Goal: Feedback & Contribution: Submit feedback/report problem

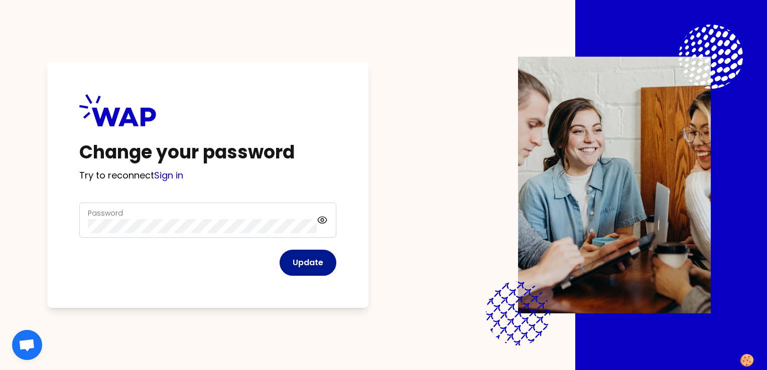
click at [321, 265] on button "Update" at bounding box center [307, 263] width 57 height 26
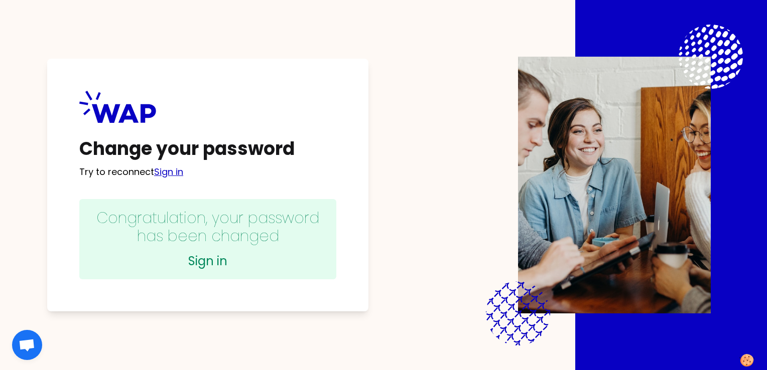
click at [171, 172] on link "Sign in" at bounding box center [168, 172] width 29 height 13
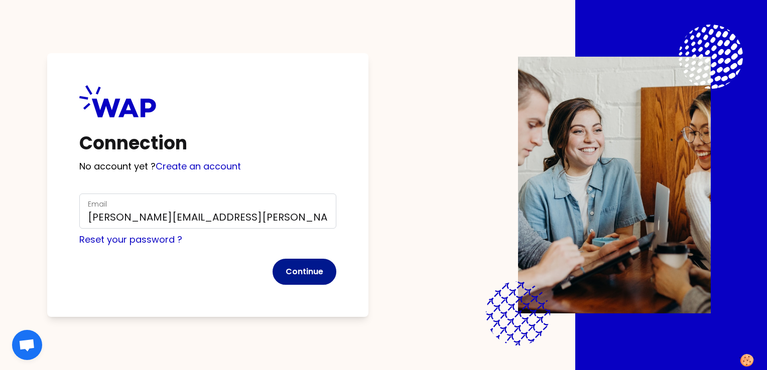
click at [299, 274] on button "Continue" at bounding box center [304, 272] width 64 height 26
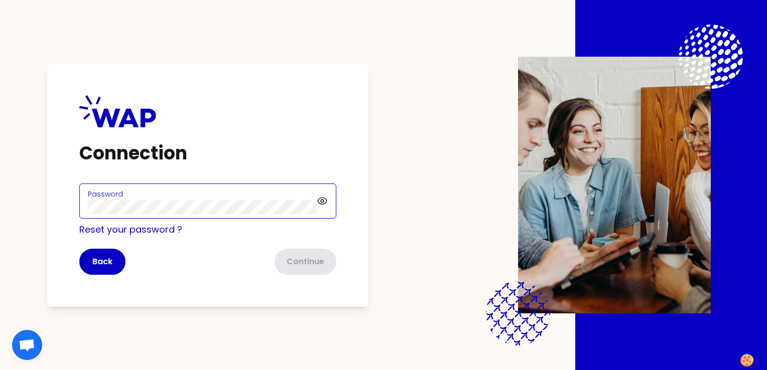
click at [0, 370] on com-1password-button at bounding box center [0, 370] width 0 height 0
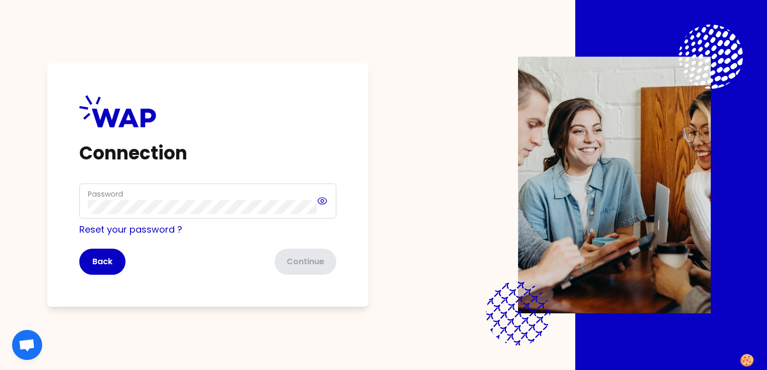
click at [319, 201] on div "Password" at bounding box center [207, 201] width 257 height 35
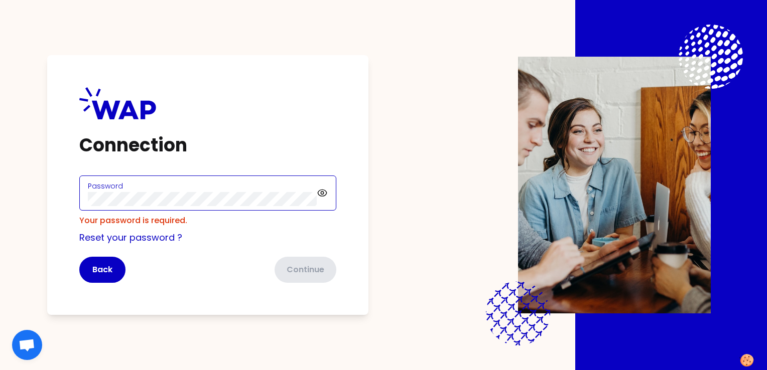
click at [0, 370] on com-1password-button at bounding box center [0, 370] width 0 height 0
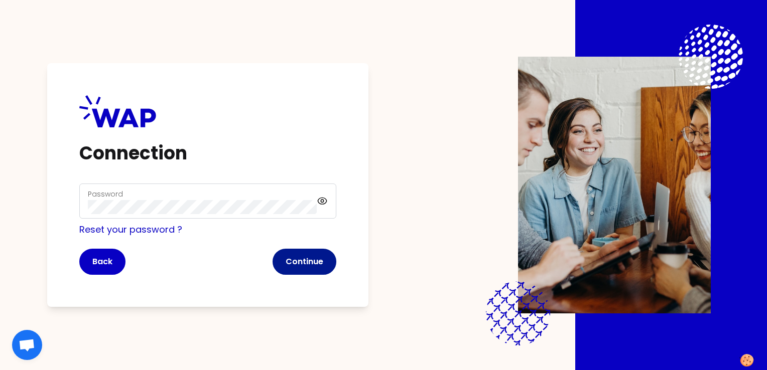
click at [305, 260] on button "Continue" at bounding box center [304, 262] width 64 height 26
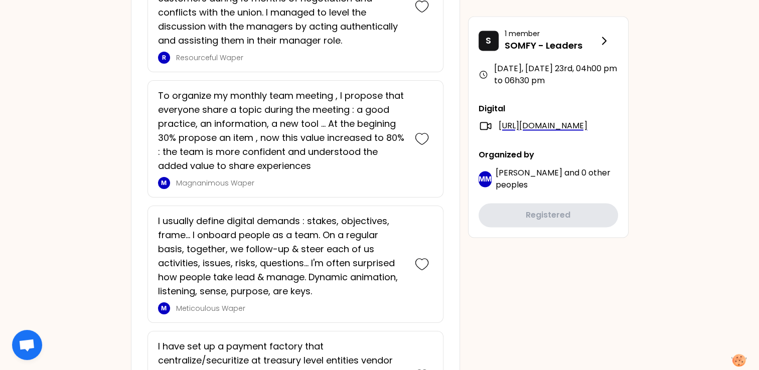
scroll to position [1643, 0]
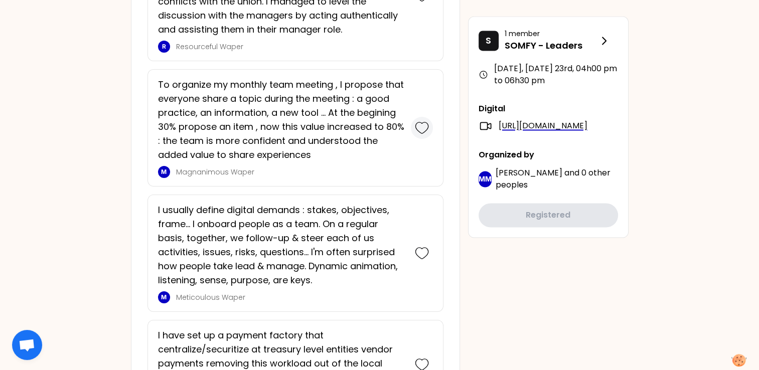
click at [425, 121] on icon at bounding box center [422, 128] width 14 height 14
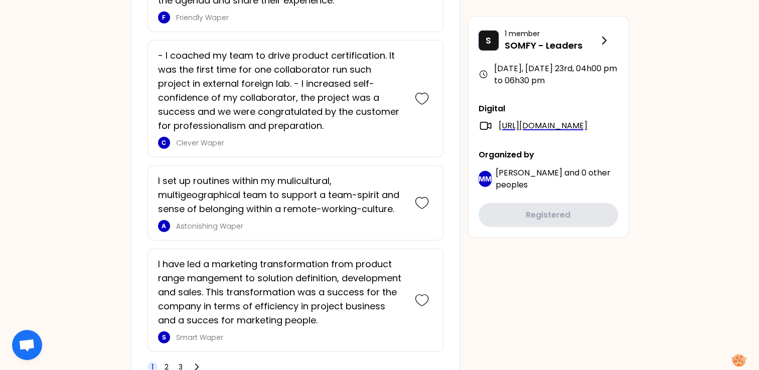
scroll to position [2768, 0]
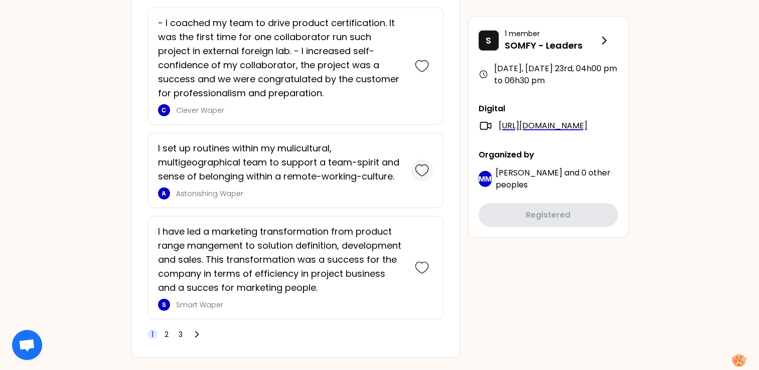
click at [429, 160] on div at bounding box center [422, 171] width 22 height 22
click at [172, 328] on div "1 2 3" at bounding box center [176, 335] width 56 height 14
click at [169, 330] on span "2" at bounding box center [167, 335] width 10 height 10
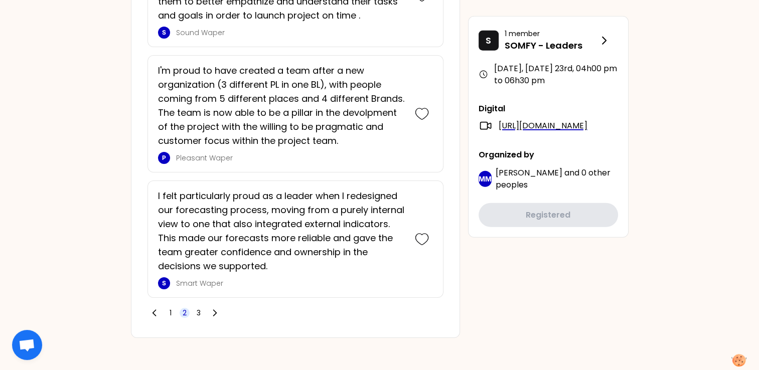
scroll to position [2585, 0]
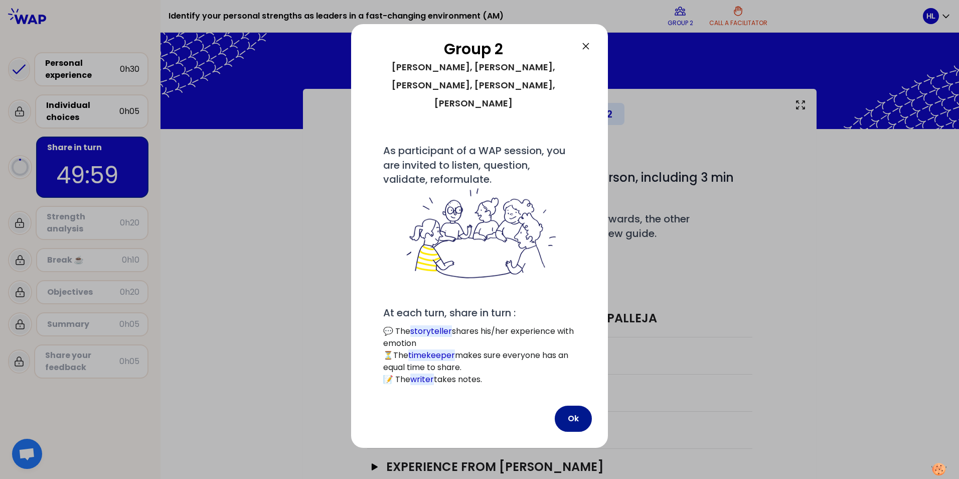
click at [563, 370] on button "Ok" at bounding box center [573, 418] width 37 height 26
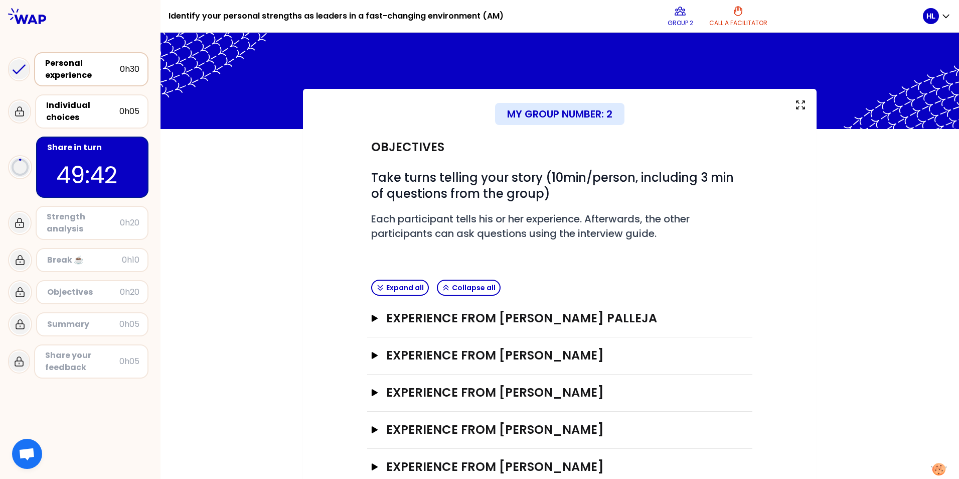
click at [103, 77] on div "Personal experience" at bounding box center [82, 69] width 75 height 24
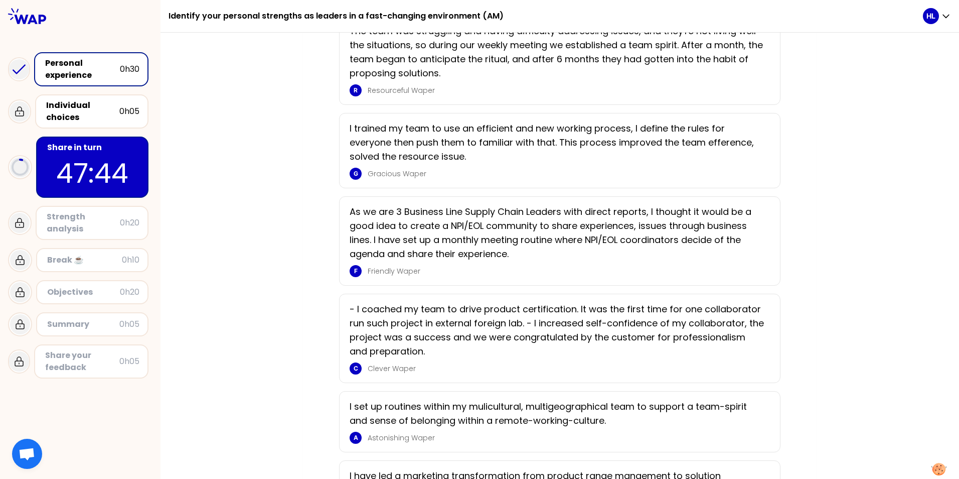
scroll to position [1586, 0]
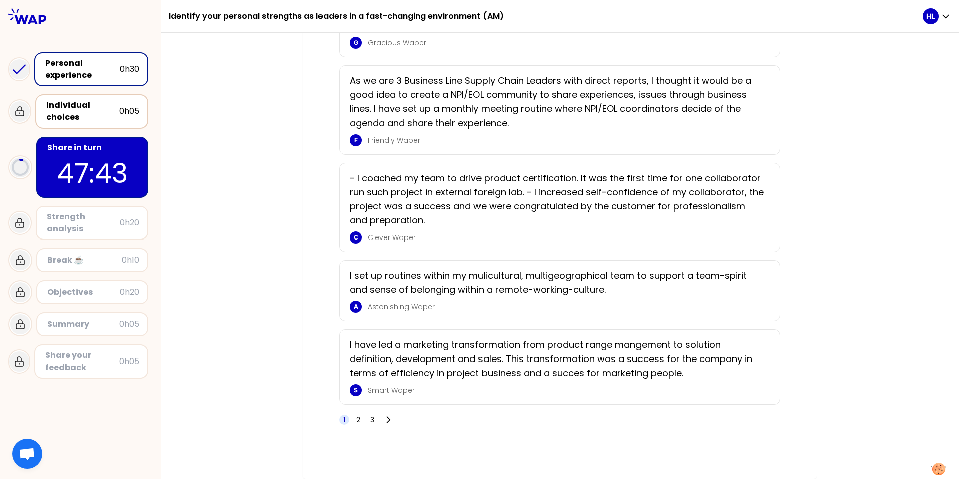
click at [77, 115] on div "Individual choices" at bounding box center [82, 111] width 73 height 24
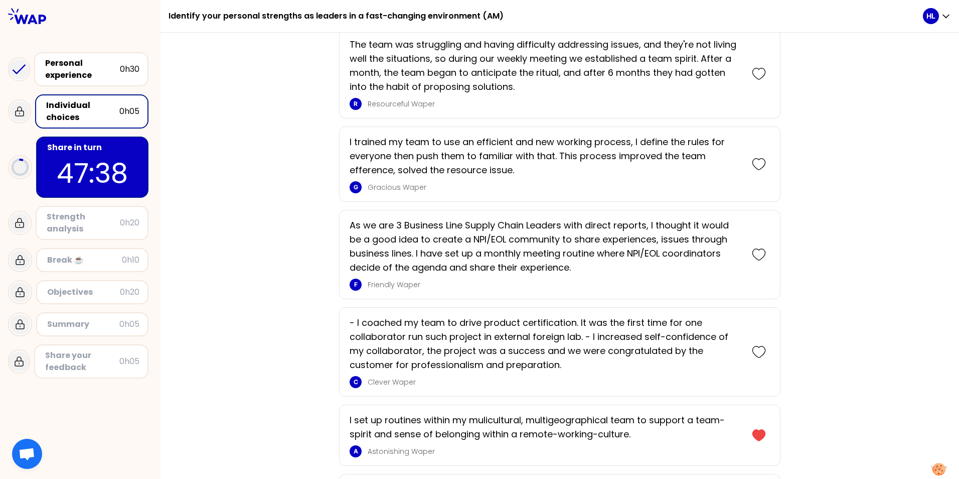
scroll to position [1717, 0]
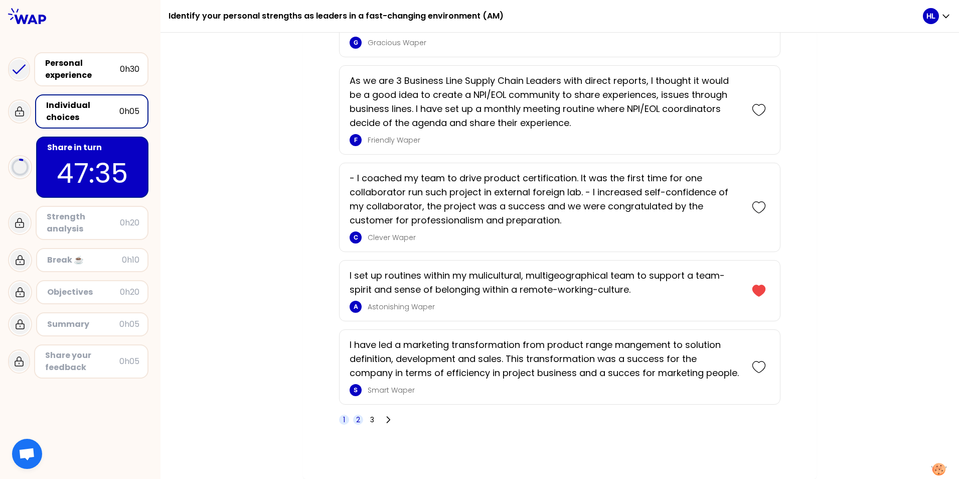
click at [353, 370] on span "2" at bounding box center [358, 419] width 10 height 10
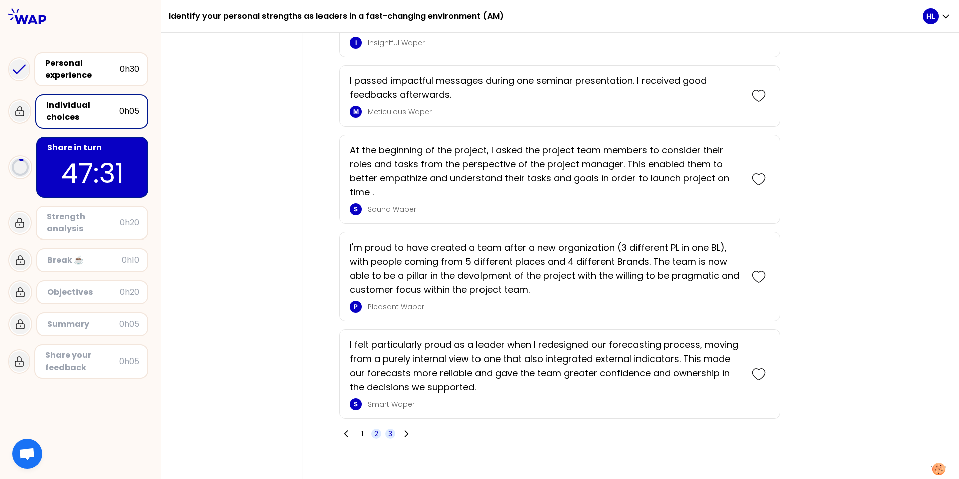
click at [388, 370] on span "3" at bounding box center [390, 433] width 4 height 10
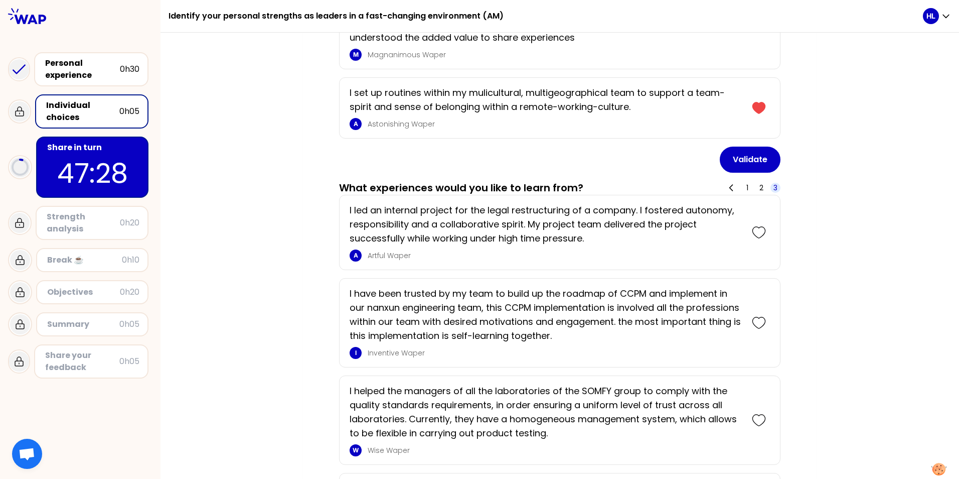
scroll to position [0, 0]
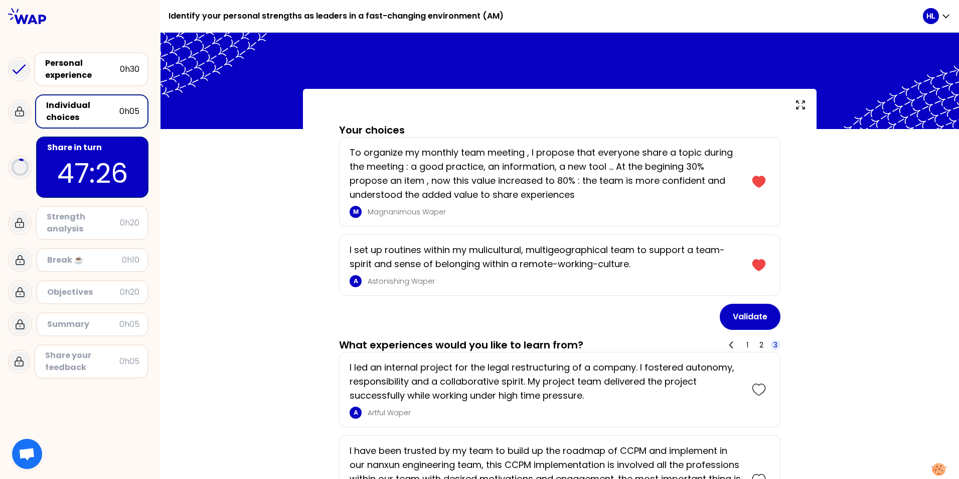
click at [85, 171] on p "47:26" at bounding box center [92, 173] width 94 height 39
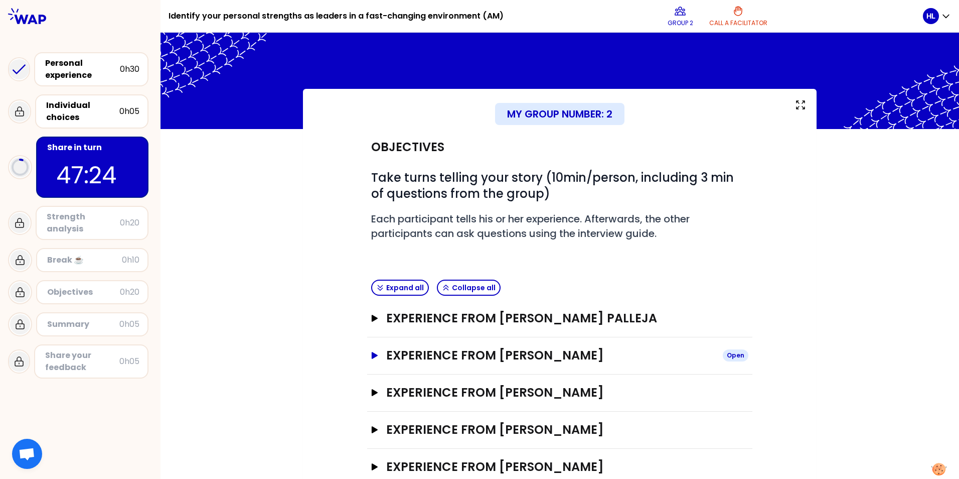
click at [372, 356] on icon "button" at bounding box center [375, 355] width 6 height 7
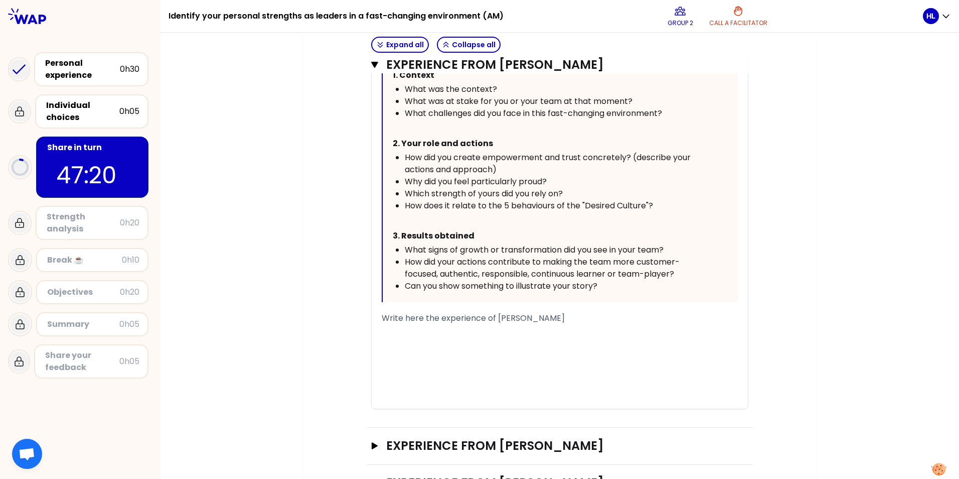
scroll to position [582, 0]
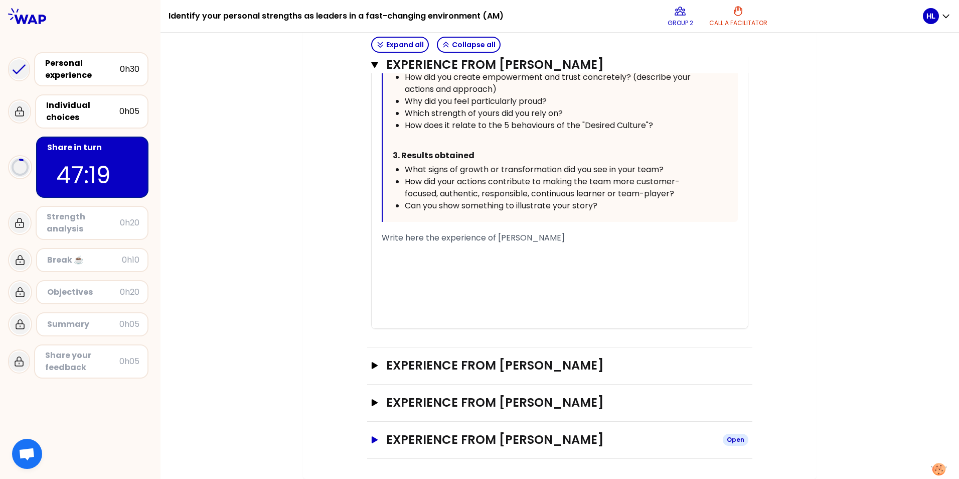
click at [374, 370] on icon "button" at bounding box center [375, 439] width 6 height 7
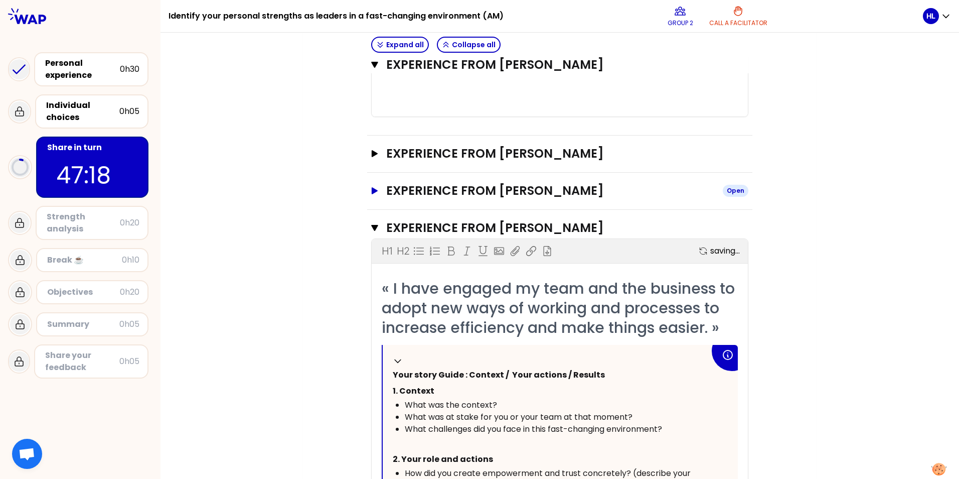
scroll to position [794, 0]
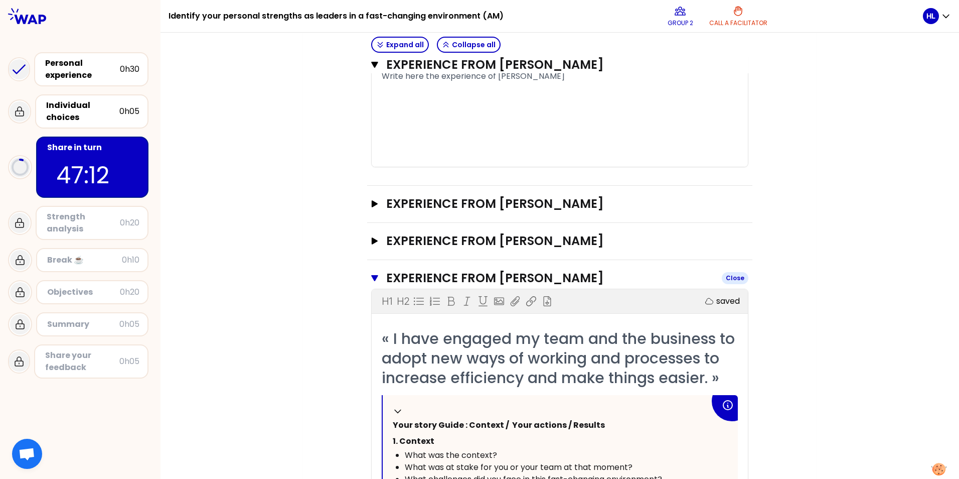
click at [371, 277] on icon "button" at bounding box center [374, 278] width 7 height 6
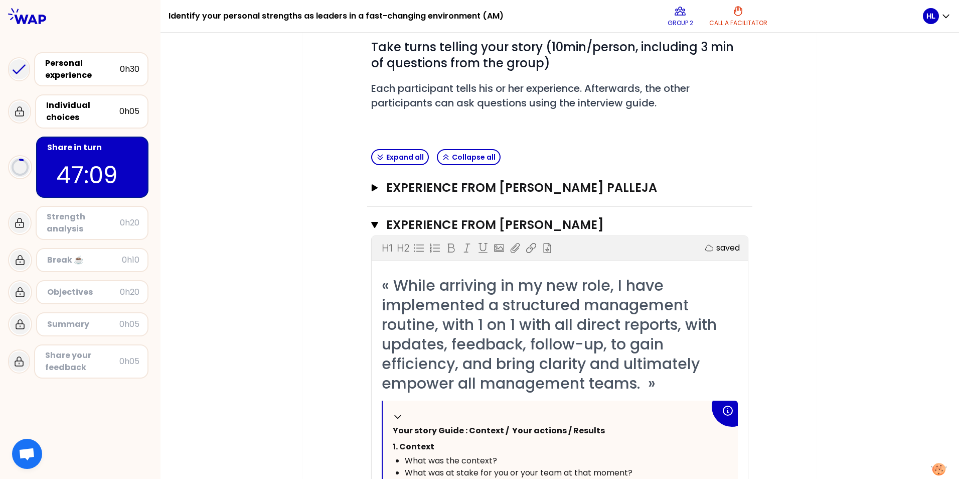
scroll to position [0, 0]
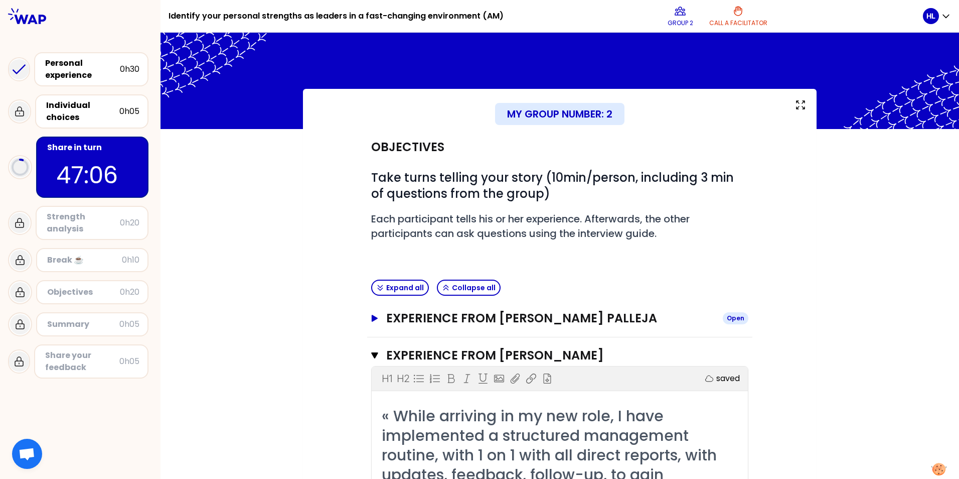
click at [371, 318] on icon "button" at bounding box center [375, 318] width 8 height 7
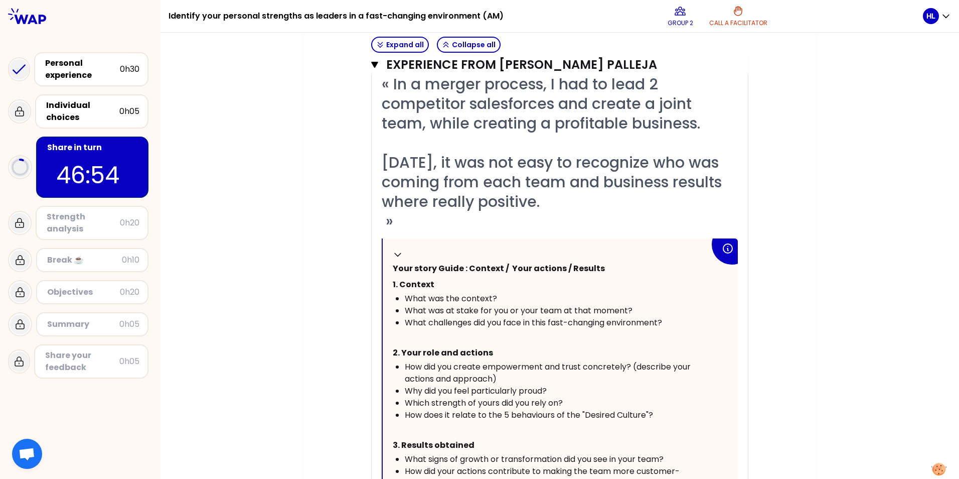
scroll to position [301, 0]
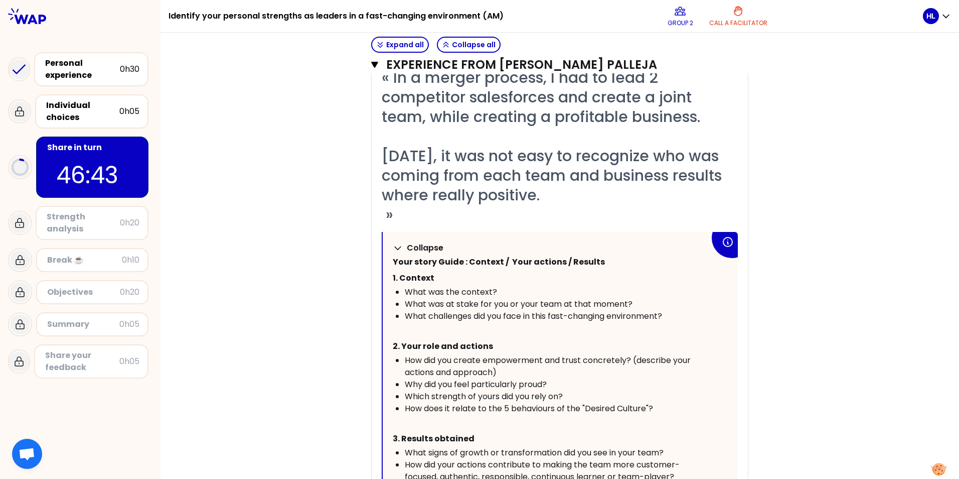
click at [394, 247] on icon at bounding box center [398, 248] width 10 height 10
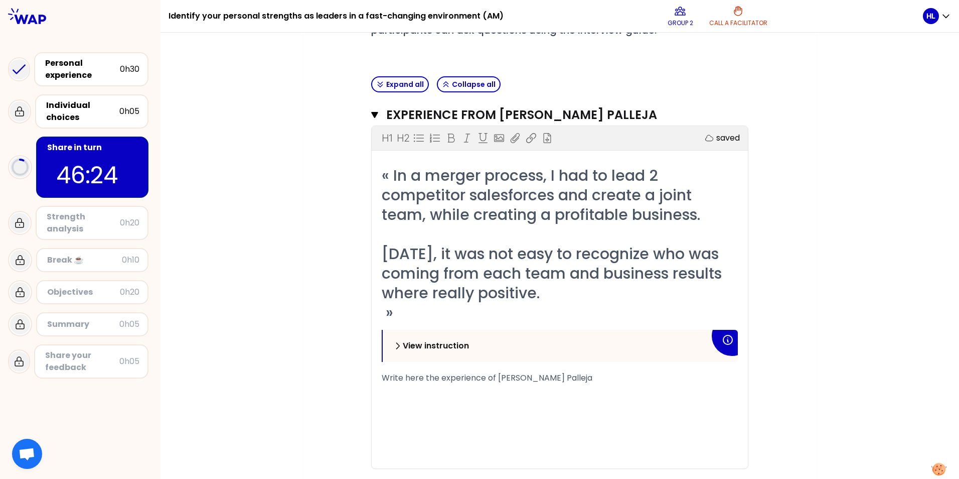
scroll to position [201, 0]
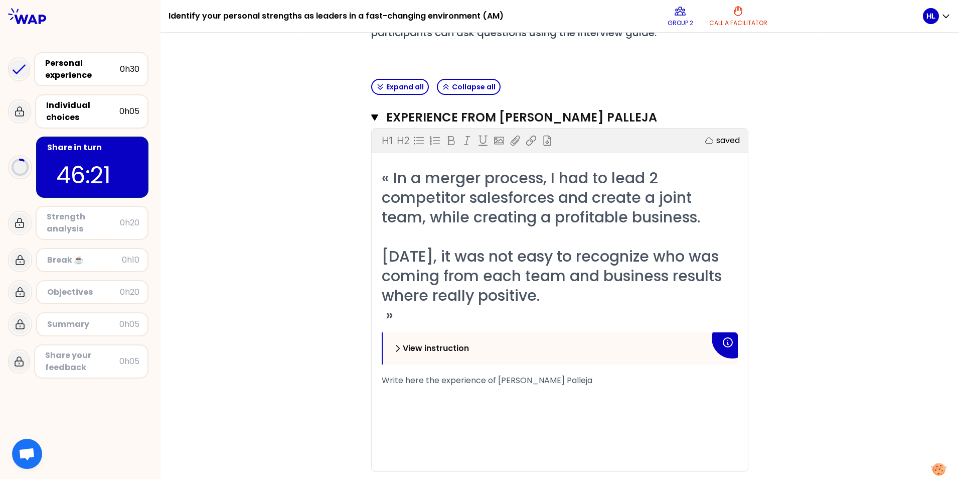
click at [726, 346] on icon at bounding box center [728, 342] width 12 height 12
click at [725, 339] on icon at bounding box center [728, 342] width 12 height 12
click at [499, 370] on span "Write here the experience of [PERSON_NAME] Palleja" at bounding box center [487, 380] width 211 height 12
click at [600, 370] on div "Write here the experience of [PERSON_NAME] Palleja" at bounding box center [560, 380] width 356 height 12
click at [419, 350] on p "View instruction" at bounding box center [436, 348] width 66 height 12
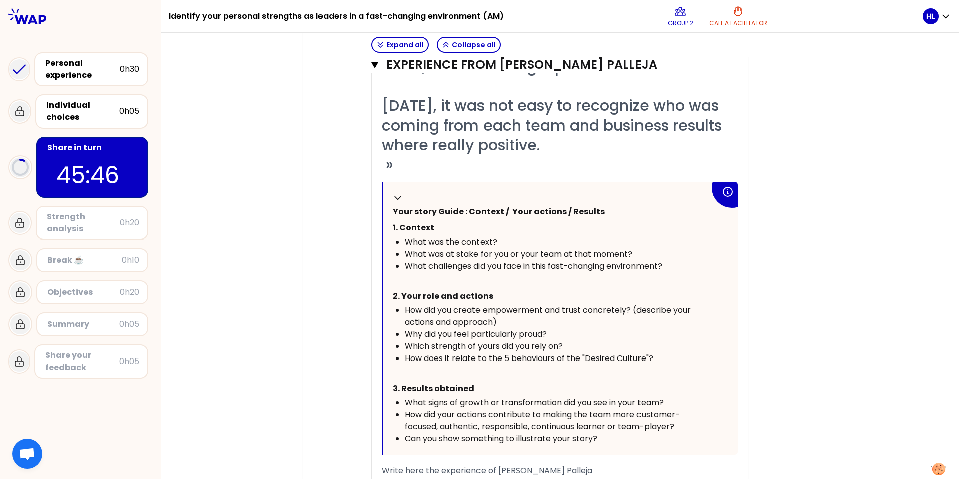
scroll to position [452, 0]
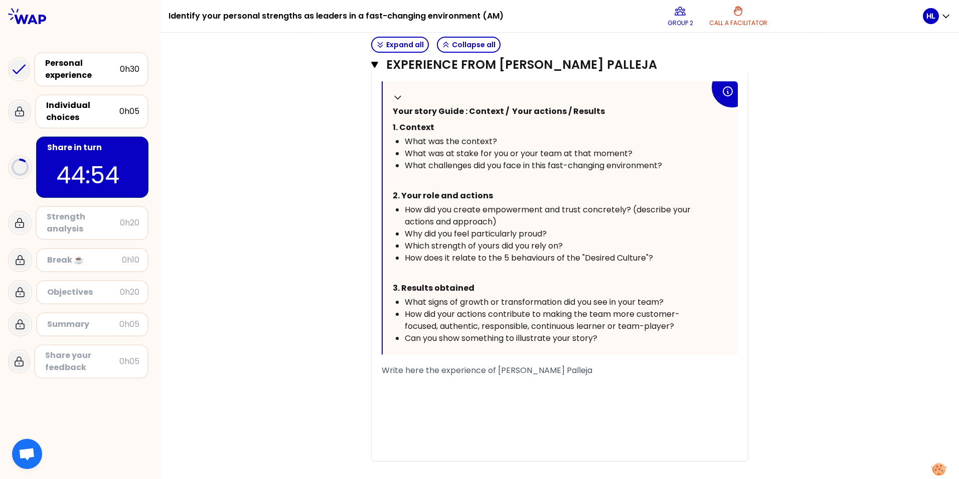
click at [582, 365] on div "Write here the experience of [PERSON_NAME] Palleja" at bounding box center [560, 370] width 356 height 12
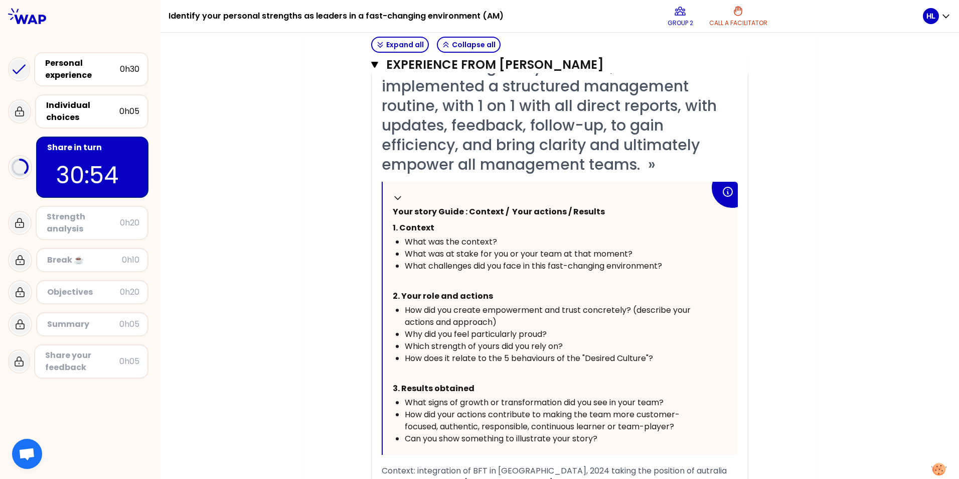
scroll to position [0, 0]
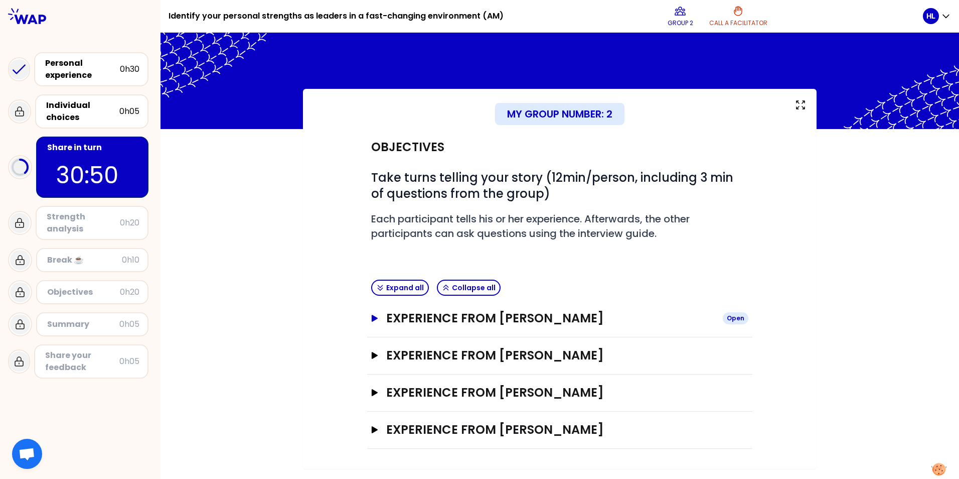
click at [377, 318] on icon "button" at bounding box center [375, 318] width 6 height 7
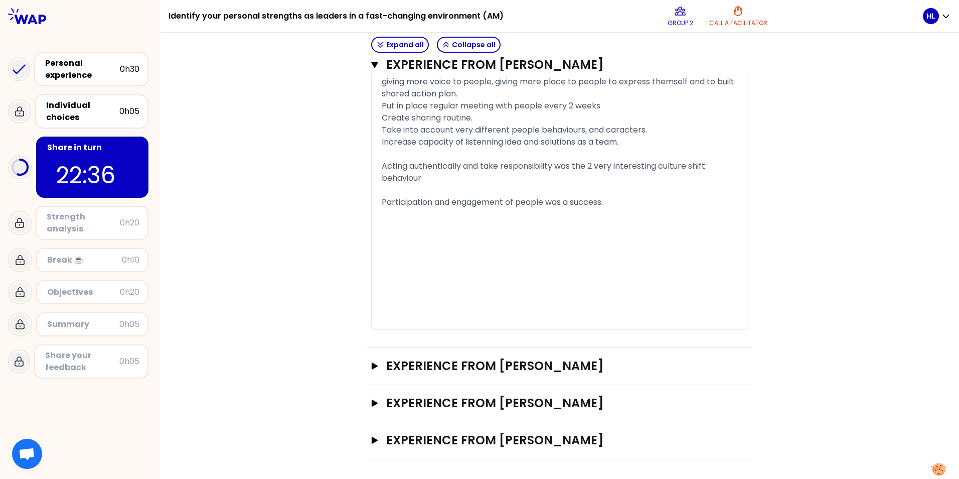
scroll to position [750, 0]
click at [371, 364] on icon "button" at bounding box center [375, 365] width 8 height 7
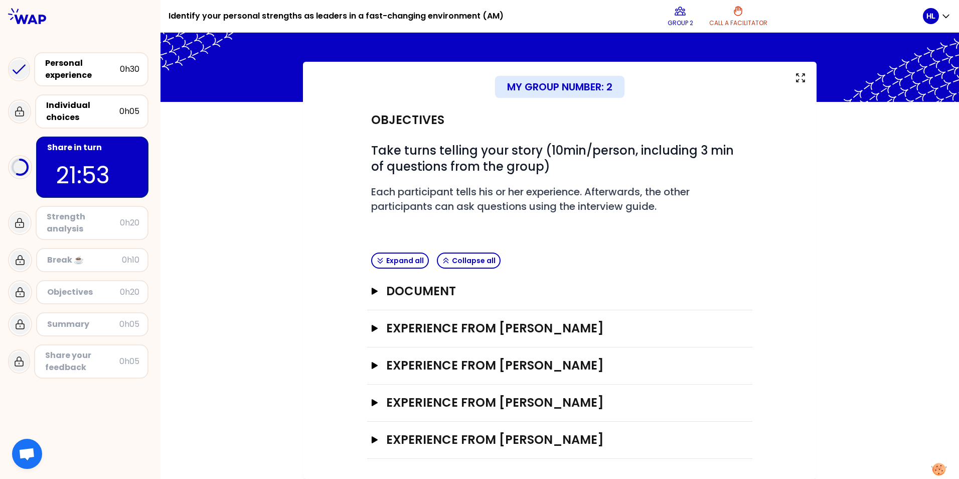
scroll to position [27, 0]
click at [372, 363] on icon "button" at bounding box center [375, 365] width 6 height 7
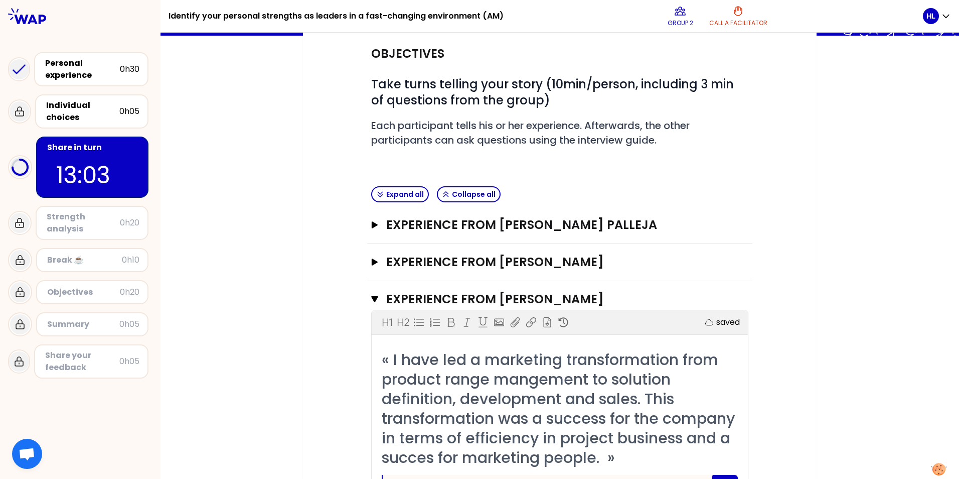
scroll to position [78, 0]
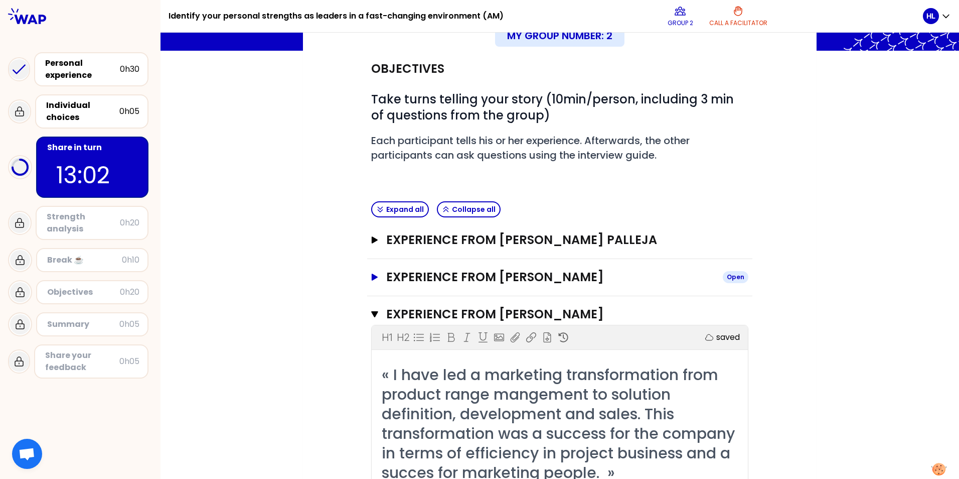
click at [371, 273] on button "Experience from [PERSON_NAME] Open" at bounding box center [559, 277] width 377 height 16
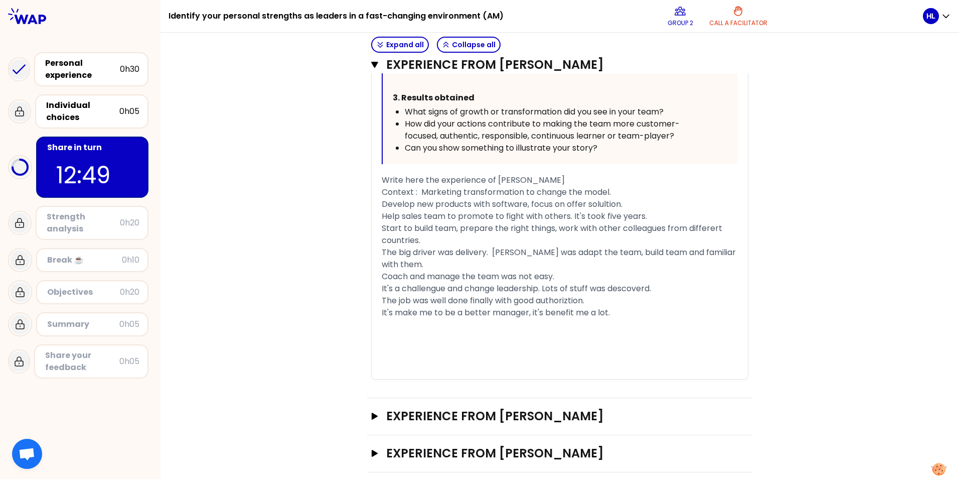
scroll to position [1438, 0]
click at [373, 370] on icon "button" at bounding box center [375, 414] width 8 height 7
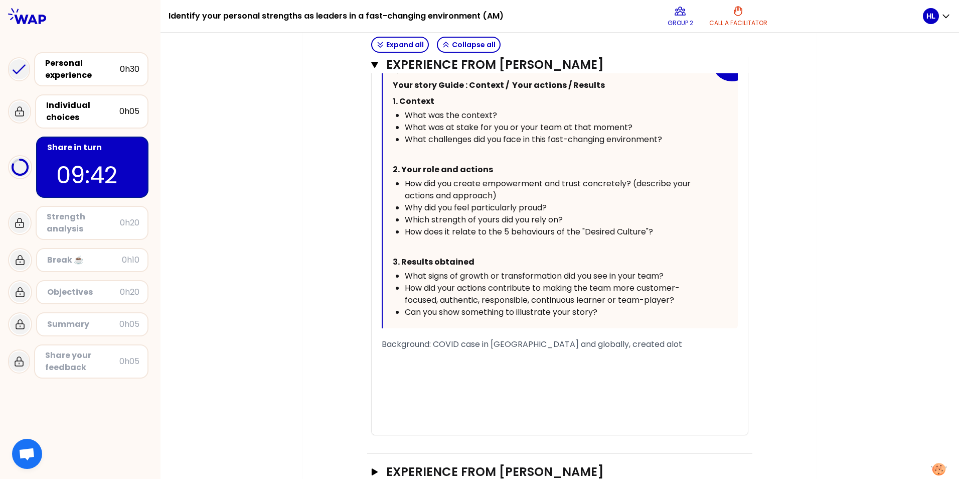
scroll to position [1954, 0]
click at [372, 370] on icon "button" at bounding box center [375, 471] width 6 height 7
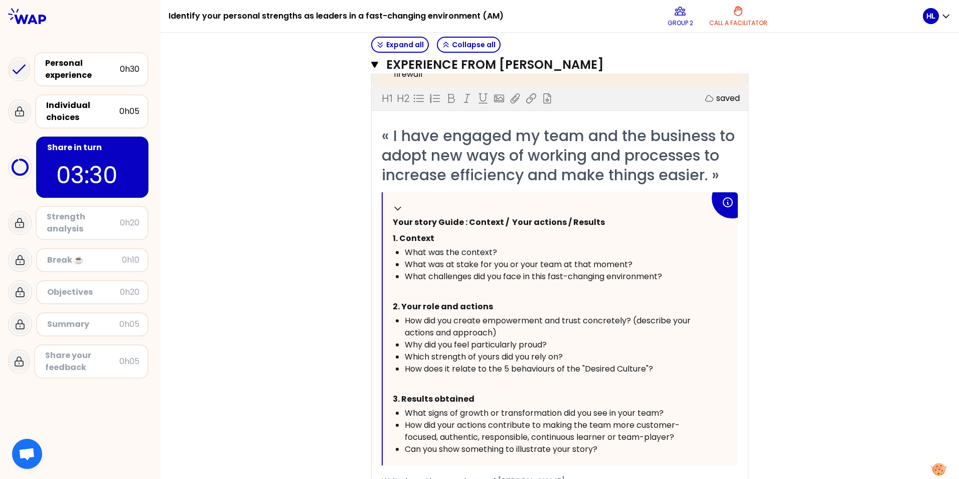
scroll to position [2494, 0]
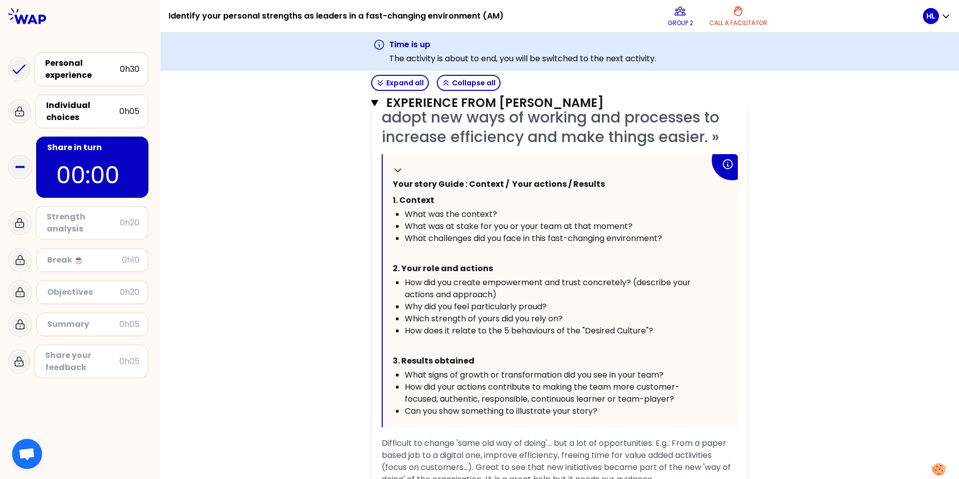
scroll to position [2570, 0]
click at [78, 116] on div "Individual choices" at bounding box center [82, 111] width 73 height 24
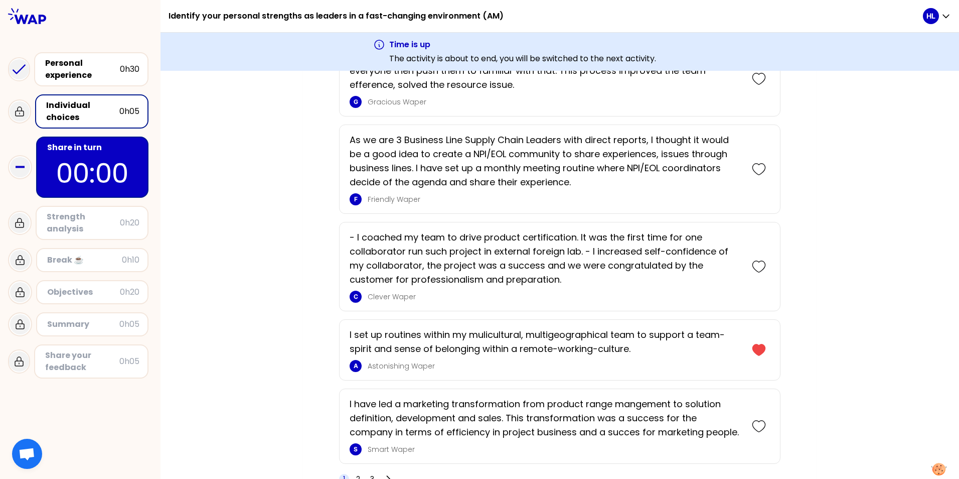
scroll to position [1756, 0]
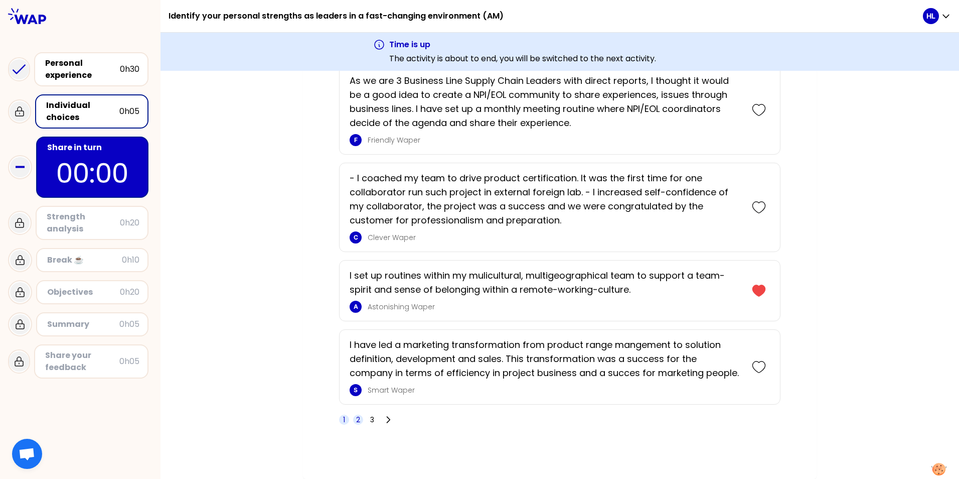
click at [356, 370] on span "2" at bounding box center [358, 419] width 4 height 10
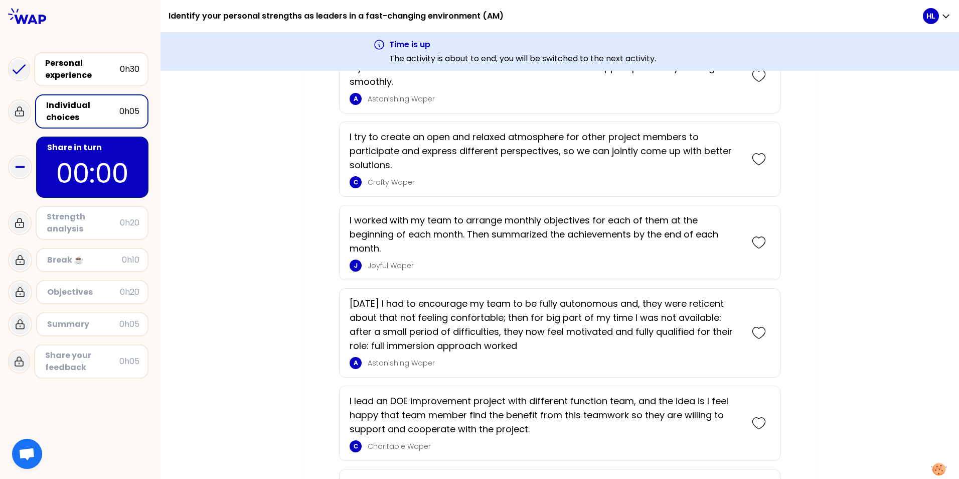
scroll to position [274, 0]
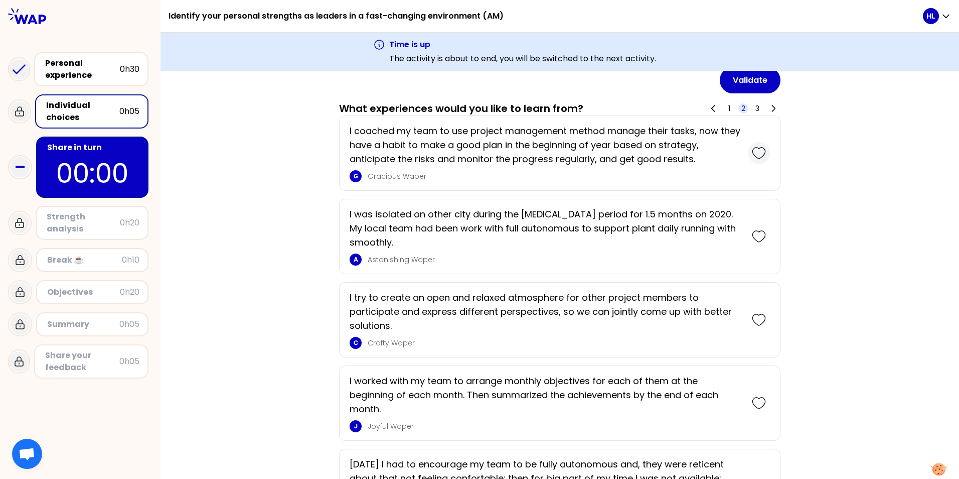
click at [757, 155] on icon at bounding box center [759, 153] width 14 height 14
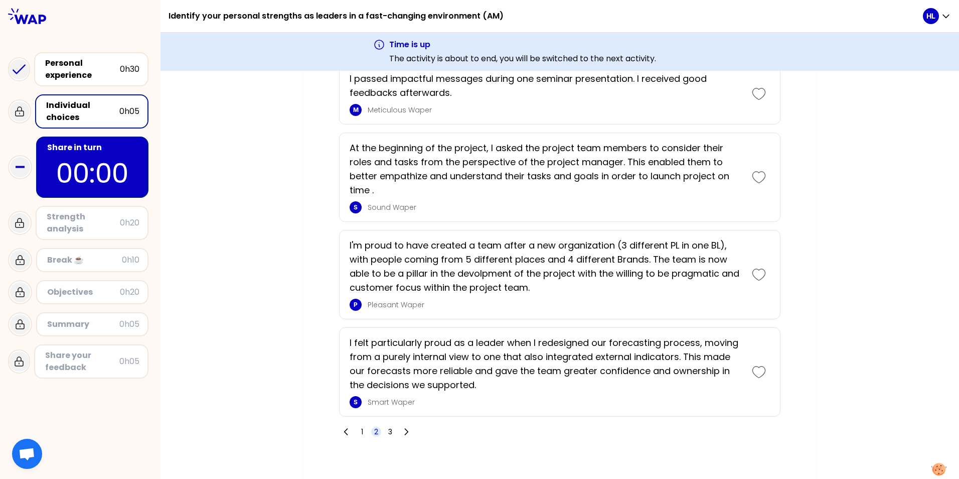
scroll to position [1728, 0]
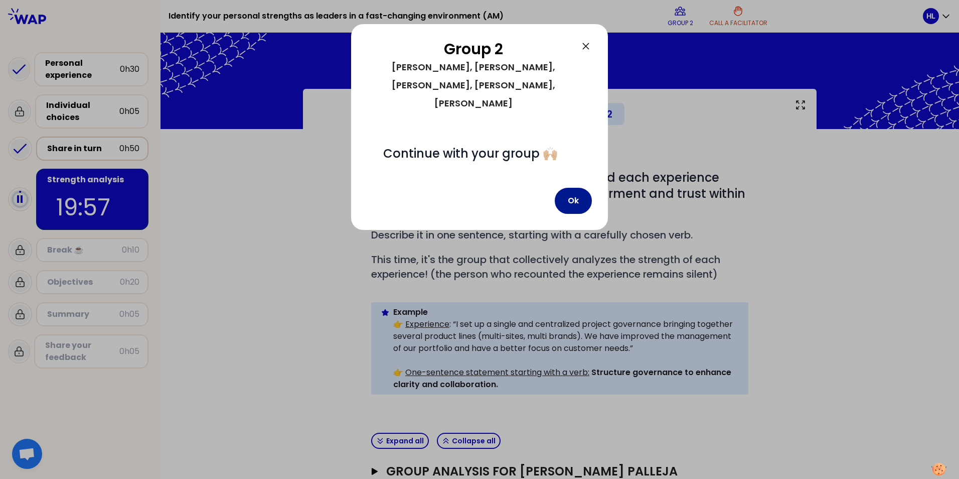
click at [573, 188] on button "Ok" at bounding box center [573, 201] width 37 height 26
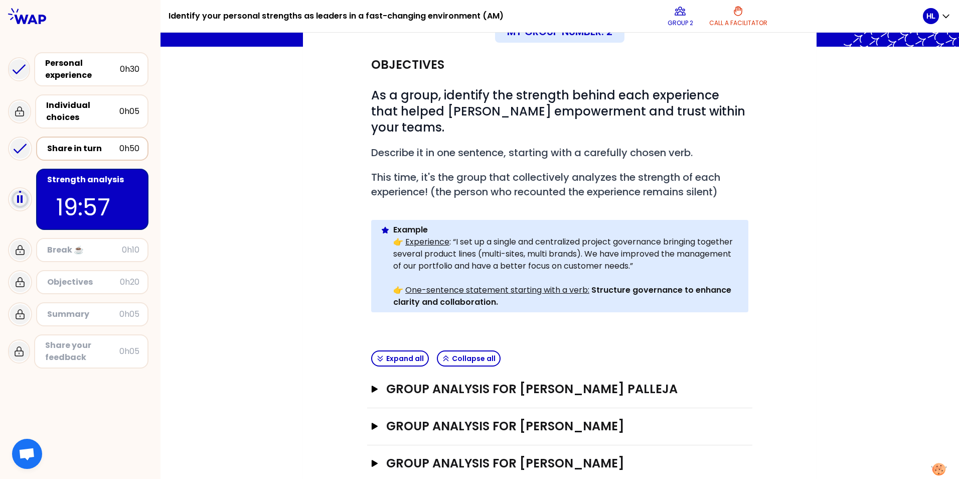
scroll to position [100, 0]
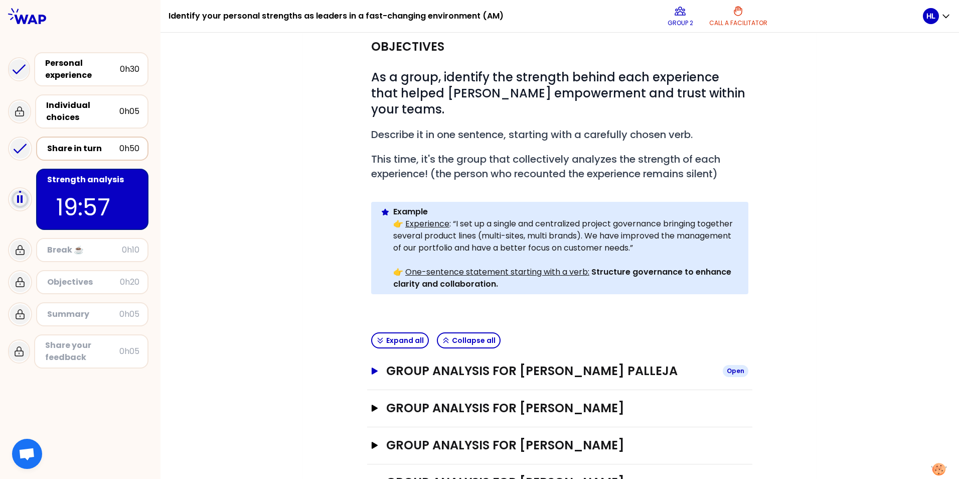
click at [371, 367] on icon "button" at bounding box center [375, 370] width 8 height 7
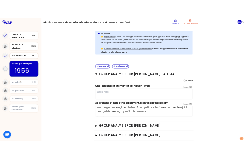
scroll to position [0, 0]
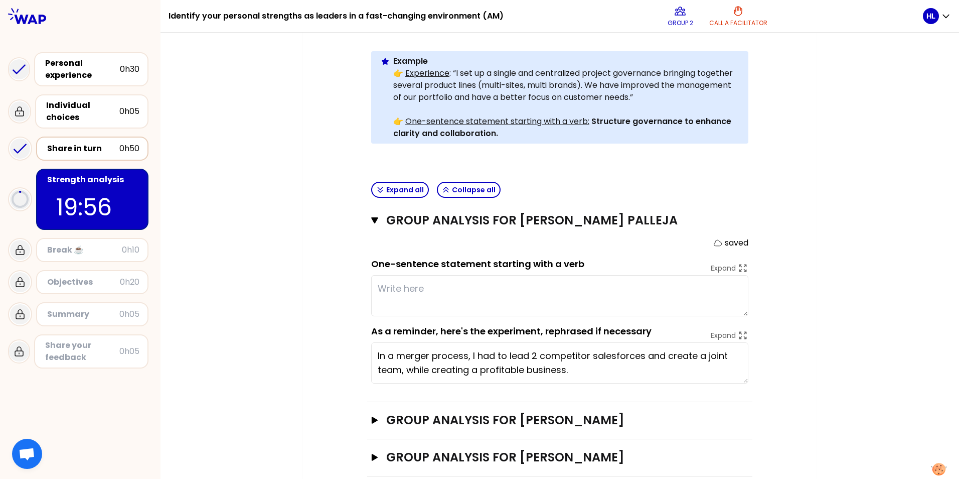
click at [404, 275] on textarea at bounding box center [559, 295] width 377 height 41
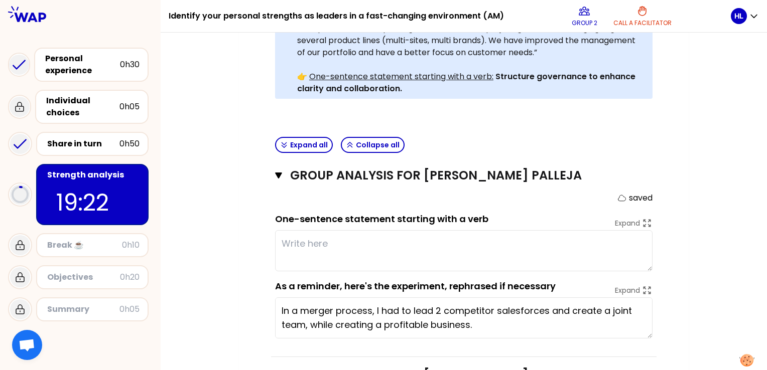
scroll to position [321, 0]
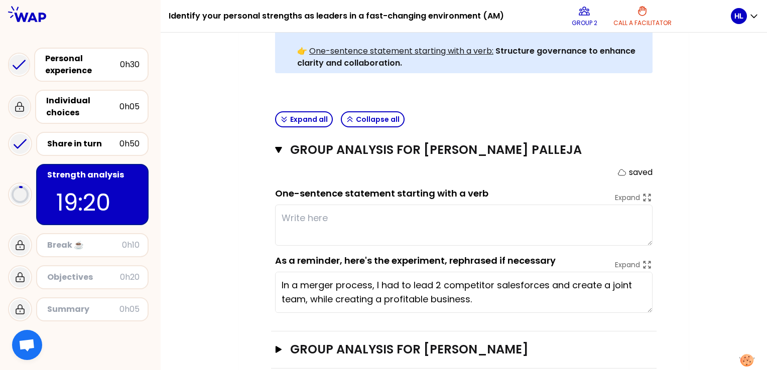
click at [321, 205] on textarea at bounding box center [463, 225] width 377 height 41
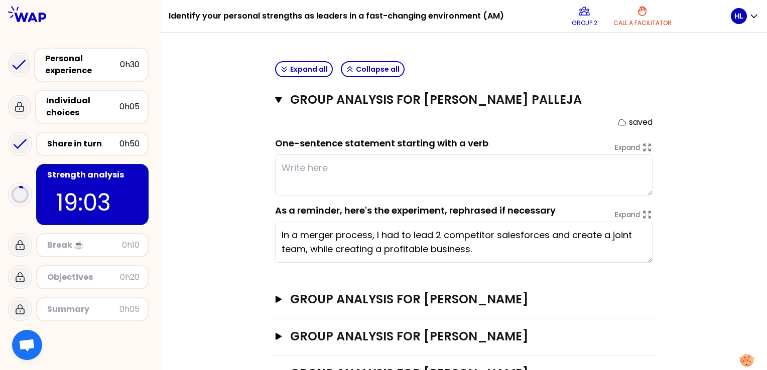
click at [301, 156] on textarea at bounding box center [463, 175] width 377 height 41
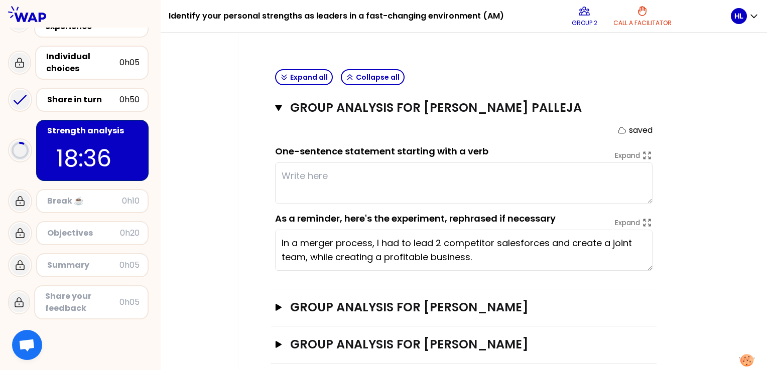
scroll to position [401, 0]
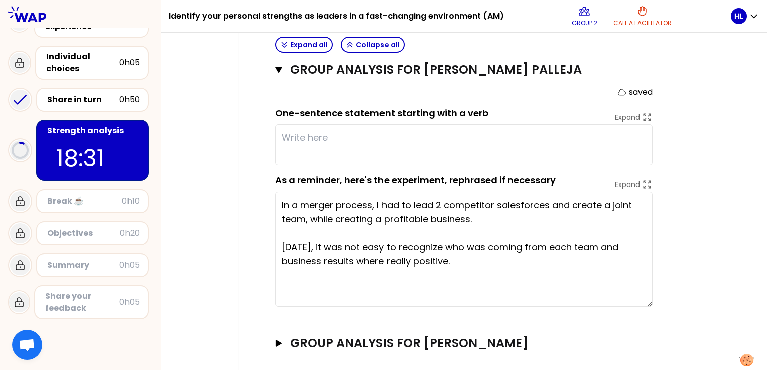
drag, startPoint x: 650, startPoint y: 213, endPoint x: 654, endPoint y: 288, distance: 74.9
click at [654, 288] on div "Group analysis for [PERSON_NAME] Palleja Close saved One-sentence statement sta…" at bounding box center [463, 189] width 385 height 274
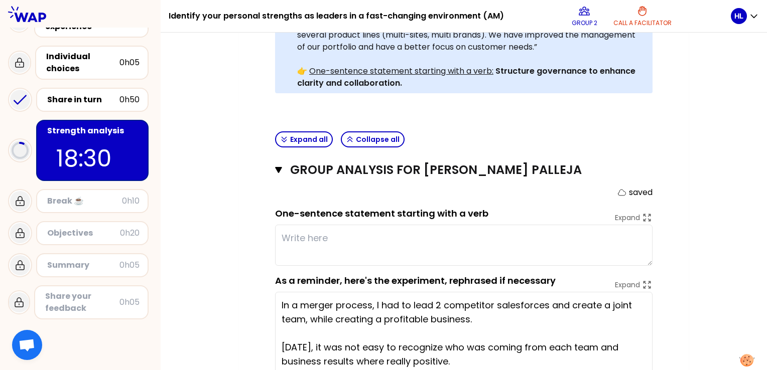
scroll to position [351, 0]
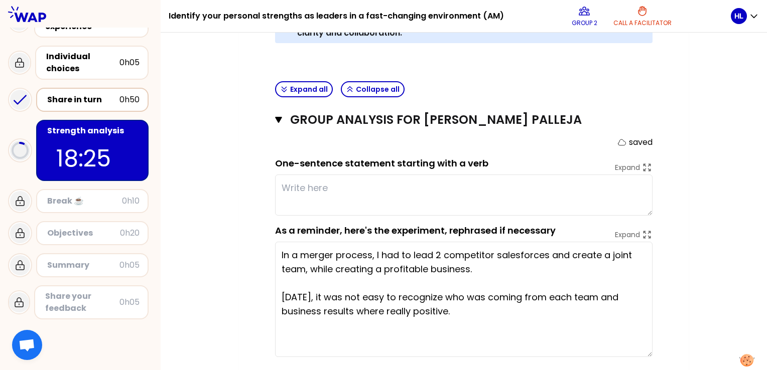
click at [92, 103] on div "Share in turn" at bounding box center [83, 100] width 72 height 12
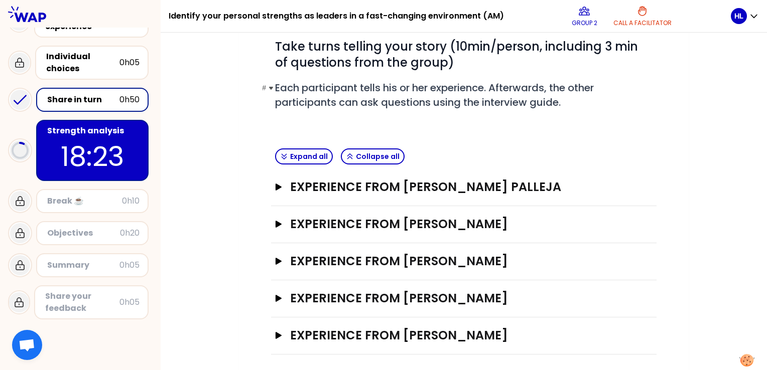
scroll to position [133, 0]
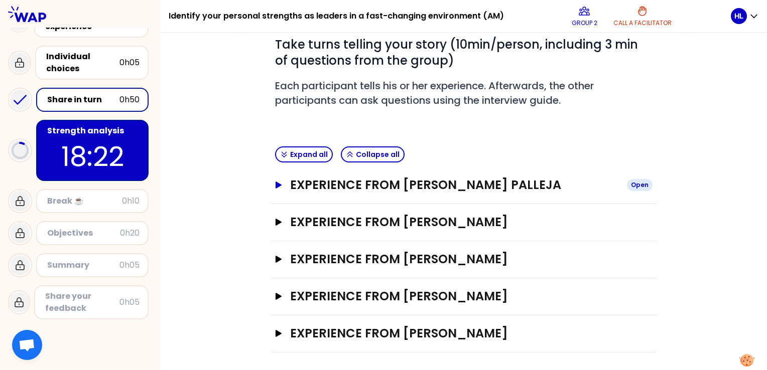
click at [279, 182] on icon "button" at bounding box center [278, 185] width 8 height 7
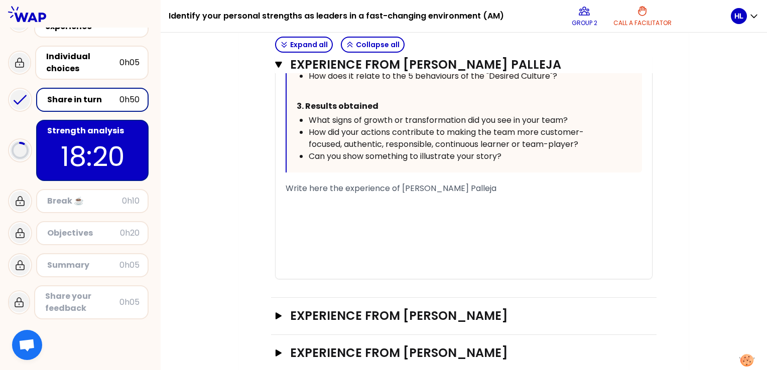
scroll to position [635, 0]
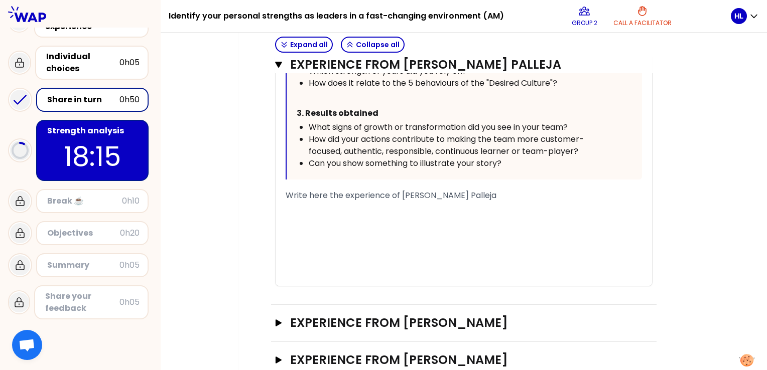
click at [383, 228] on div "﻿" at bounding box center [463, 232] width 356 height 12
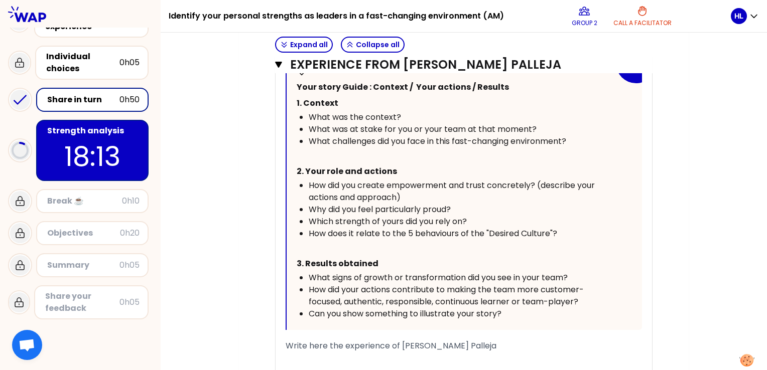
scroll to position [727, 0]
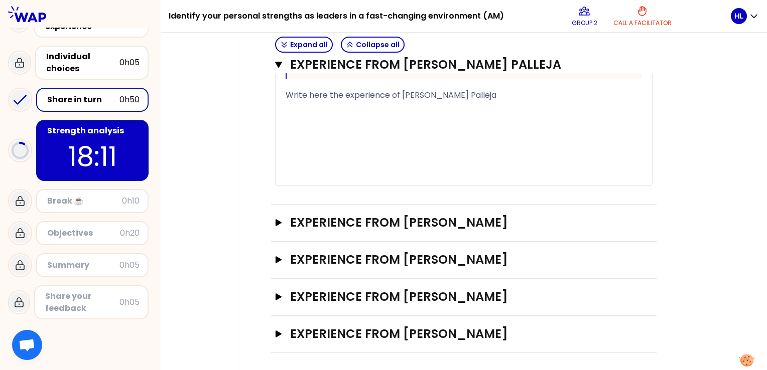
click at [323, 158] on div "﻿" at bounding box center [463, 156] width 356 height 12
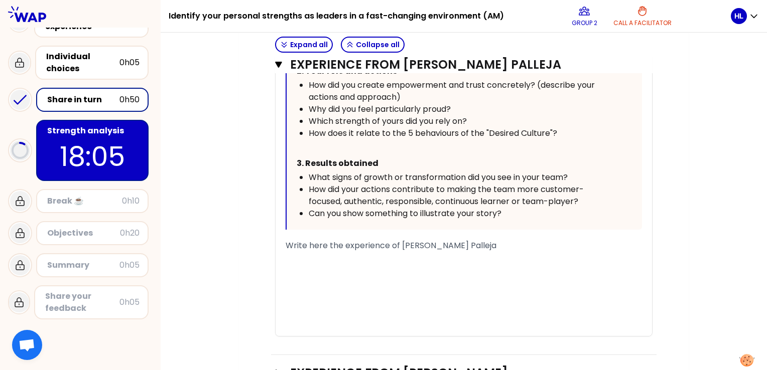
scroll to position [425, 0]
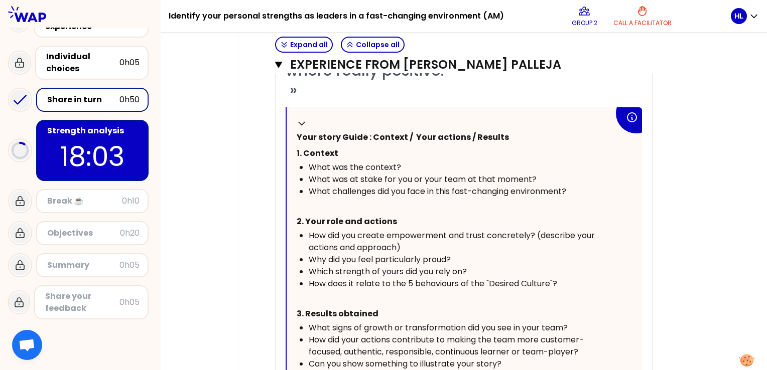
click at [88, 158] on p "18:03" at bounding box center [92, 156] width 94 height 39
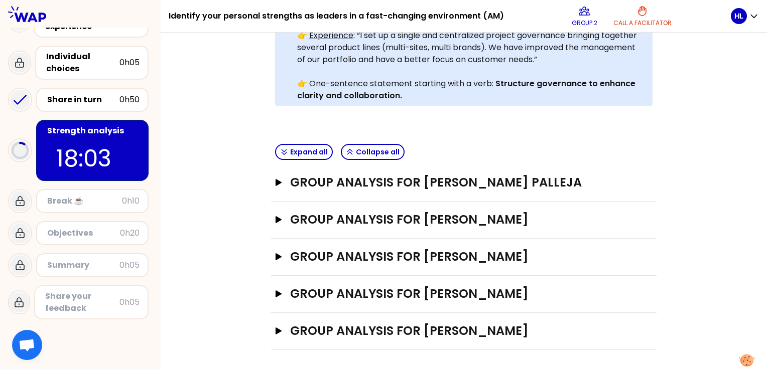
scroll to position [269, 0]
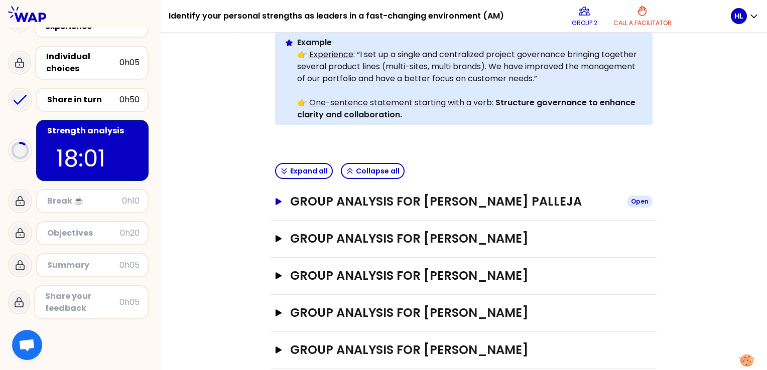
click at [275, 198] on icon "button" at bounding box center [278, 201] width 8 height 7
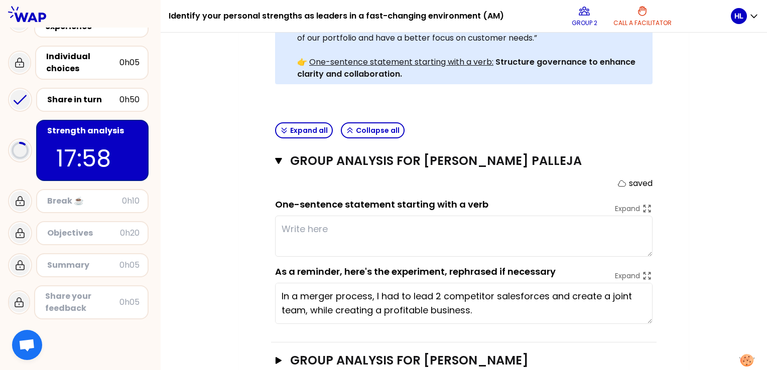
scroll to position [312, 0]
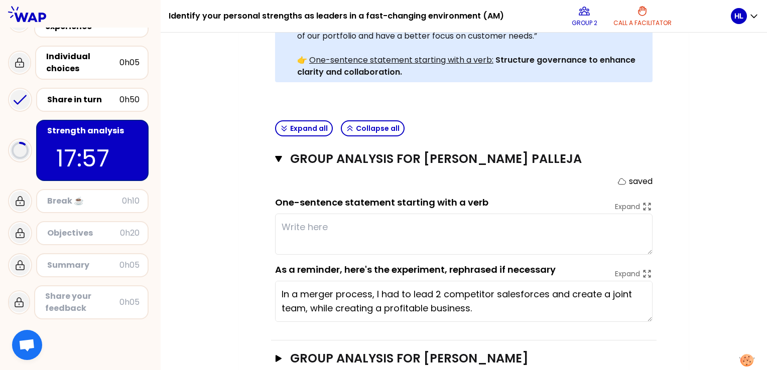
click at [343, 219] on textarea at bounding box center [463, 234] width 377 height 41
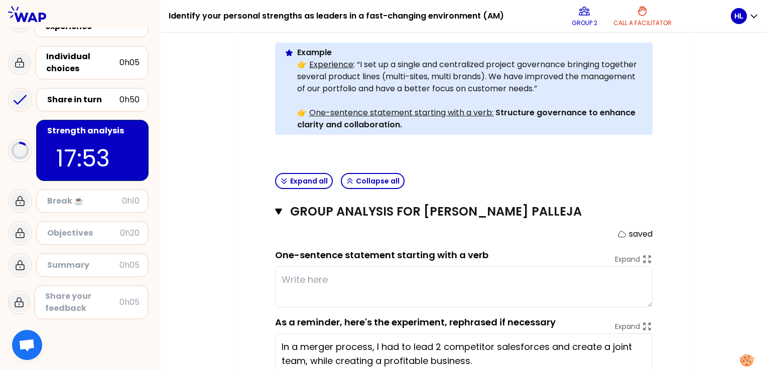
scroll to position [262, 0]
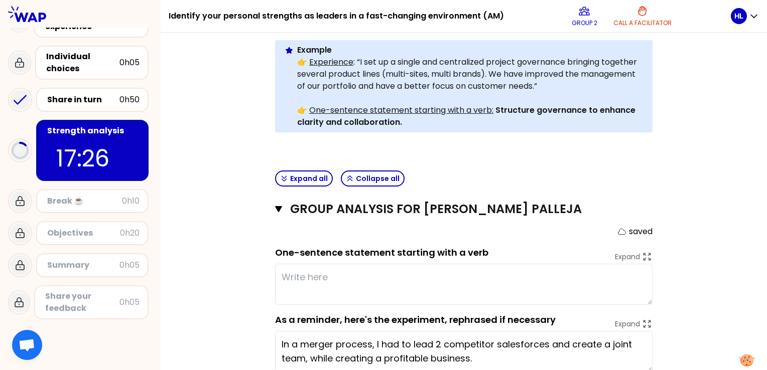
click at [312, 264] on textarea at bounding box center [463, 284] width 377 height 41
click at [391, 264] on textarea at bounding box center [463, 284] width 377 height 41
click at [457, 264] on textarea at bounding box center [463, 284] width 377 height 41
click at [475, 264] on textarea at bounding box center [463, 284] width 377 height 41
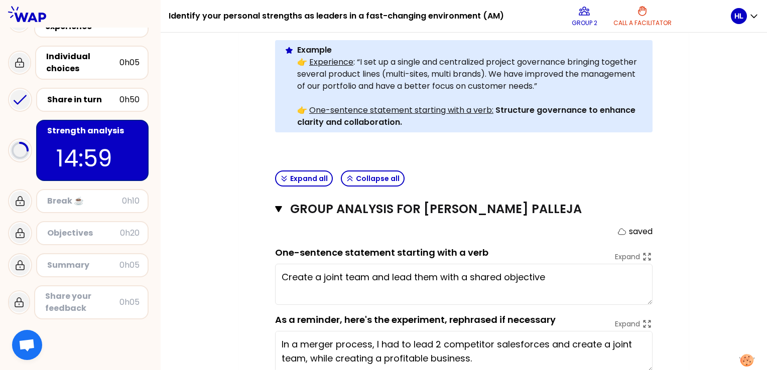
click at [373, 264] on textarea "Create a joint team and lead them with a shared objective" at bounding box center [463, 284] width 377 height 41
click at [589, 264] on textarea "Create a joint team with a shared culture and lead them with a shared objective" at bounding box center [463, 284] width 377 height 41
type textarea "Create a joint team with a shared culture and lead them with a common objective"
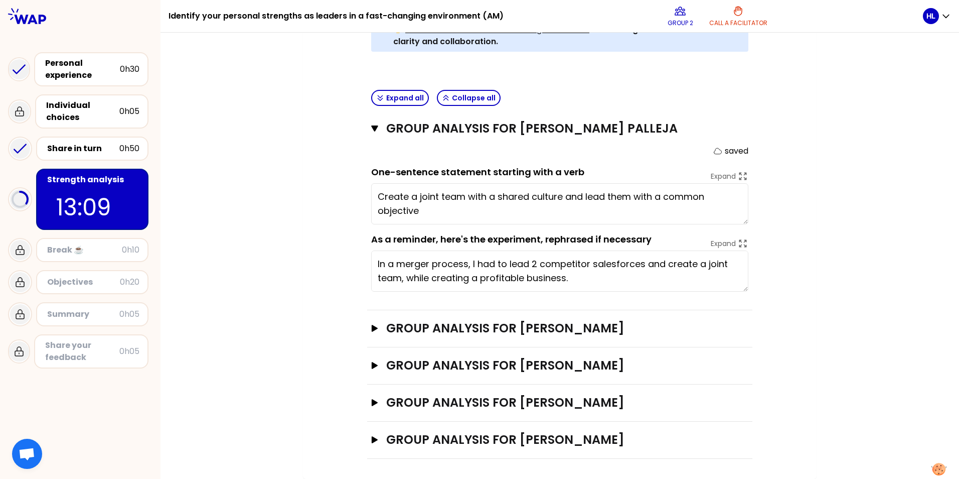
scroll to position [327, 0]
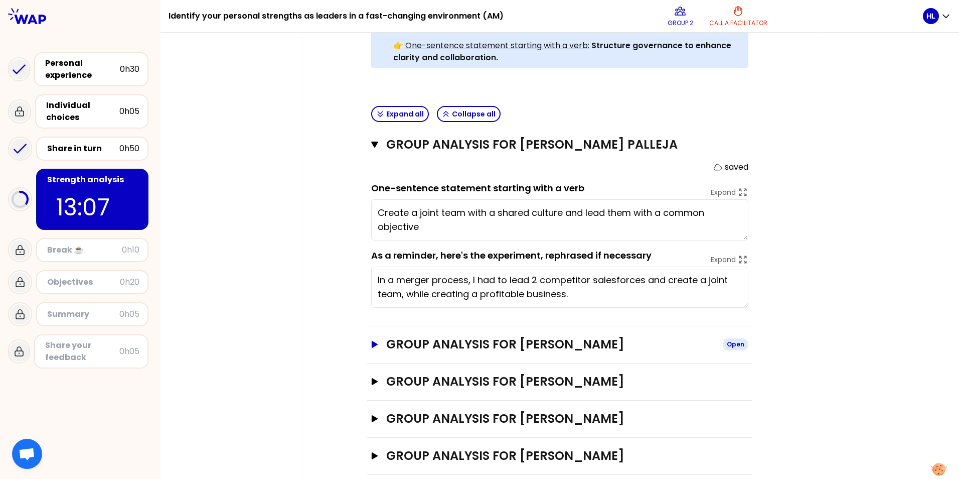
click at [372, 341] on icon "button" at bounding box center [375, 344] width 6 height 7
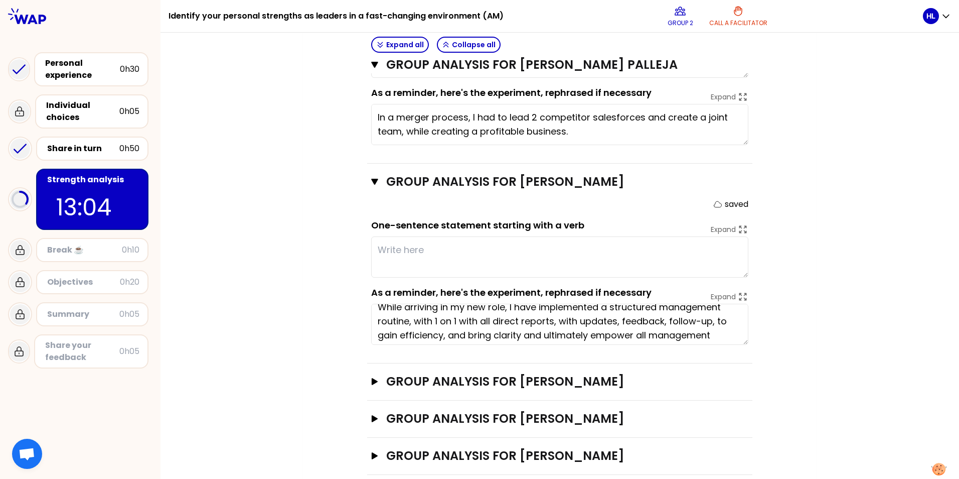
scroll to position [0, 0]
click at [84, 142] on div "Share in turn" at bounding box center [83, 148] width 72 height 12
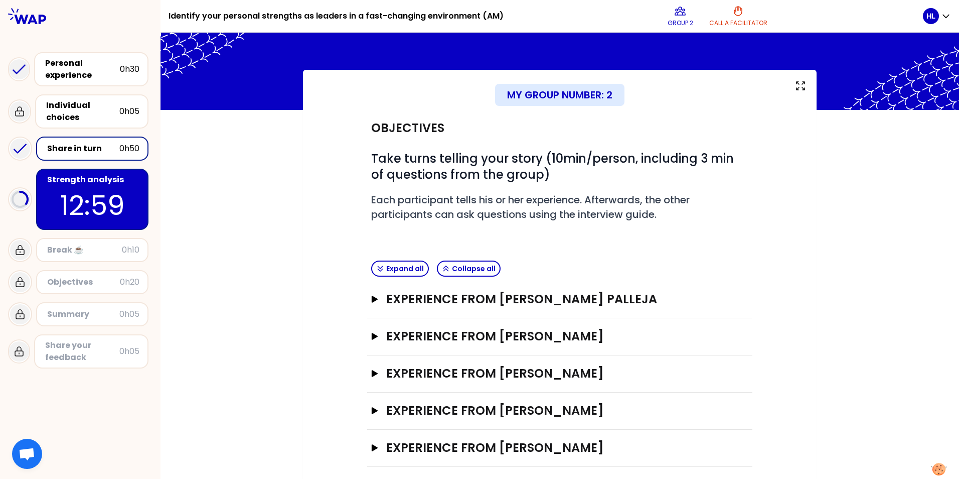
scroll to position [27, 0]
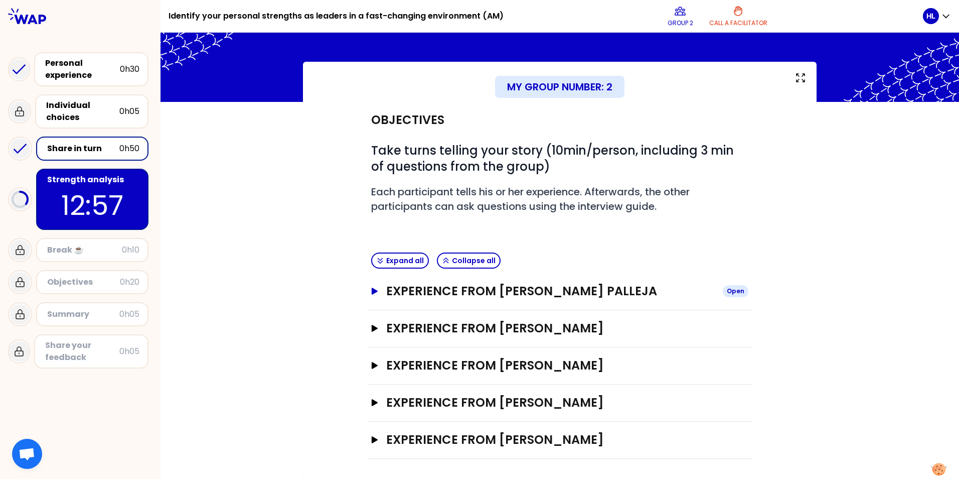
click at [372, 289] on icon "button" at bounding box center [375, 291] width 6 height 7
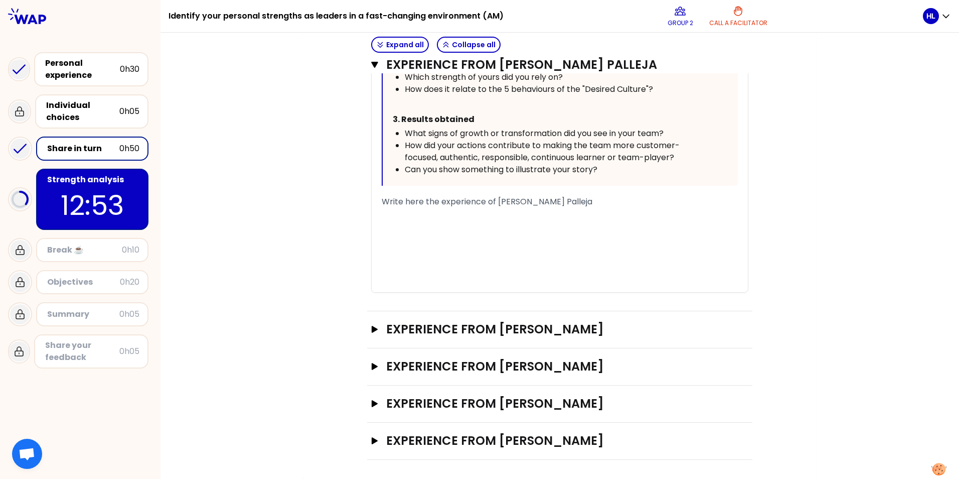
scroll to position [621, 0]
click at [372, 330] on icon "button" at bounding box center [375, 328] width 6 height 7
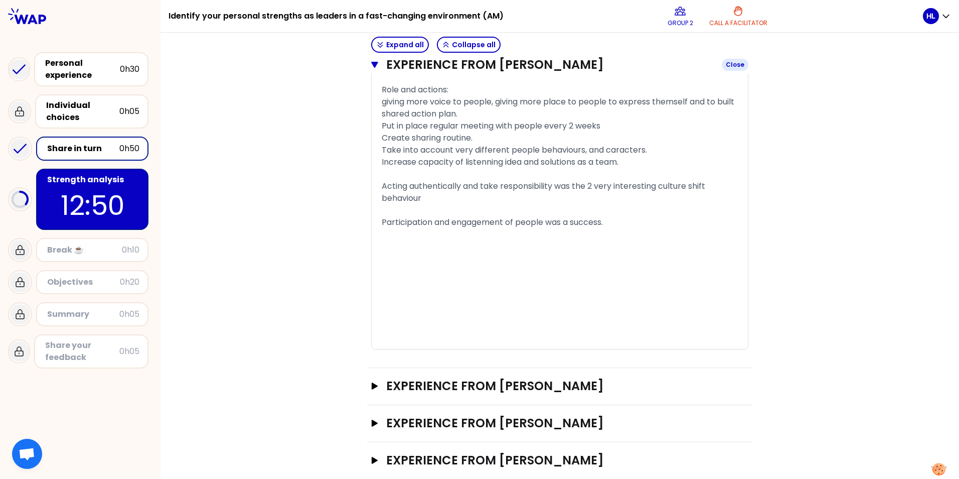
scroll to position [1381, 0]
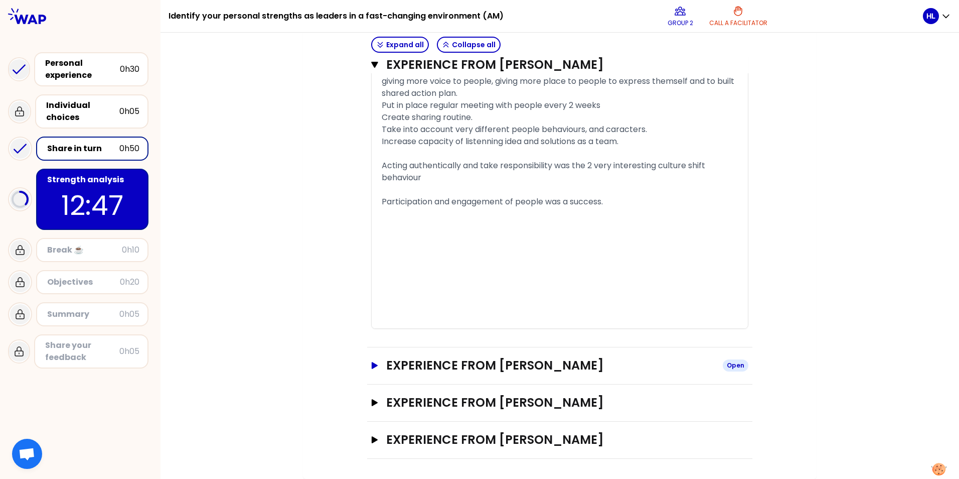
click at [373, 363] on icon "button" at bounding box center [375, 365] width 8 height 7
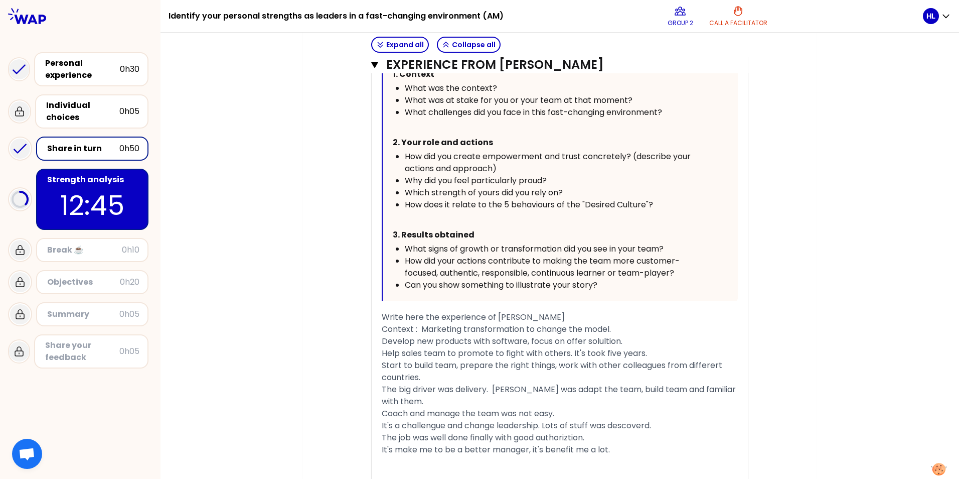
scroll to position [2032, 0]
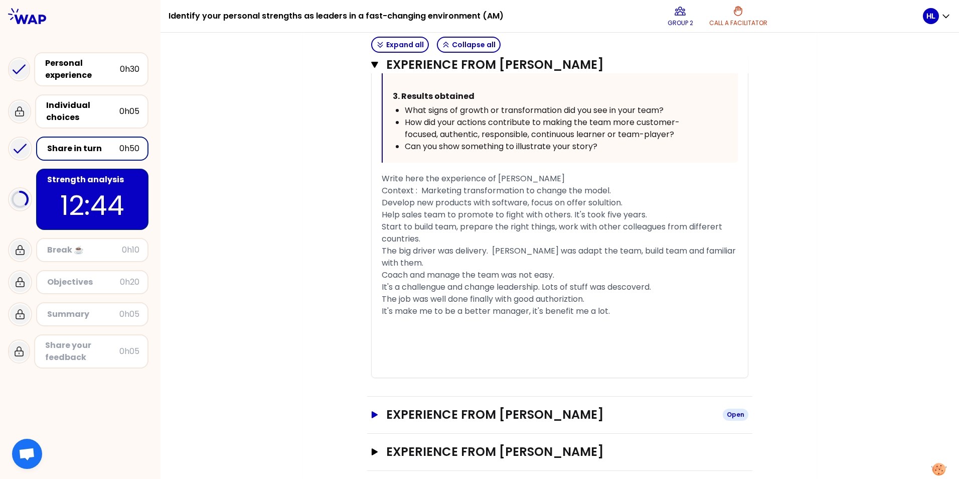
click at [374, 370] on icon "button" at bounding box center [375, 414] width 6 height 7
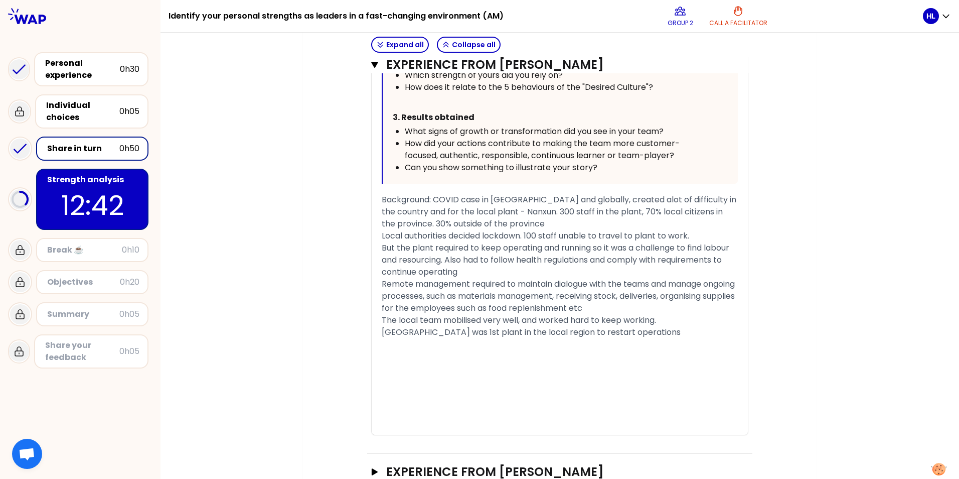
scroll to position [2692, 0]
click at [372, 370] on icon "button" at bounding box center [375, 471] width 6 height 7
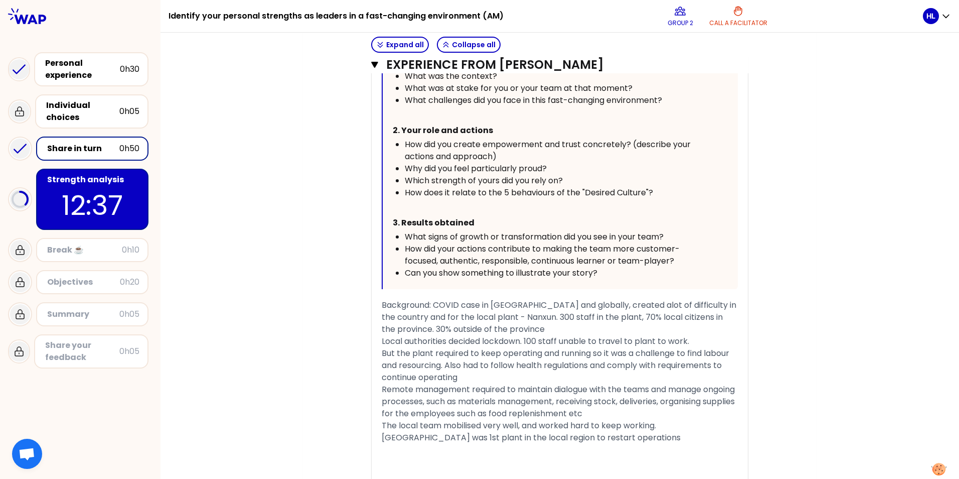
scroll to position [2787, 0]
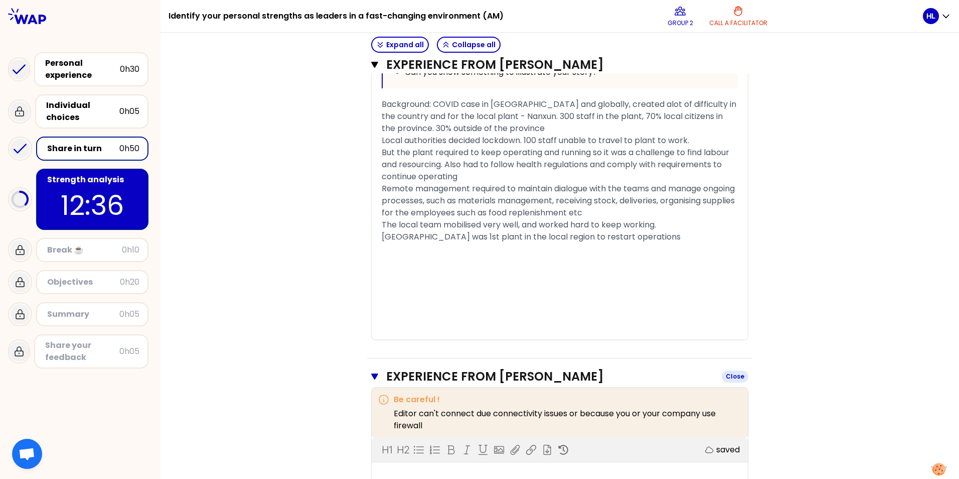
click at [374, 370] on icon "button" at bounding box center [374, 376] width 7 height 8
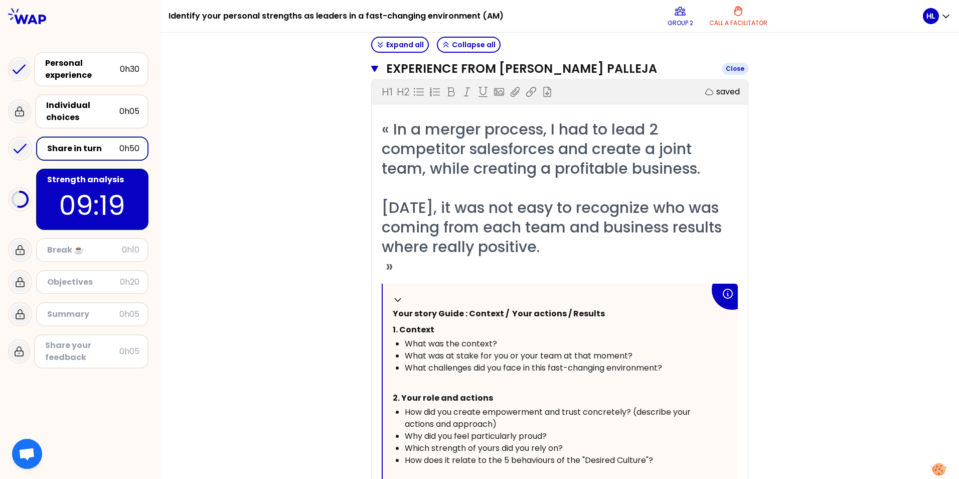
scroll to position [50, 0]
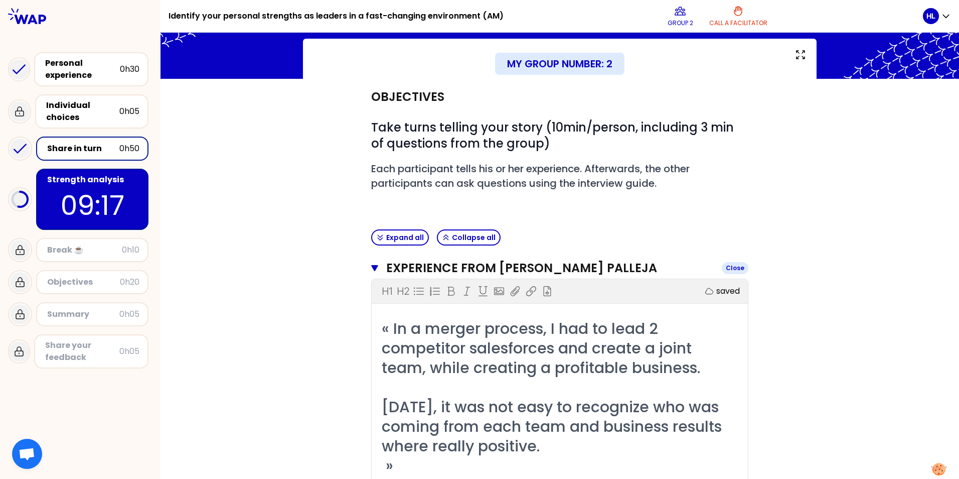
click at [373, 264] on icon "button" at bounding box center [374, 268] width 7 height 8
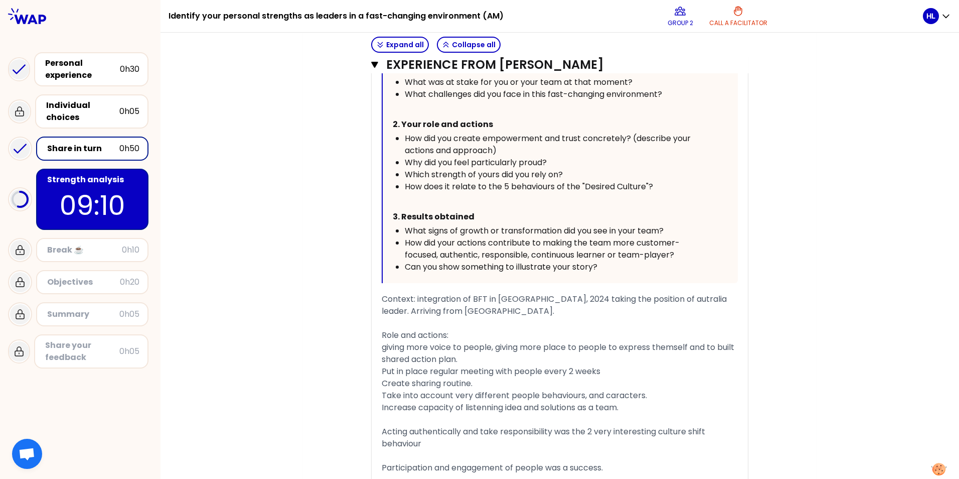
scroll to position [552, 0]
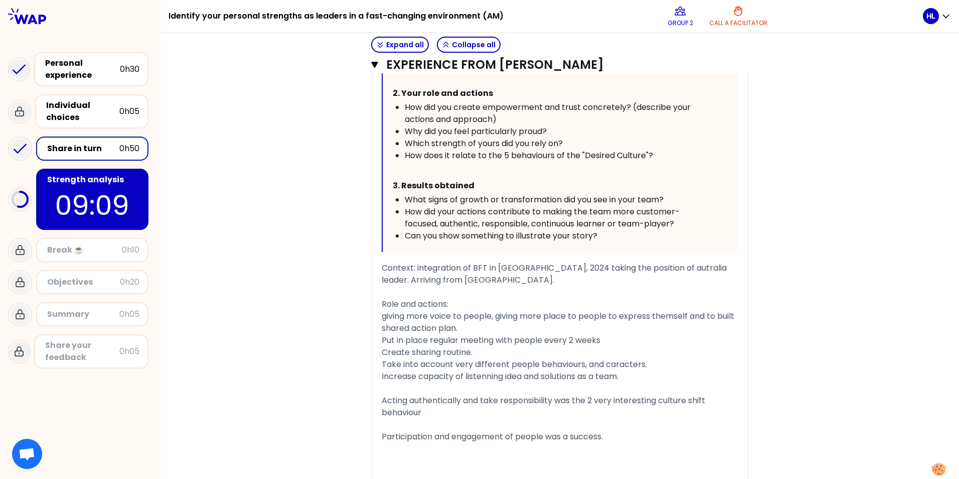
click at [74, 199] on p "09:09" at bounding box center [92, 205] width 94 height 39
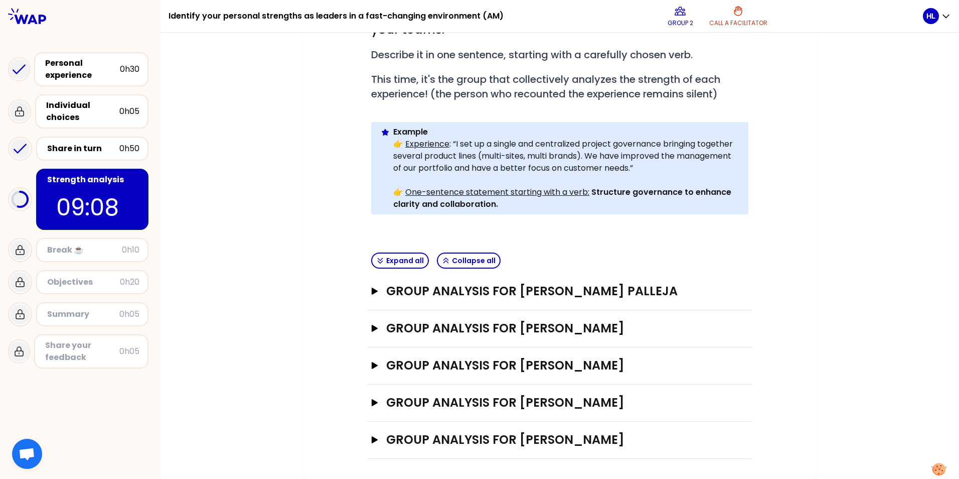
scroll to position [164, 0]
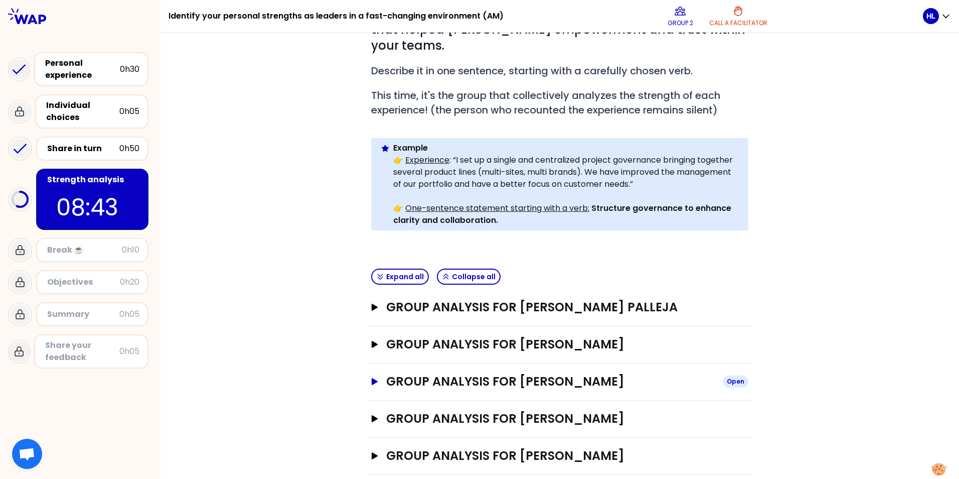
click at [372, 370] on icon "button" at bounding box center [375, 381] width 6 height 7
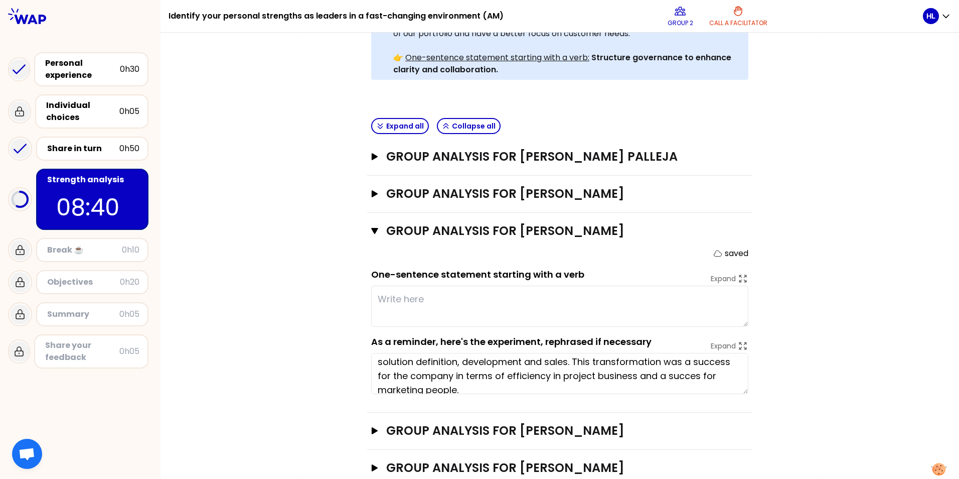
scroll to position [28, 0]
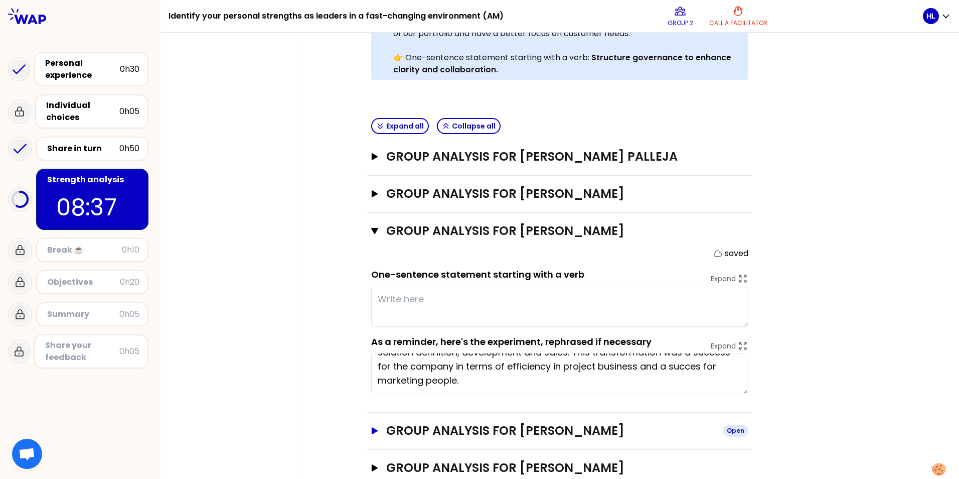
click at [371, 370] on icon "button" at bounding box center [375, 430] width 8 height 7
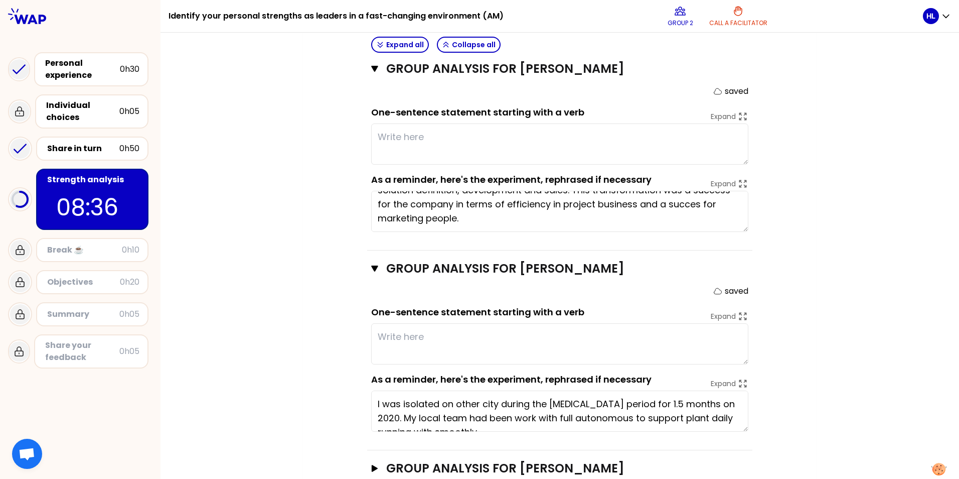
scroll to position [489, 0]
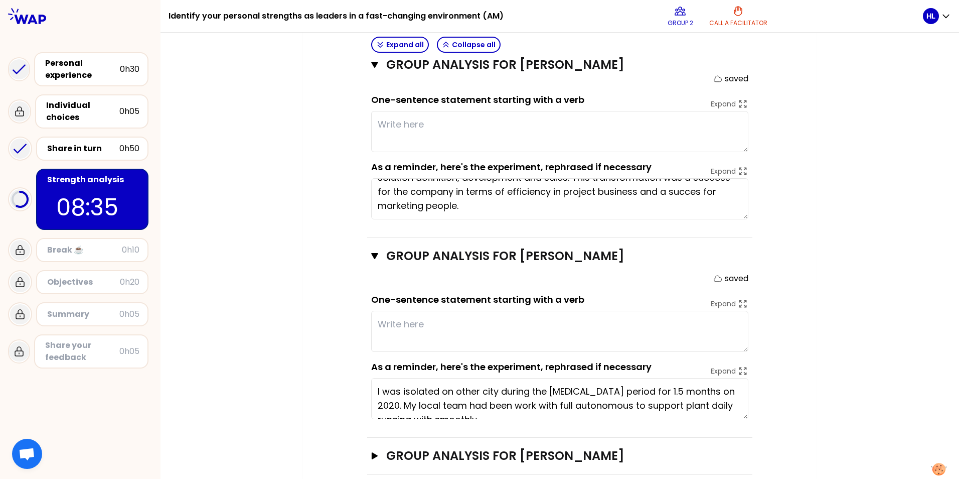
click at [367, 370] on div "Group analysis for [PERSON_NAME] Open" at bounding box center [559, 456] width 385 height 37
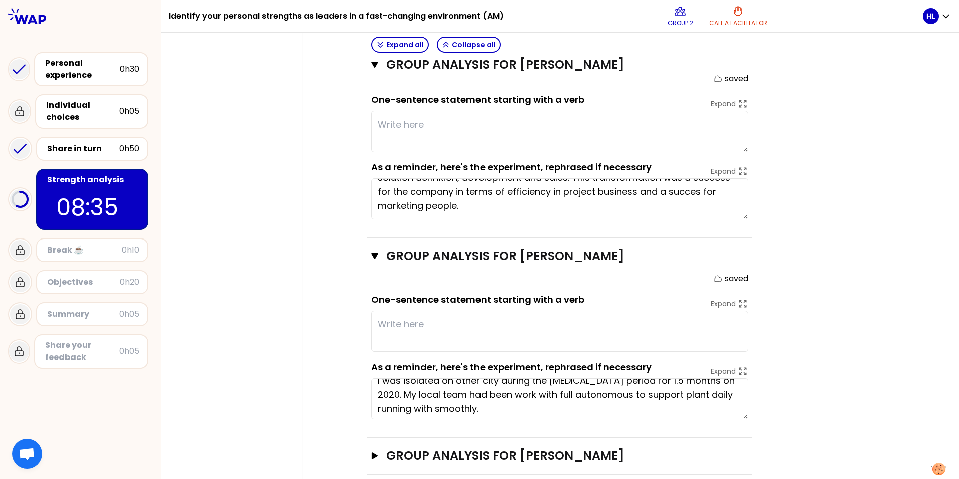
scroll to position [14, 0]
click at [374, 370] on icon "button" at bounding box center [375, 455] width 6 height 7
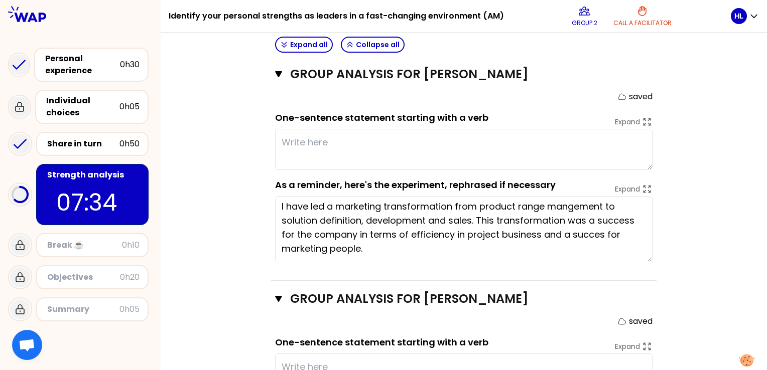
scroll to position [0, 0]
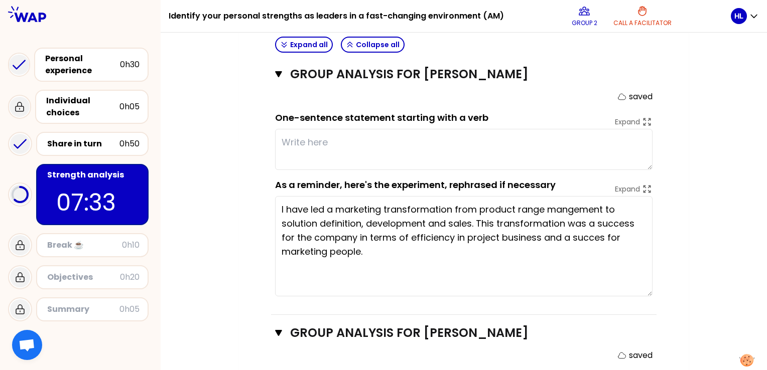
drag, startPoint x: 650, startPoint y: 214, endPoint x: 671, endPoint y: 274, distance: 63.5
click at [671, 274] on div "My group number: 2 Objectives # As a group, identify the strength behind each e…" at bounding box center [464, 176] width 450 height 1117
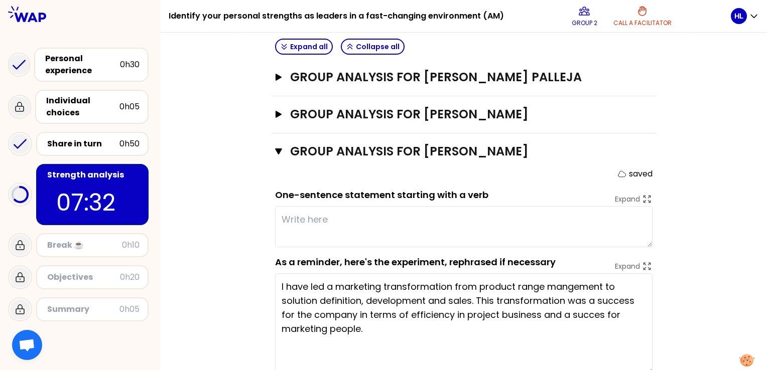
scroll to position [371, 0]
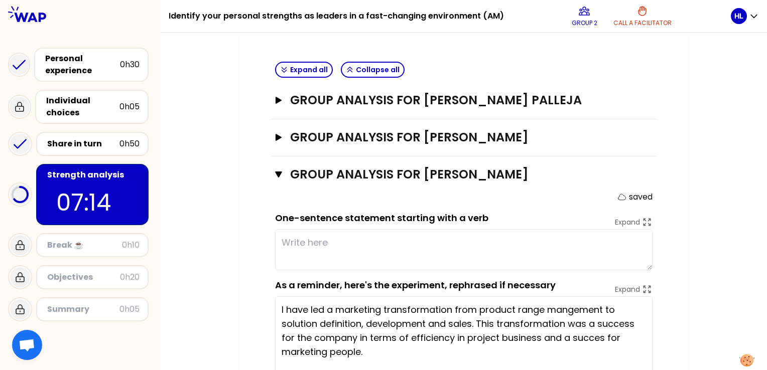
click at [366, 229] on textarea at bounding box center [463, 249] width 377 height 41
click at [456, 232] on textarea at bounding box center [463, 249] width 377 height 41
type textarea "Reinvent the approach to market"
click at [235, 192] on div "My group number: 2 Objectives # As a group, identify the strength behind each e…" at bounding box center [464, 276] width 606 height 1117
click at [70, 145] on div "Share in turn" at bounding box center [83, 144] width 72 height 12
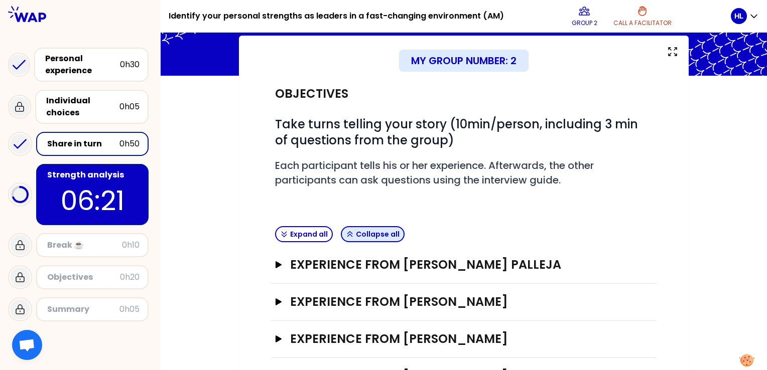
scroll to position [133, 0]
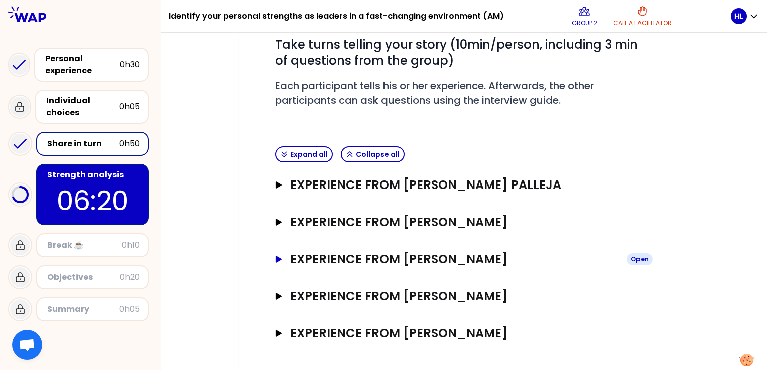
click at [279, 256] on icon "button" at bounding box center [278, 259] width 8 height 7
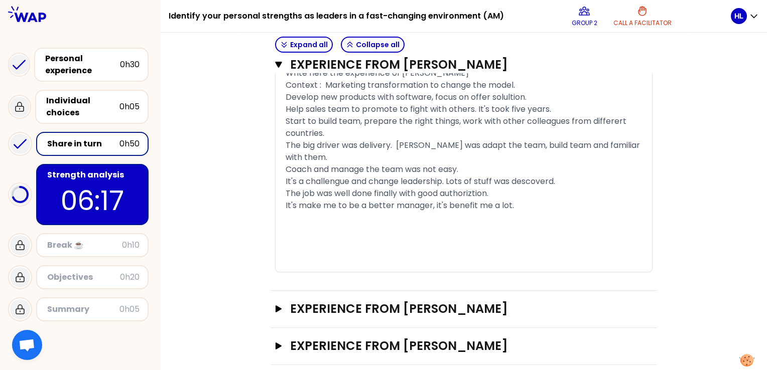
scroll to position [683, 0]
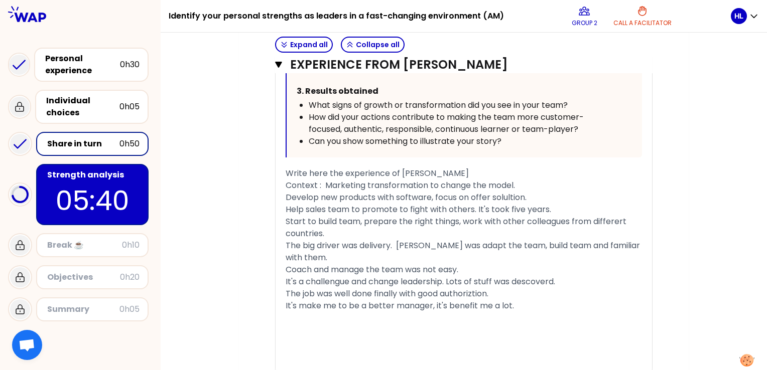
click at [87, 181] on p "05:40" at bounding box center [92, 200] width 94 height 39
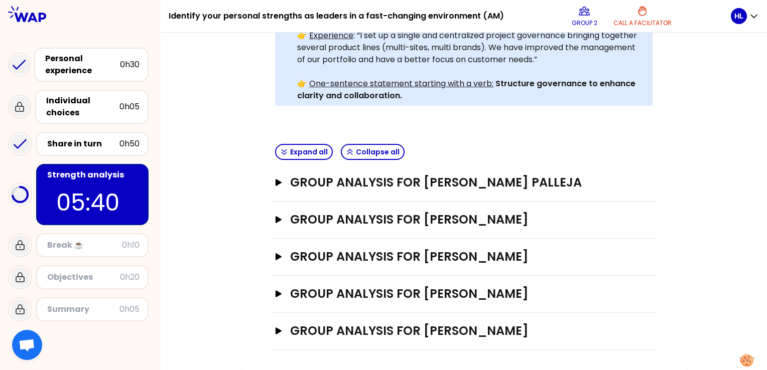
scroll to position [269, 0]
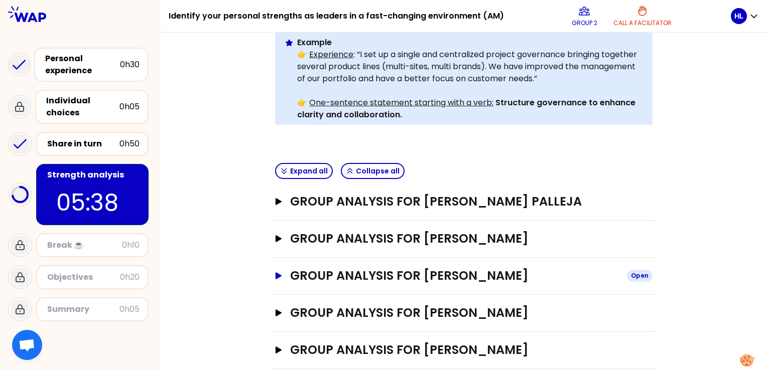
click at [281, 272] on icon "button" at bounding box center [278, 275] width 6 height 7
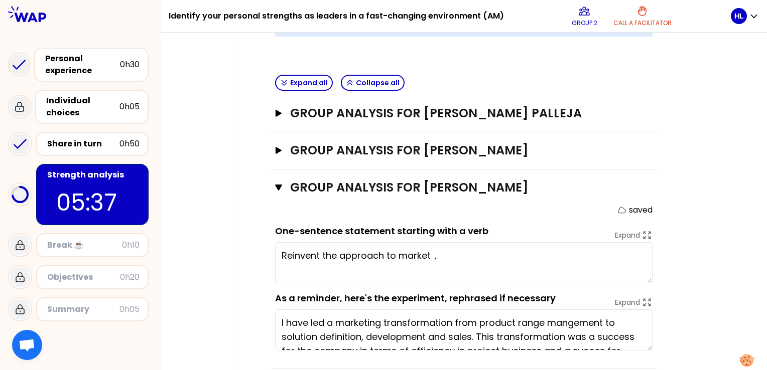
scroll to position [370, 0]
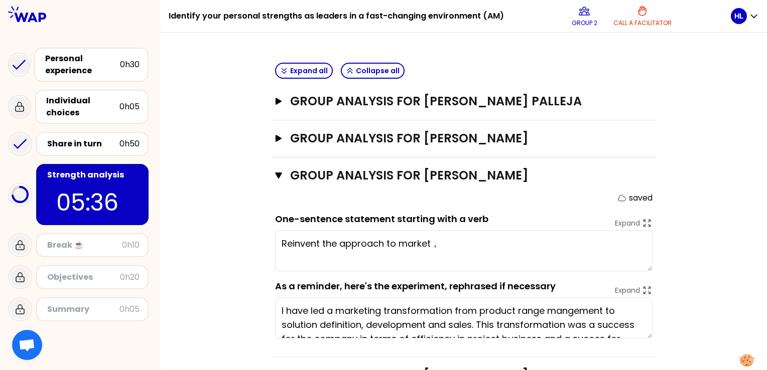
click at [295, 230] on textarea "Reinvent the approach to market，" at bounding box center [463, 250] width 377 height 41
click at [295, 230] on textarea "Reinvent the approach to market" at bounding box center [463, 250] width 377 height 41
click at [470, 230] on textarea "Transform the approach to market" at bounding box center [463, 250] width 377 height 41
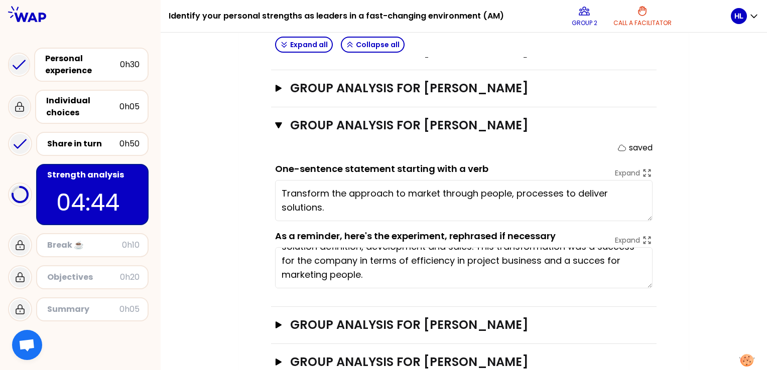
scroll to position [432, 0]
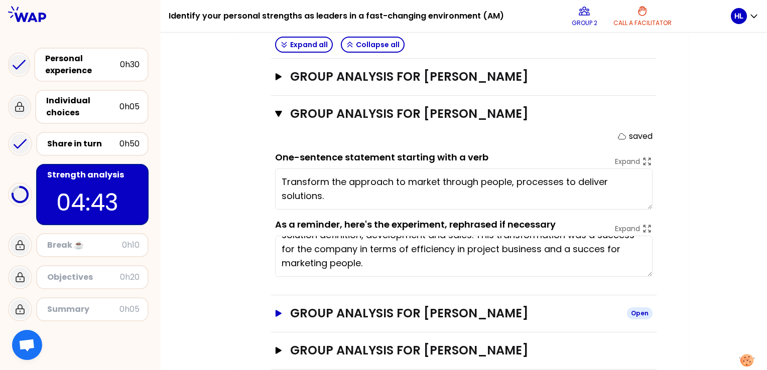
type textarea "Transform the approach to market through people, processes to deliver solutions."
click at [282, 306] on button "Group analysis for [PERSON_NAME] Open" at bounding box center [463, 314] width 377 height 16
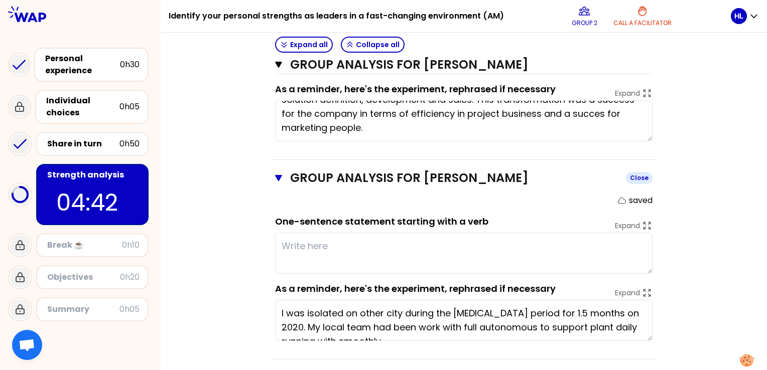
scroll to position [594, 0]
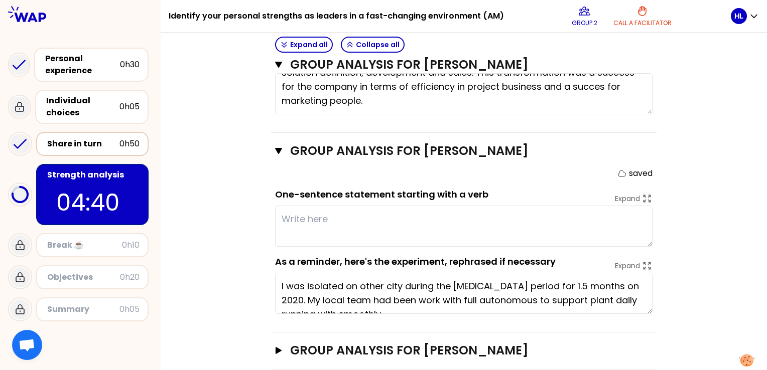
click at [66, 140] on div "Share in turn" at bounding box center [83, 144] width 72 height 12
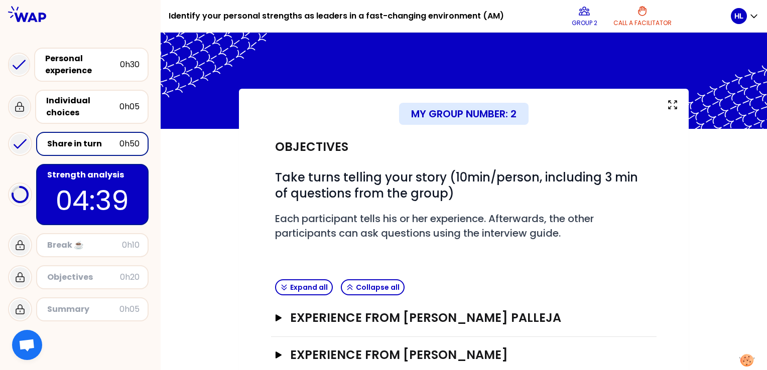
scroll to position [133, 0]
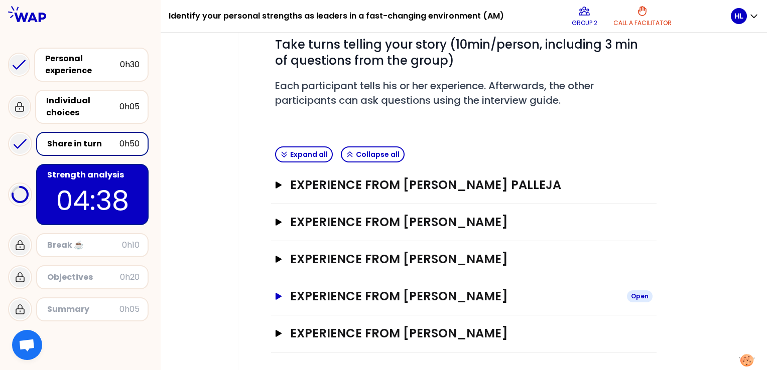
click at [277, 290] on button "Experience from [PERSON_NAME] Open" at bounding box center [463, 297] width 377 height 16
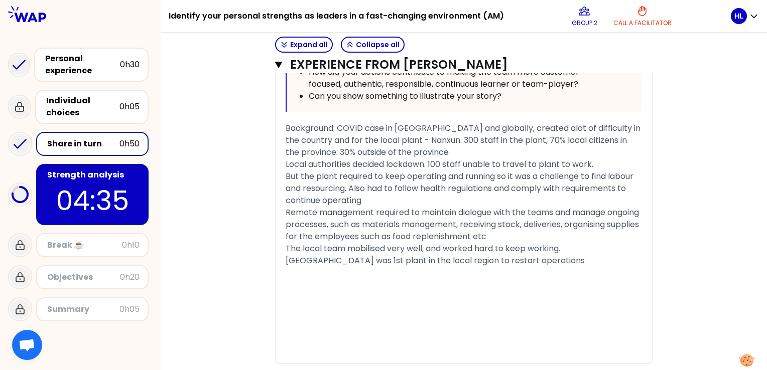
scroll to position [696, 0]
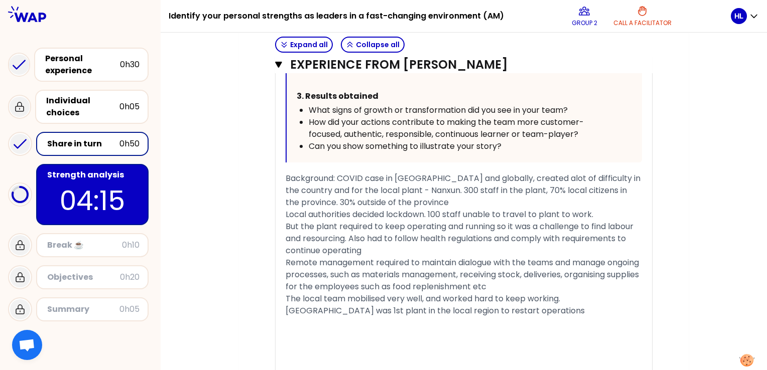
click at [89, 143] on div "Share in turn" at bounding box center [83, 144] width 72 height 12
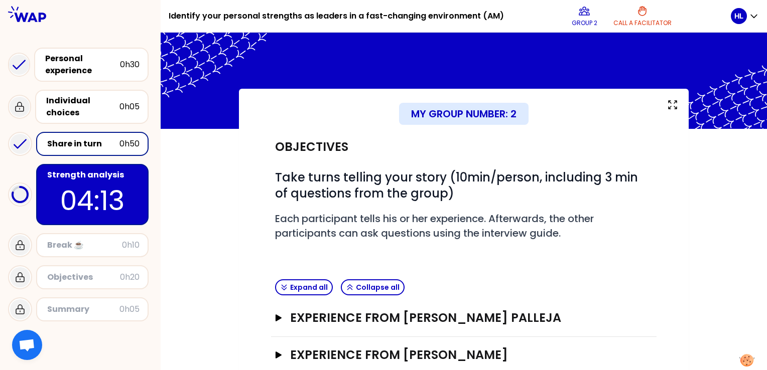
scroll to position [133, 0]
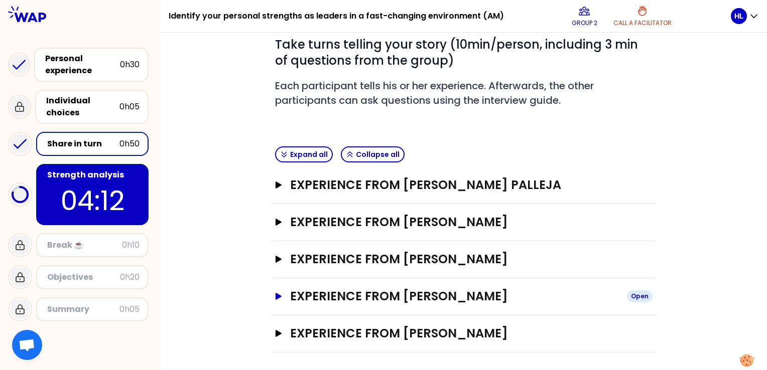
click at [279, 293] on icon "button" at bounding box center [278, 296] width 8 height 7
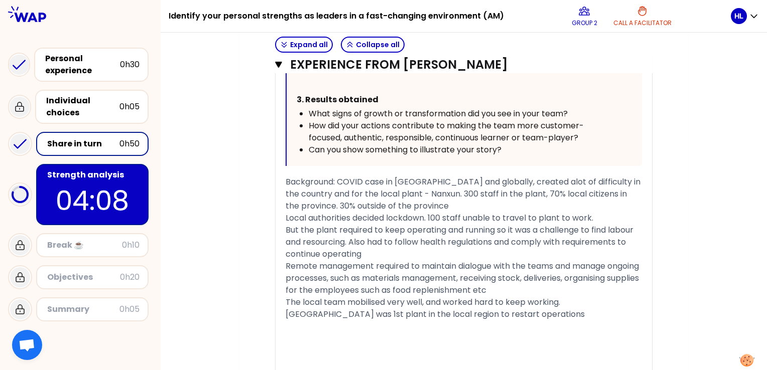
click at [75, 190] on p "04:08" at bounding box center [92, 200] width 94 height 39
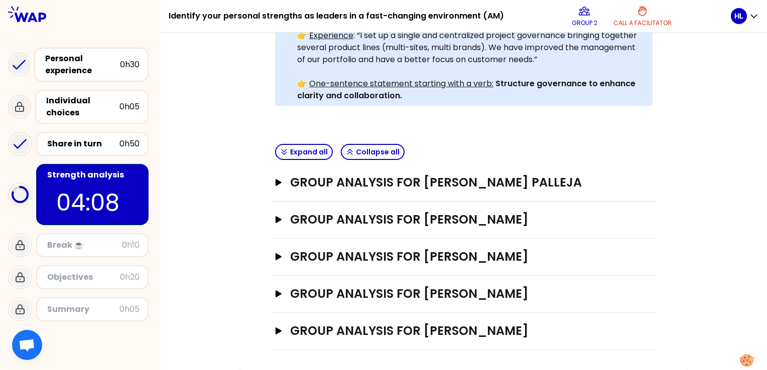
scroll to position [269, 0]
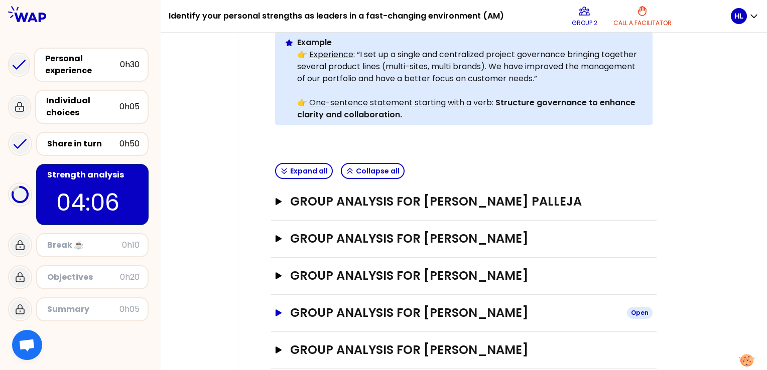
click at [277, 310] on icon "button" at bounding box center [278, 313] width 6 height 7
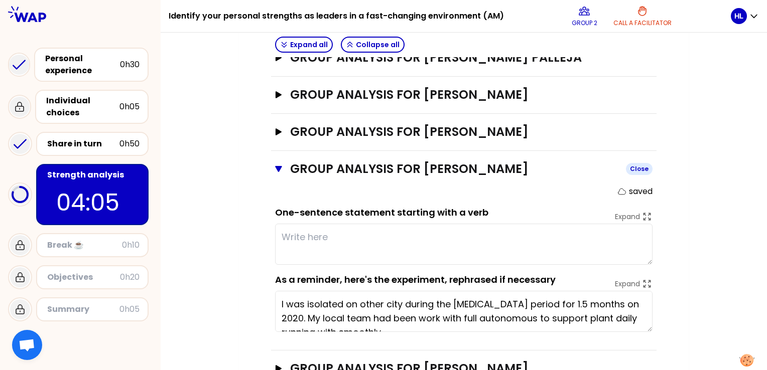
scroll to position [432, 0]
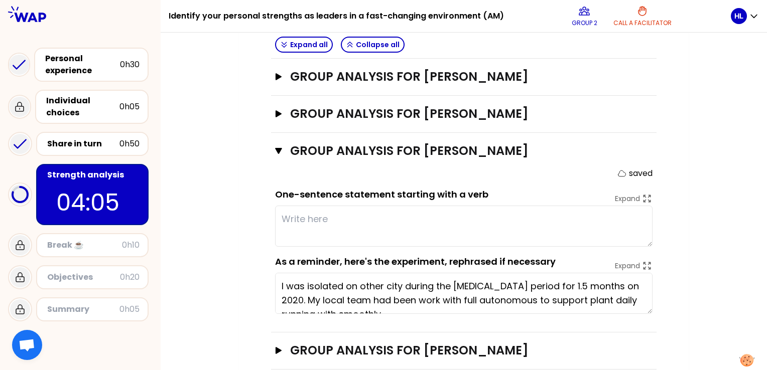
click at [304, 207] on textarea at bounding box center [463, 226] width 377 height 41
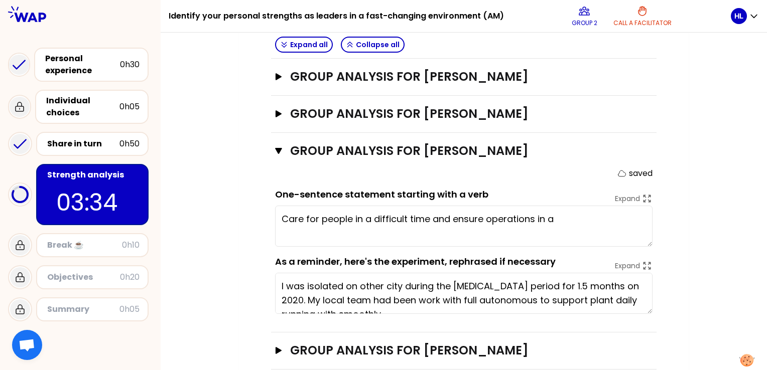
drag, startPoint x: 317, startPoint y: 198, endPoint x: 274, endPoint y: 200, distance: 42.7
click at [274, 200] on div "Group analysis for [PERSON_NAME] saved One-sentence statement starting with a v…" at bounding box center [463, 233] width 385 height 200
click at [421, 206] on textarea "Trust people in a difficult time and ensure operations in a" at bounding box center [463, 226] width 377 height 41
click at [540, 206] on textarea "Trust people in a difficult time to ensure operations in a" at bounding box center [463, 226] width 377 height 41
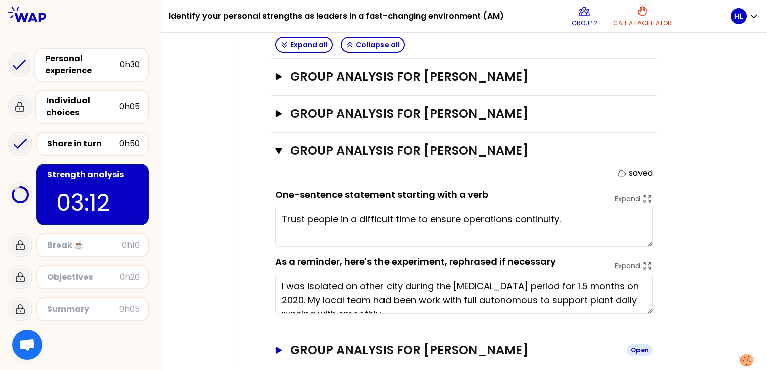
type textarea "Trust people in a difficult time to ensure operations continuity."
click at [277, 347] on icon "button" at bounding box center [278, 350] width 6 height 7
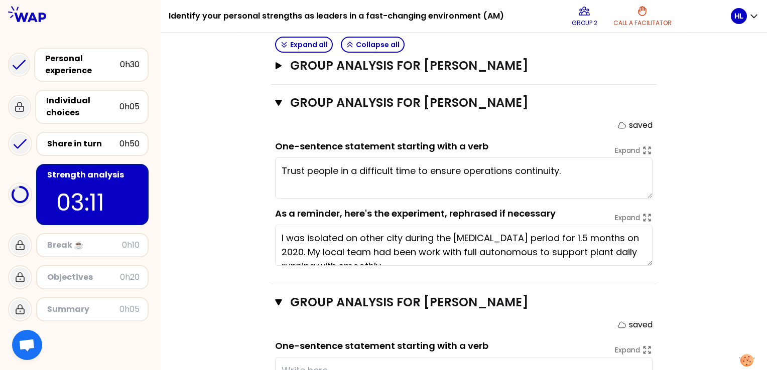
scroll to position [594, 0]
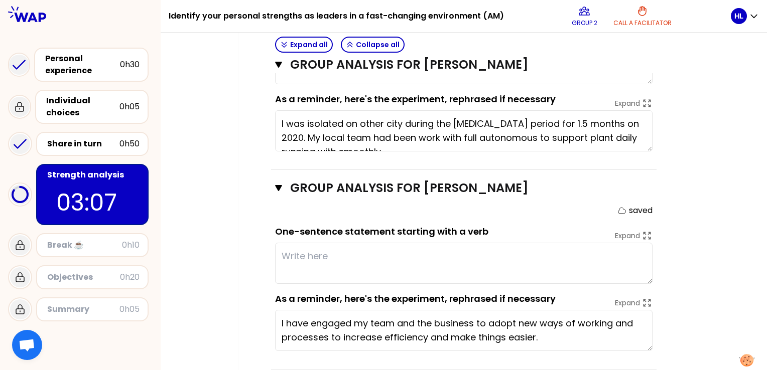
click at [338, 243] on textarea at bounding box center [463, 263] width 377 height 41
click at [79, 140] on div "Share in turn" at bounding box center [83, 144] width 72 height 12
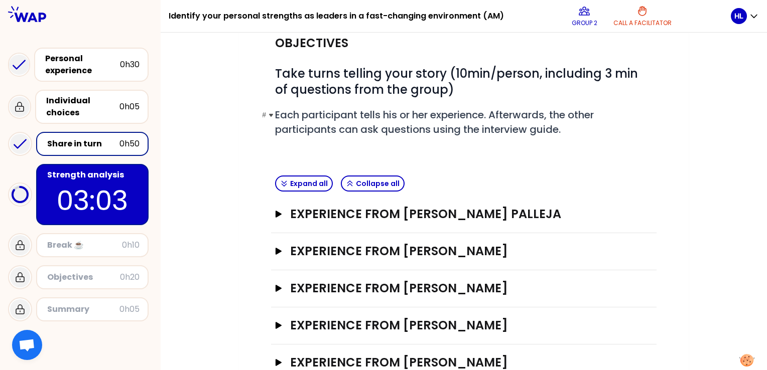
scroll to position [133, 0]
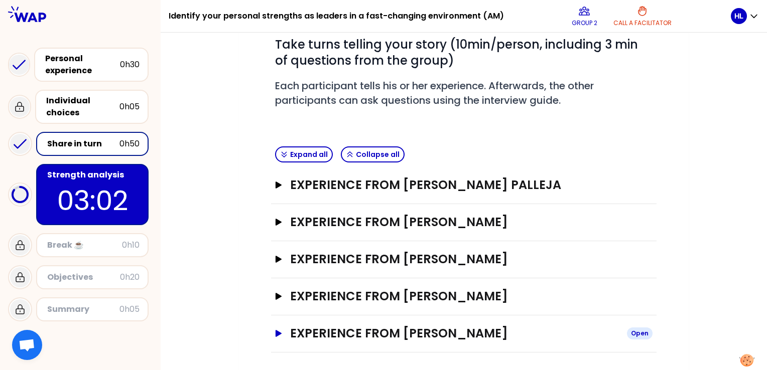
click at [279, 335] on icon "button" at bounding box center [278, 333] width 8 height 7
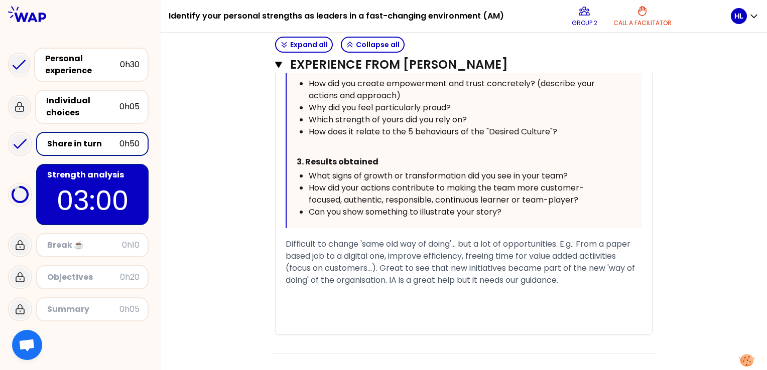
scroll to position [629, 0]
click at [82, 147] on div "Share in turn" at bounding box center [83, 144] width 72 height 12
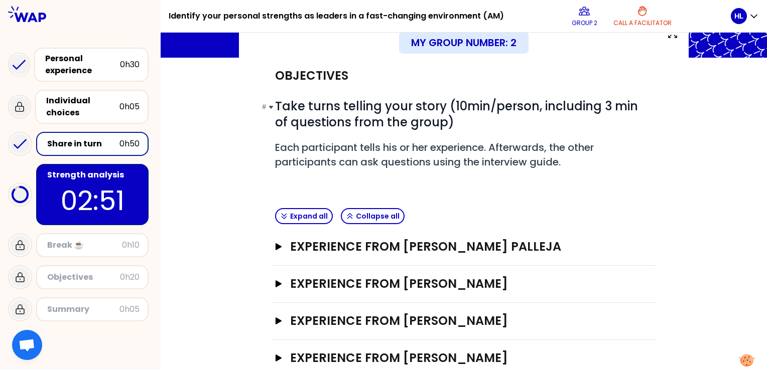
scroll to position [133, 0]
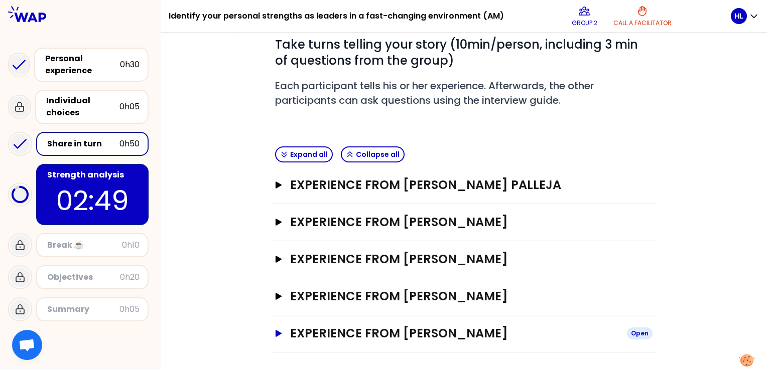
click at [278, 330] on icon "button" at bounding box center [278, 333] width 6 height 7
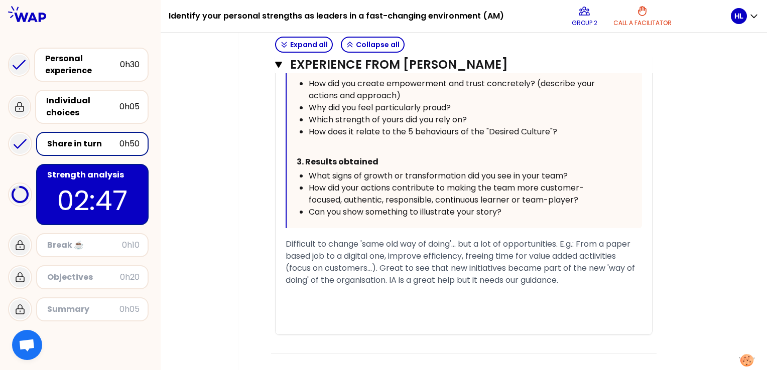
scroll to position [629, 0]
click at [92, 216] on p "02:46" at bounding box center [92, 200] width 94 height 39
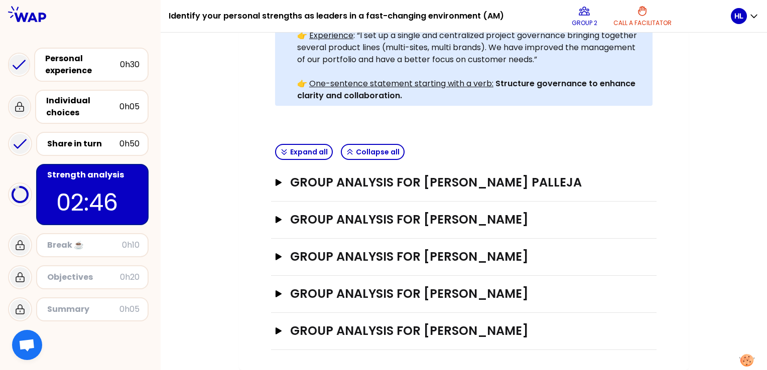
scroll to position [269, 0]
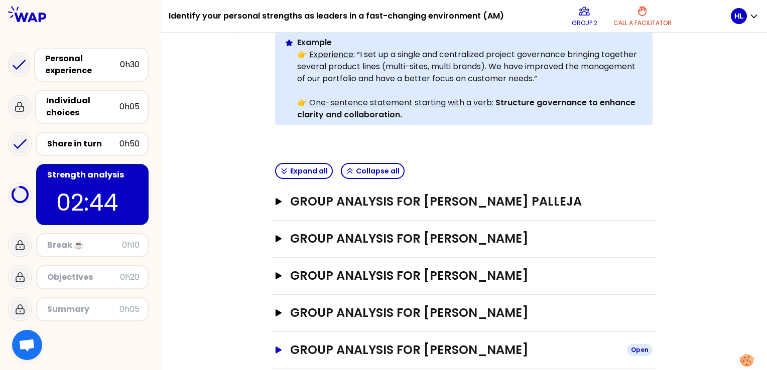
click at [279, 347] on icon "button" at bounding box center [278, 350] width 8 height 7
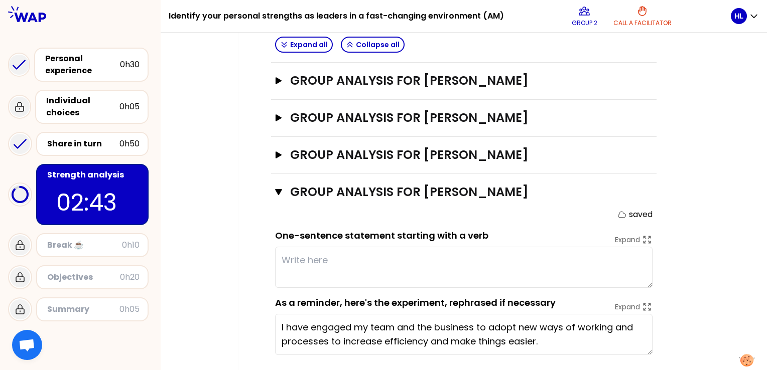
scroll to position [432, 0]
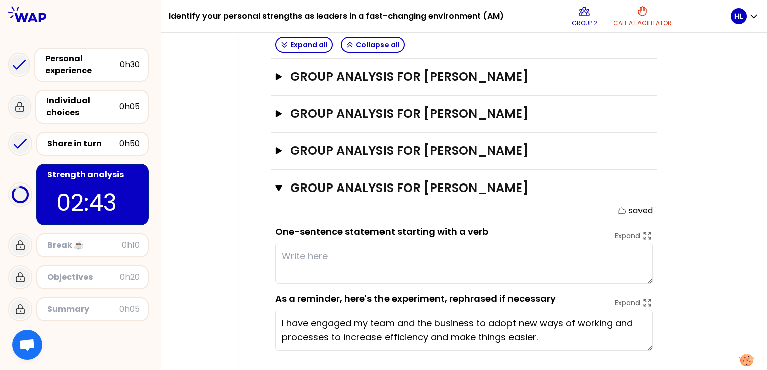
click at [338, 243] on textarea at bounding box center [463, 263] width 377 height 41
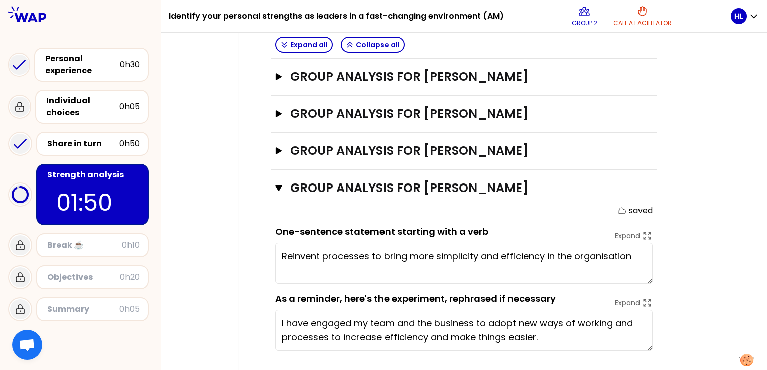
click at [634, 243] on textarea "Reinvent processes to bring more simplicity and efficiency in the organisation" at bounding box center [463, 263] width 377 height 41
type textarea "Reinvent processes to bring more simplicity and efficiency in the organisation."
click at [277, 185] on icon "button" at bounding box center [278, 188] width 7 height 6
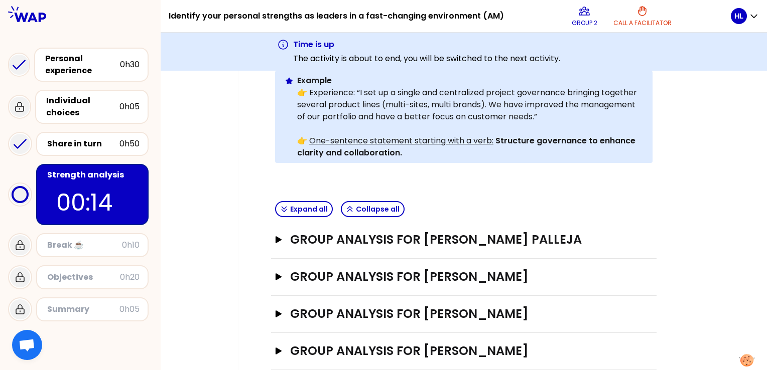
scroll to position [308, 0]
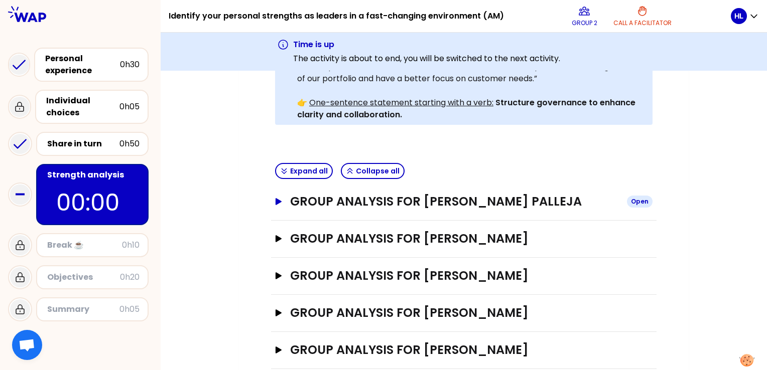
click at [276, 198] on icon "button" at bounding box center [278, 201] width 6 height 7
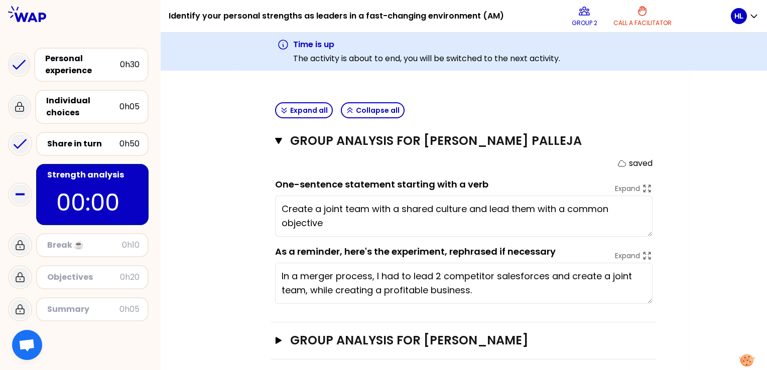
scroll to position [470, 0]
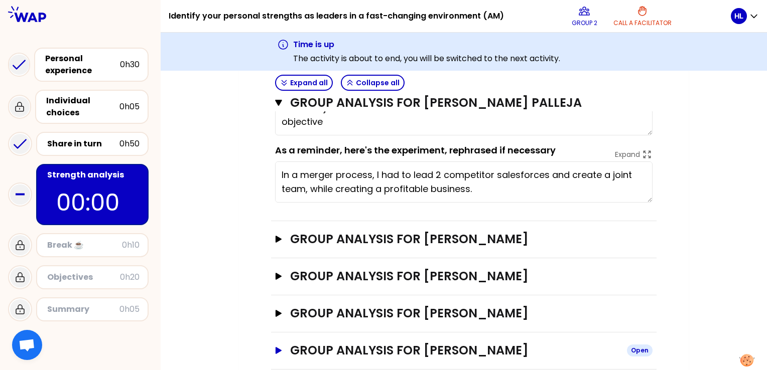
click at [274, 347] on icon "button" at bounding box center [278, 350] width 8 height 7
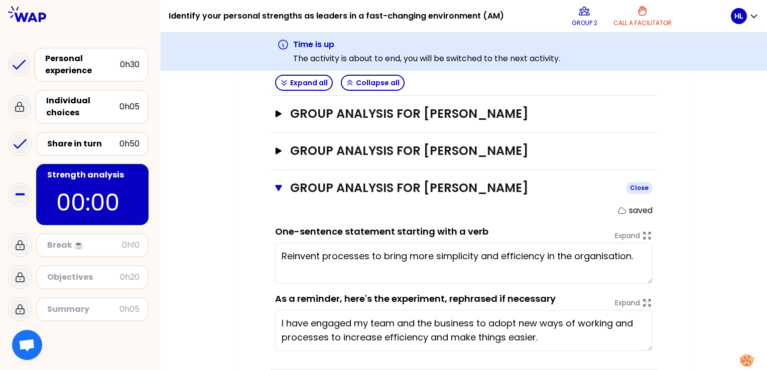
click at [276, 180] on button "Group analysis for [PERSON_NAME] Close" at bounding box center [463, 188] width 377 height 16
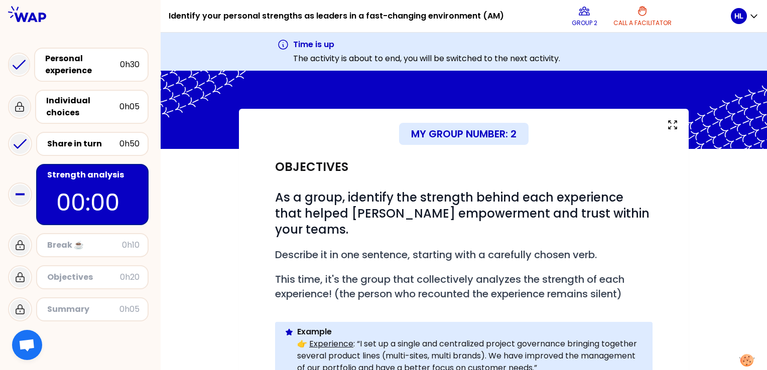
scroll to position [0, 0]
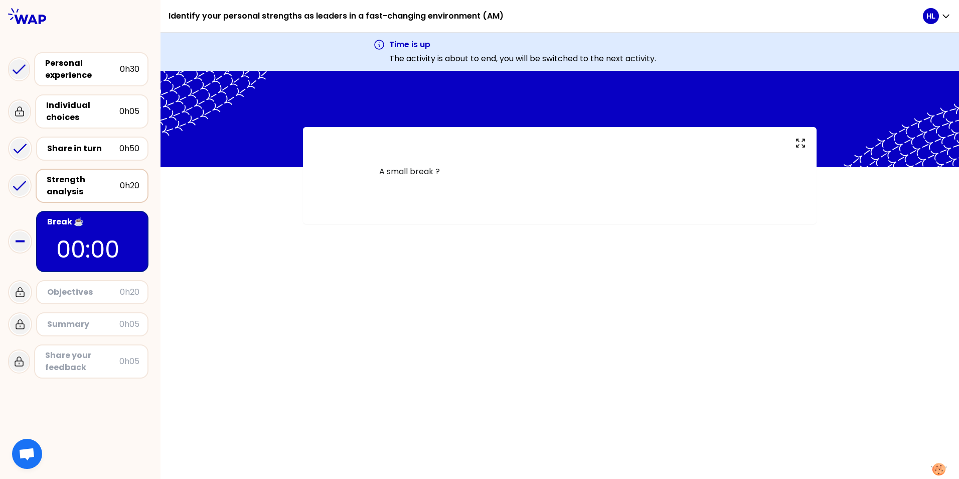
click at [91, 192] on div "Strength analysis" at bounding box center [83, 186] width 73 height 24
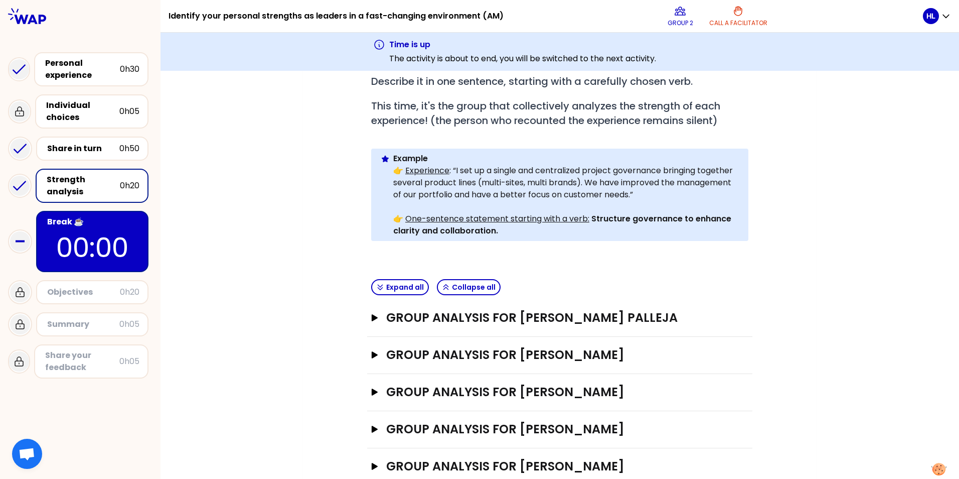
scroll to position [202, 0]
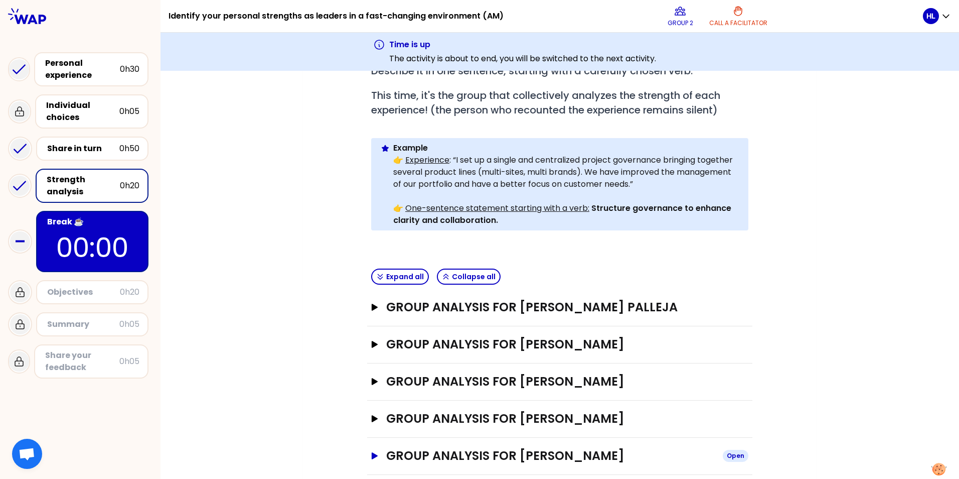
click at [371, 370] on icon "button" at bounding box center [375, 455] width 8 height 7
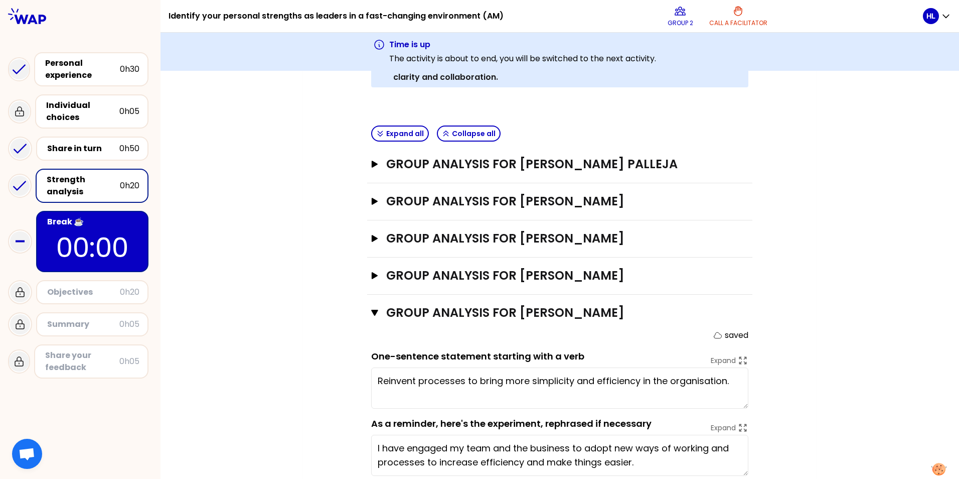
scroll to position [365, 0]
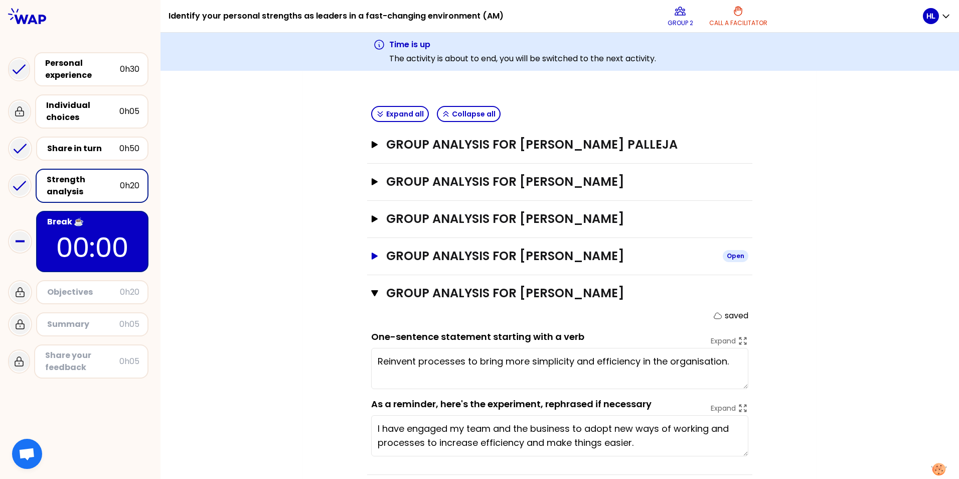
click at [372, 252] on icon "button" at bounding box center [375, 255] width 6 height 7
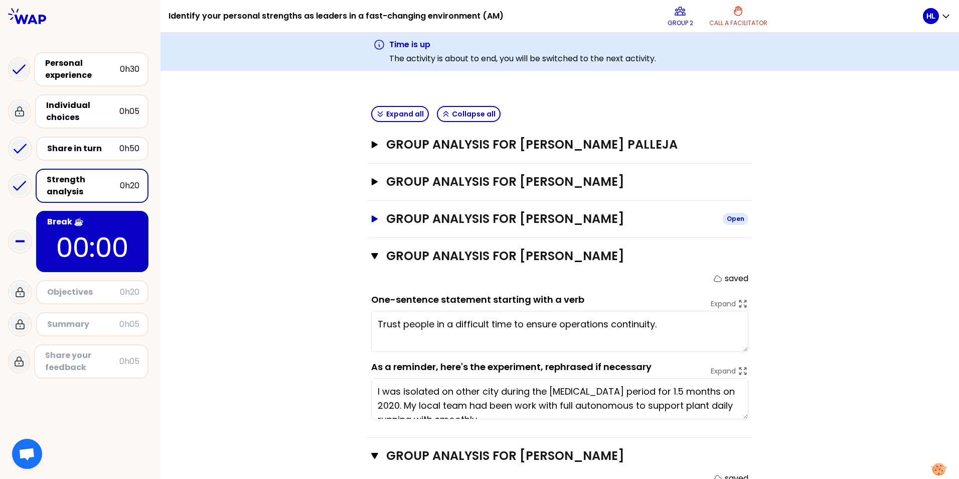
click at [372, 215] on icon "button" at bounding box center [375, 218] width 6 height 7
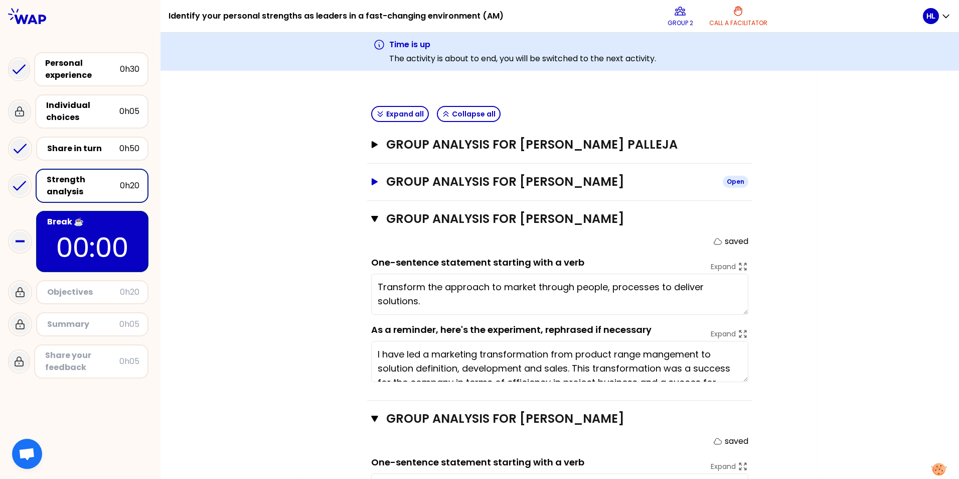
click at [371, 178] on icon "button" at bounding box center [375, 181] width 8 height 7
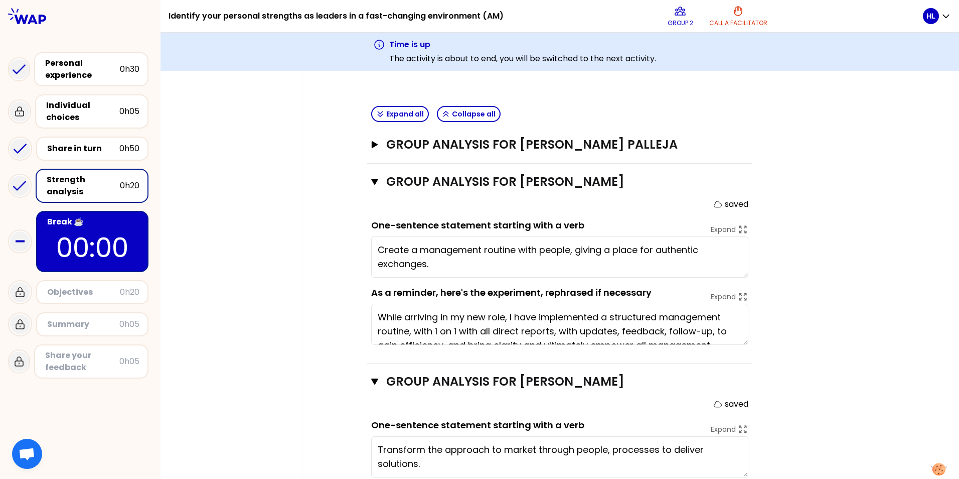
click at [367, 164] on div "Group analysis for [PERSON_NAME] Close saved One-sentence statement starting wi…" at bounding box center [559, 264] width 385 height 200
click at [371, 174] on button "Group analysis for [PERSON_NAME] Close" at bounding box center [559, 182] width 377 height 16
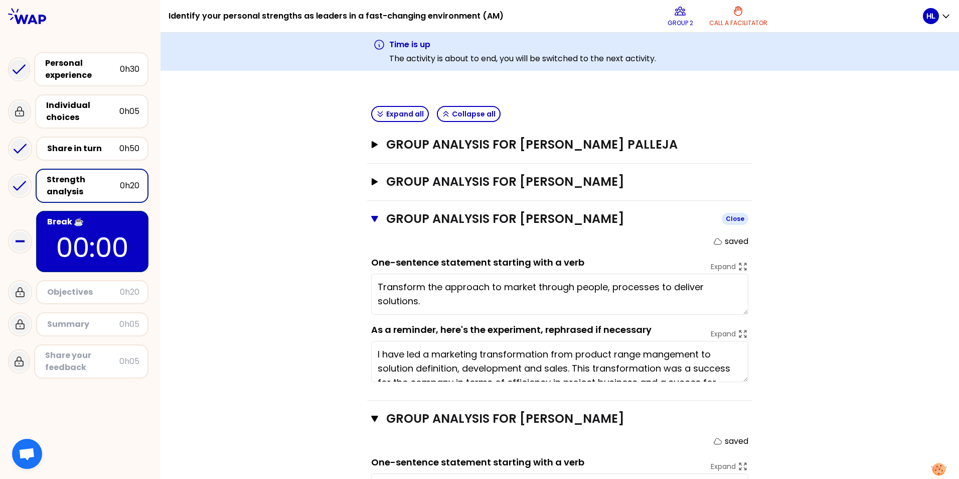
click at [371, 215] on icon "button" at bounding box center [374, 219] width 7 height 8
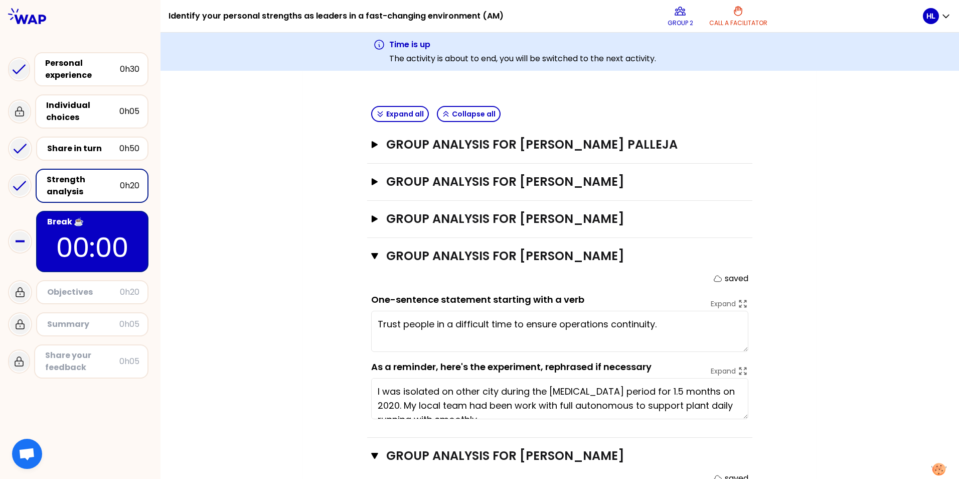
click at [367, 238] on div "Group analysis for [PERSON_NAME] saved One-sentence statement starting with a v…" at bounding box center [559, 338] width 385 height 200
click at [371, 253] on icon "button" at bounding box center [374, 256] width 7 height 6
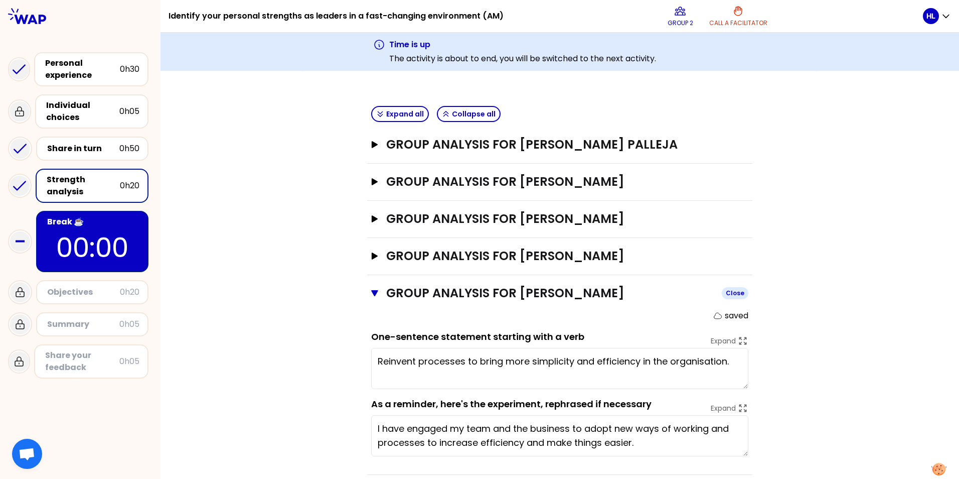
click at [371, 290] on icon "button" at bounding box center [374, 293] width 7 height 6
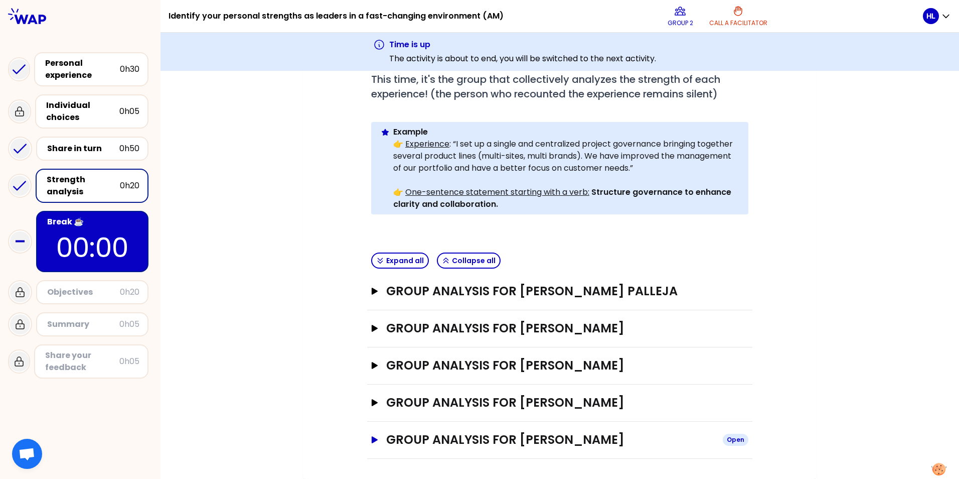
scroll to position [202, 0]
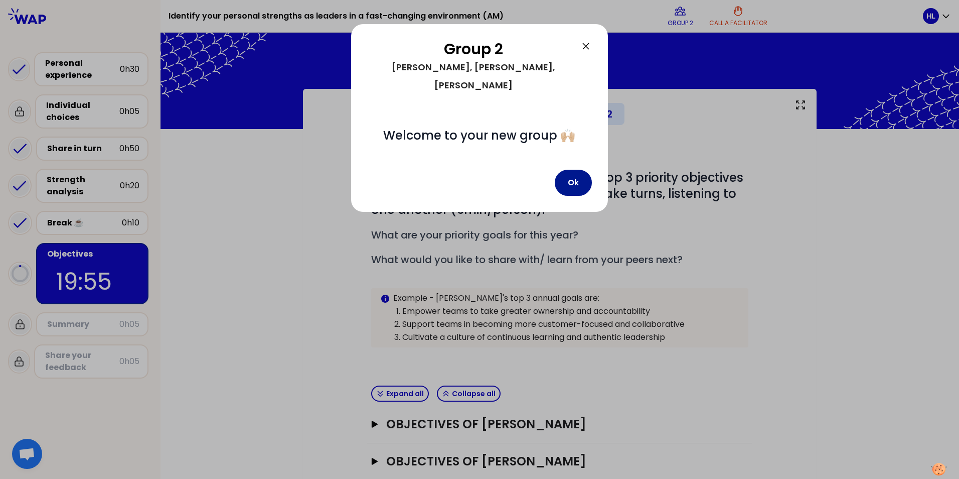
click at [572, 170] on button "Ok" at bounding box center [573, 183] width 37 height 26
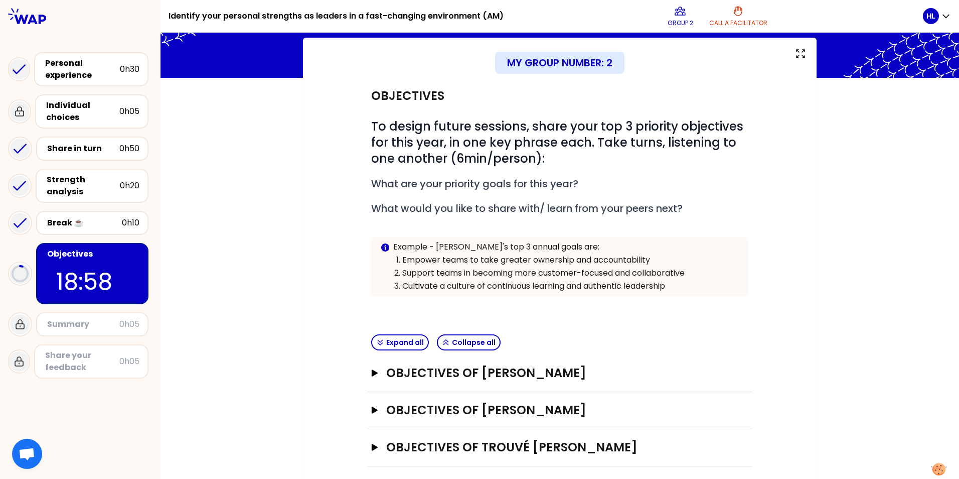
scroll to position [59, 0]
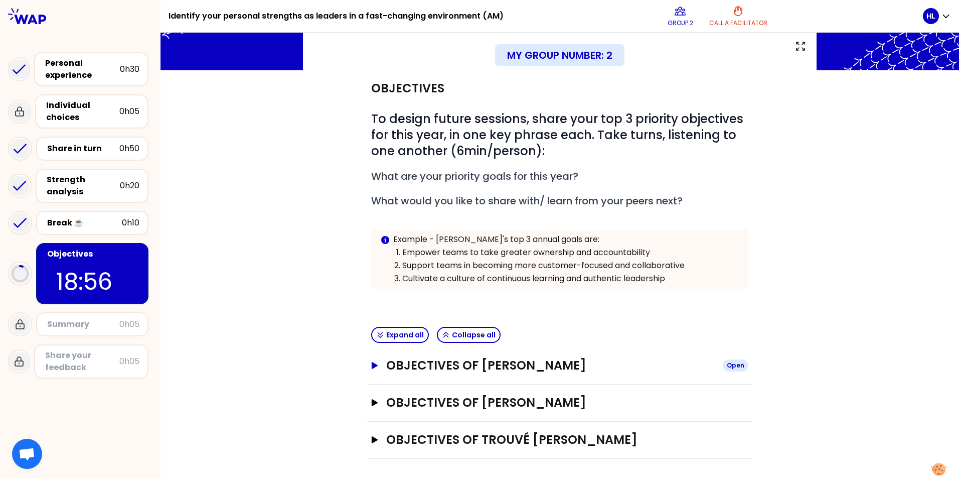
click at [371, 358] on button "Objectives of [PERSON_NAME] Open" at bounding box center [559, 365] width 377 height 16
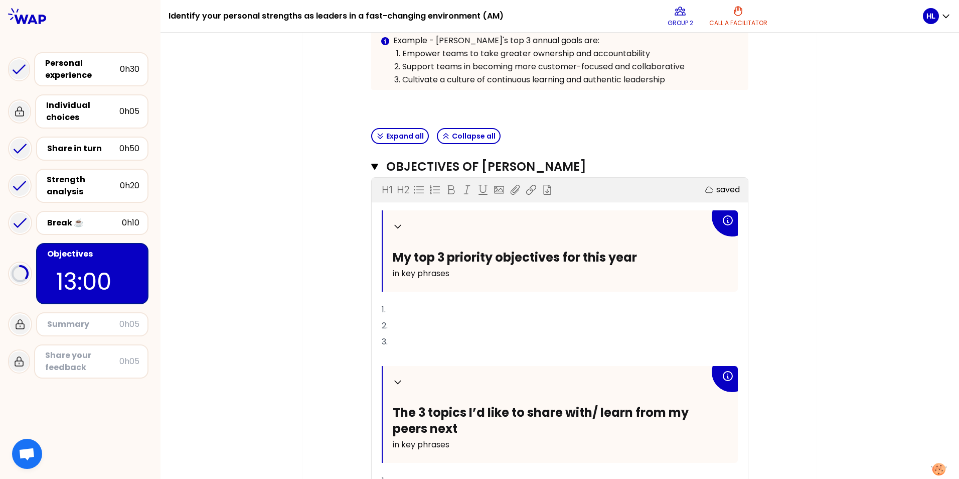
scroll to position [256, 0]
click at [485, 304] on p "1." at bounding box center [560, 311] width 356 height 16
click at [725, 220] on icon at bounding box center [728, 221] width 12 height 12
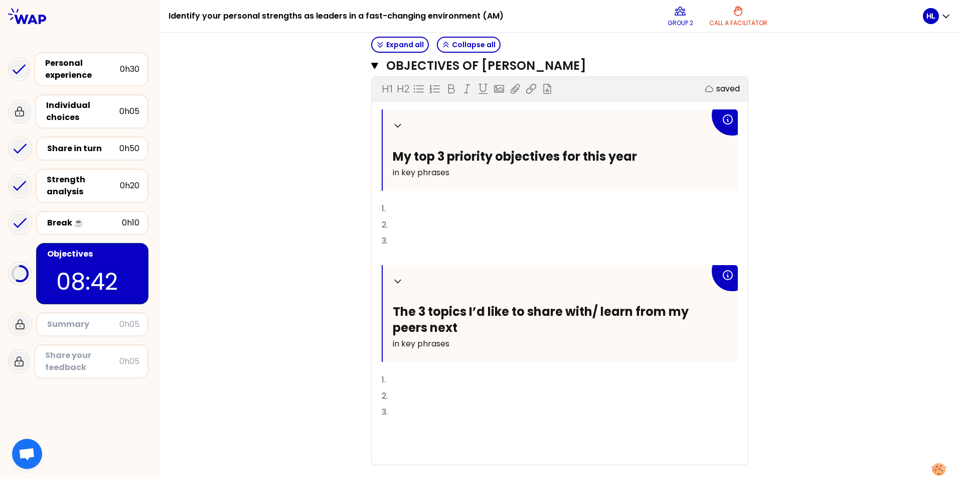
scroll to position [307, 0]
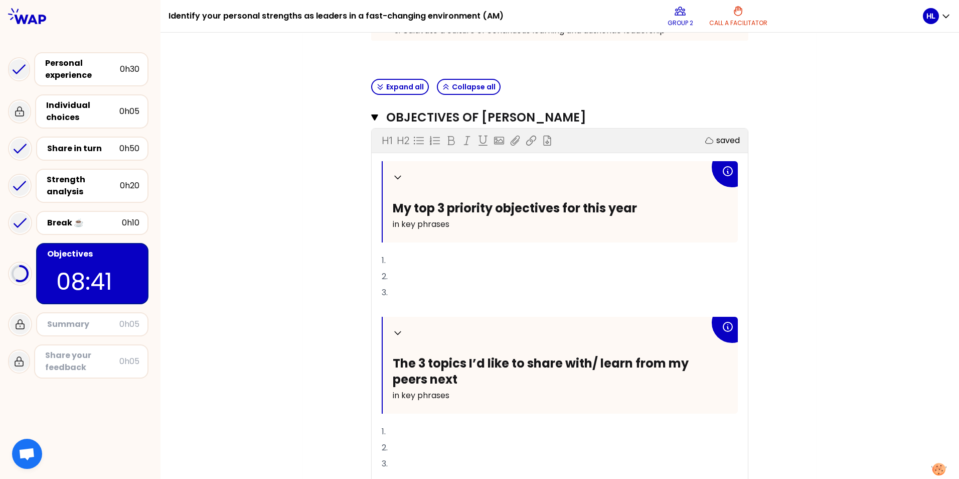
click at [405, 261] on p "1." at bounding box center [560, 260] width 356 height 16
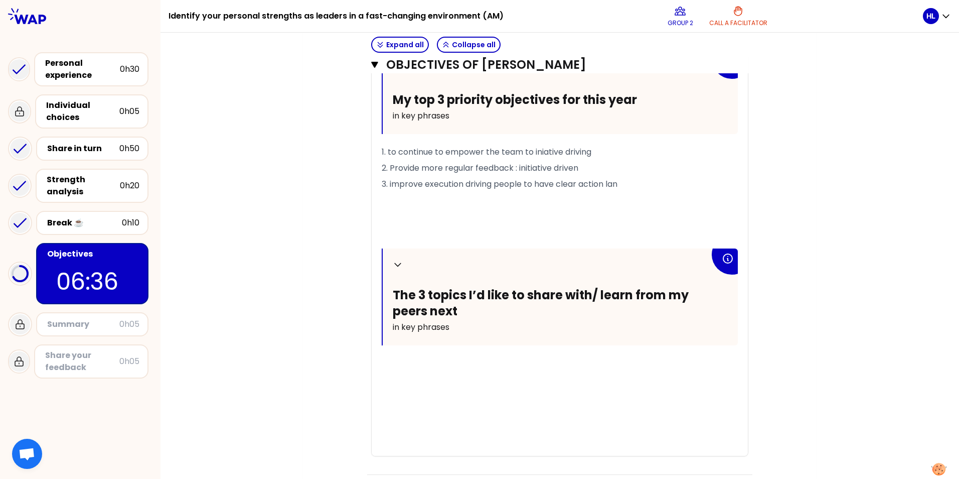
scroll to position [457, 0]
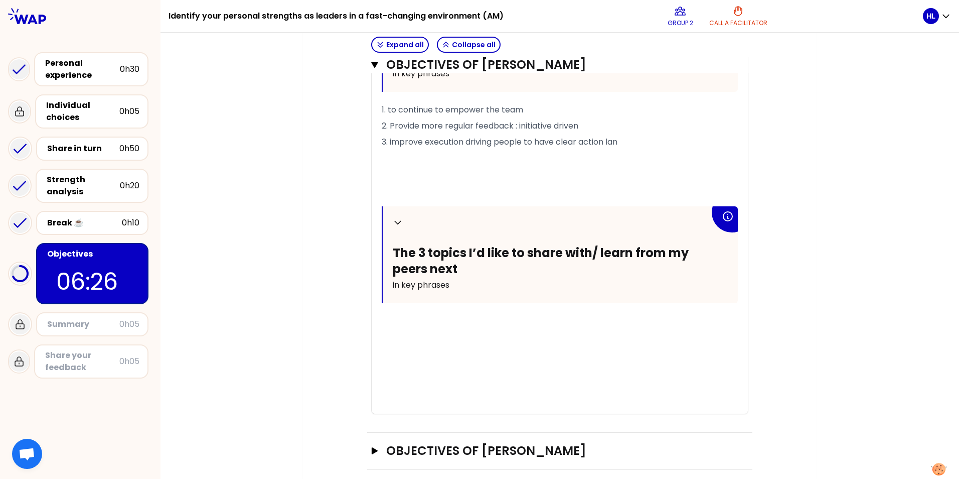
click at [422, 333] on p at bounding box center [560, 349] width 356 height 40
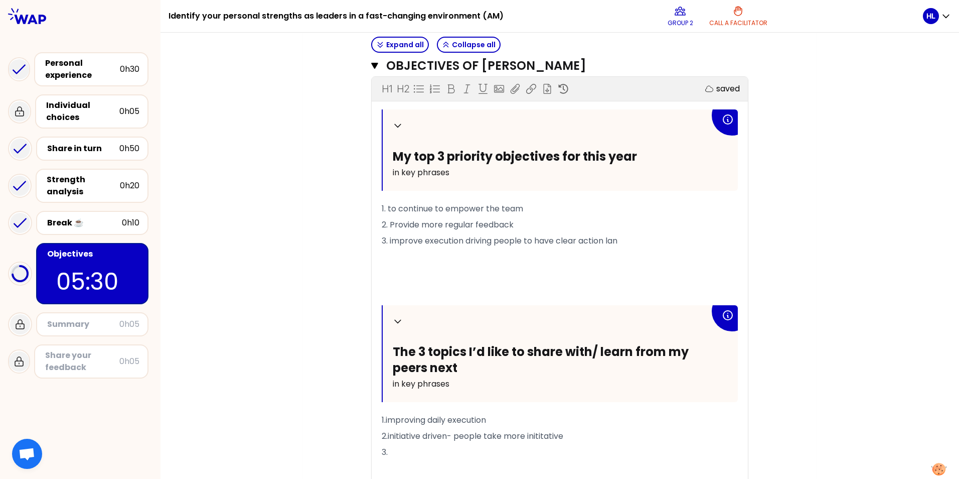
scroll to position [537, 0]
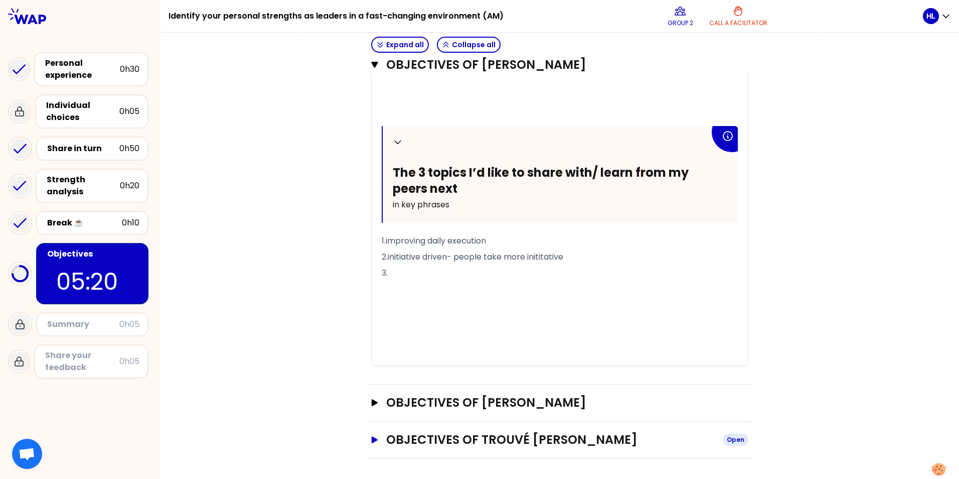
click at [371, 370] on button "Objectives of Trouvé Damien Open" at bounding box center [559, 440] width 377 height 16
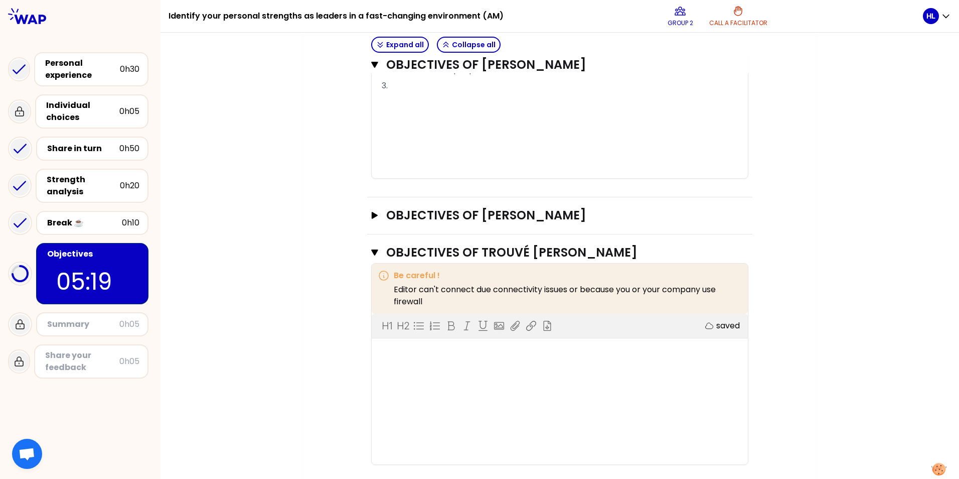
scroll to position [749, 0]
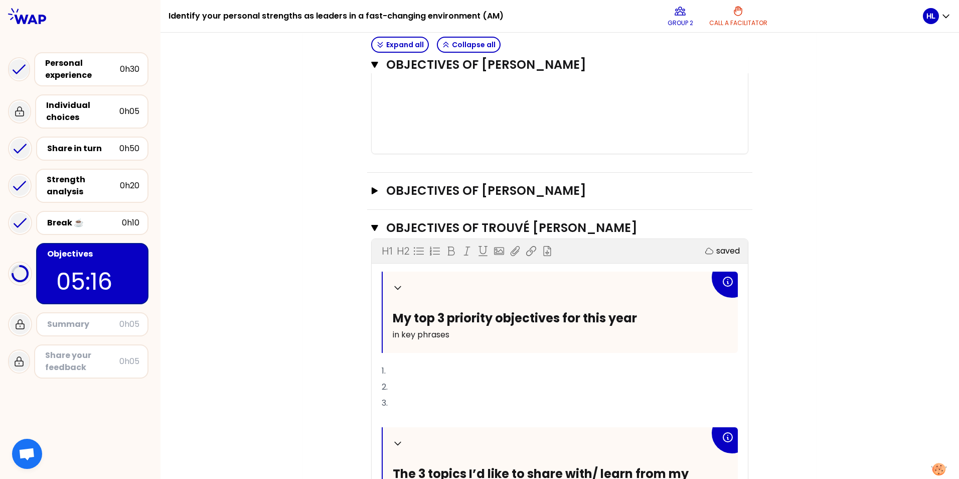
click at [447, 360] on div "Collapse My top 3 priority objectives for this year in key phrases 1. 2. 3. ﻿ C…" at bounding box center [560, 448] width 356 height 355
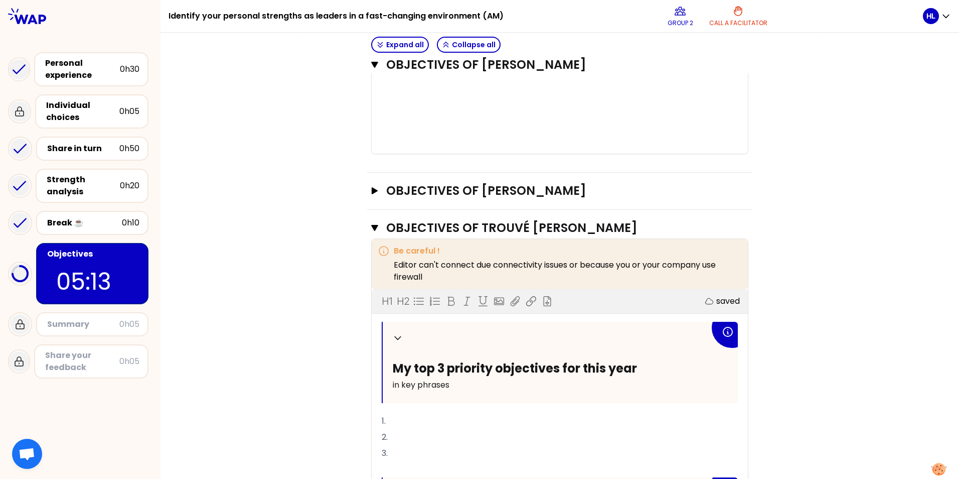
scroll to position [699, 0]
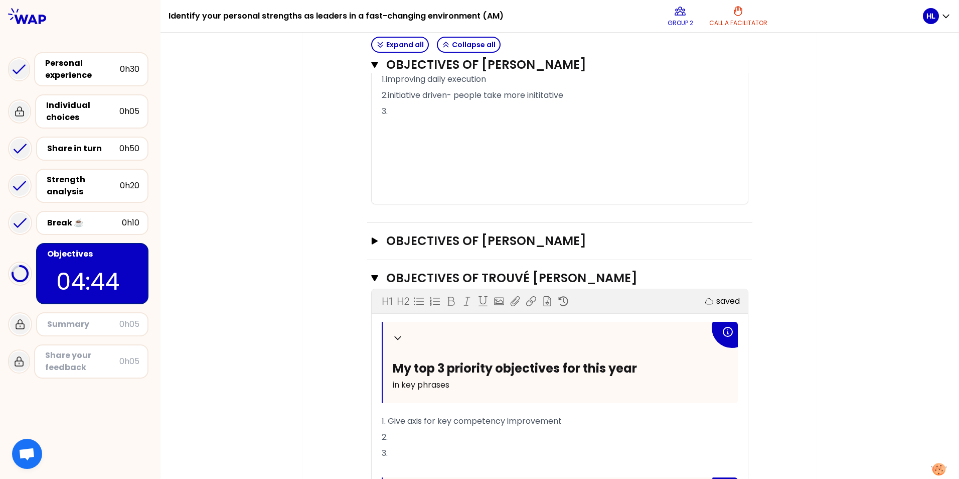
click at [591, 370] on p "1. Give axis for key competency improvement" at bounding box center [560, 421] width 356 height 16
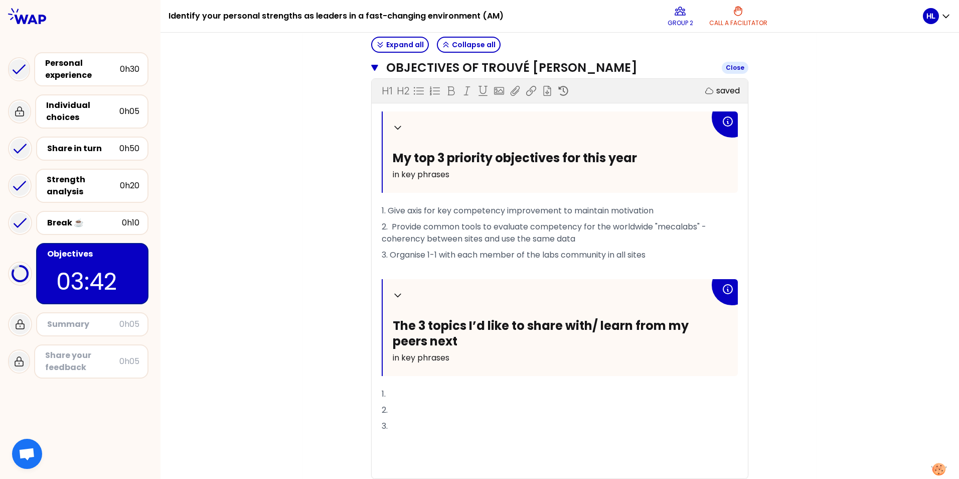
scroll to position [948, 0]
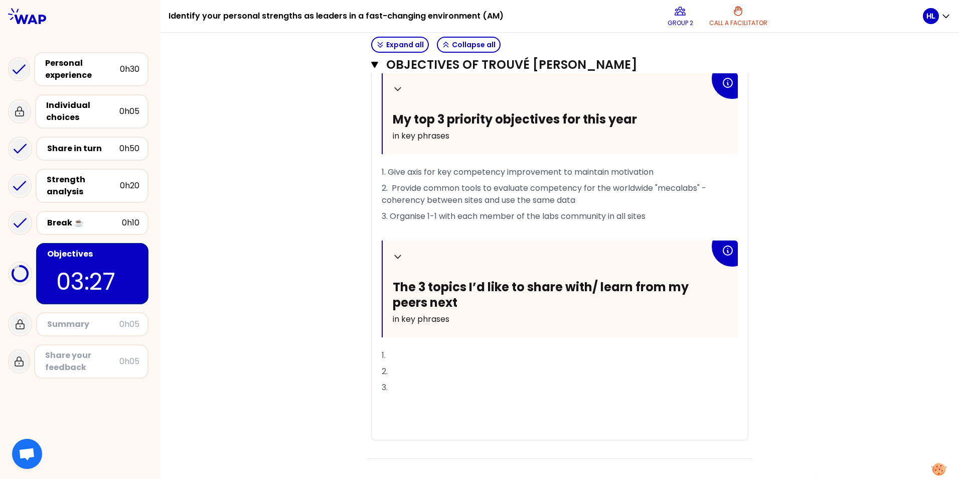
click at [536, 350] on p "1." at bounding box center [560, 355] width 356 height 16
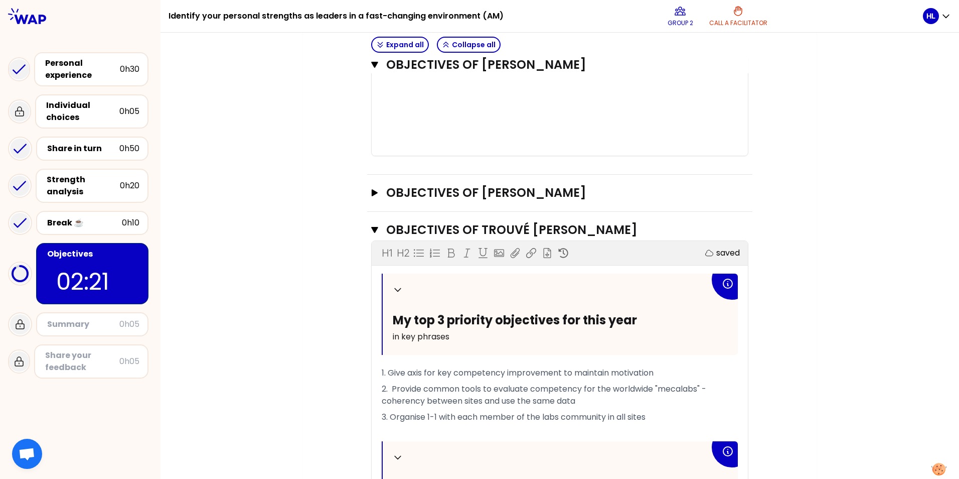
scroll to position [697, 0]
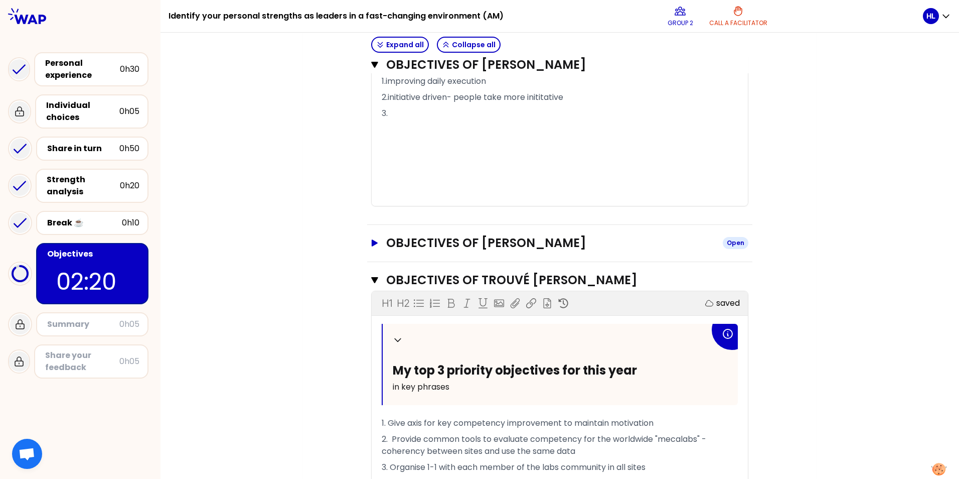
click at [374, 240] on icon "button" at bounding box center [375, 242] width 8 height 7
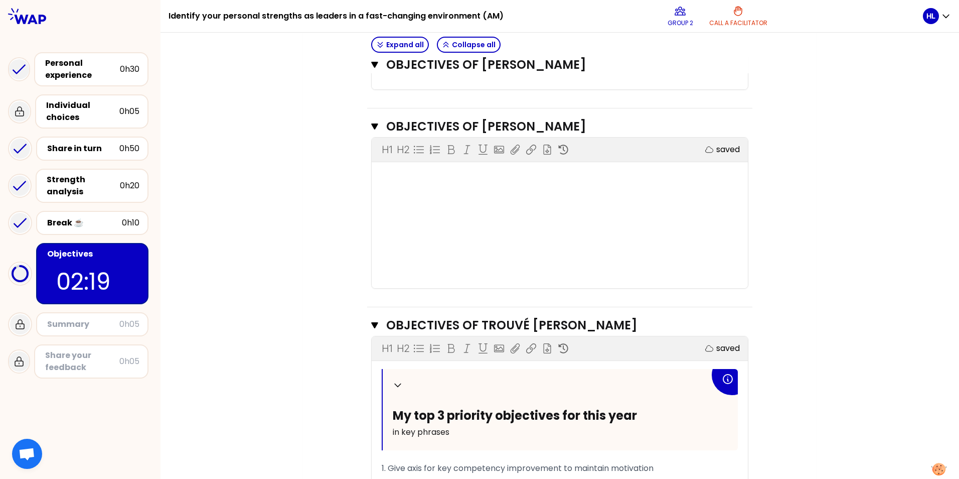
scroll to position [847, 0]
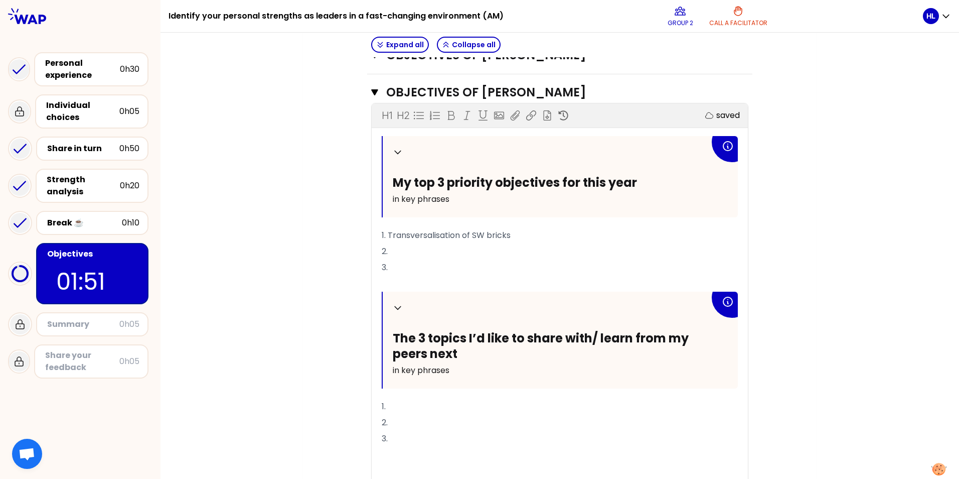
click at [766, 249] on div "My group number: 2 Objectives # To design future sessions, share your top 3 pri…" at bounding box center [560, 109] width 799 height 1736
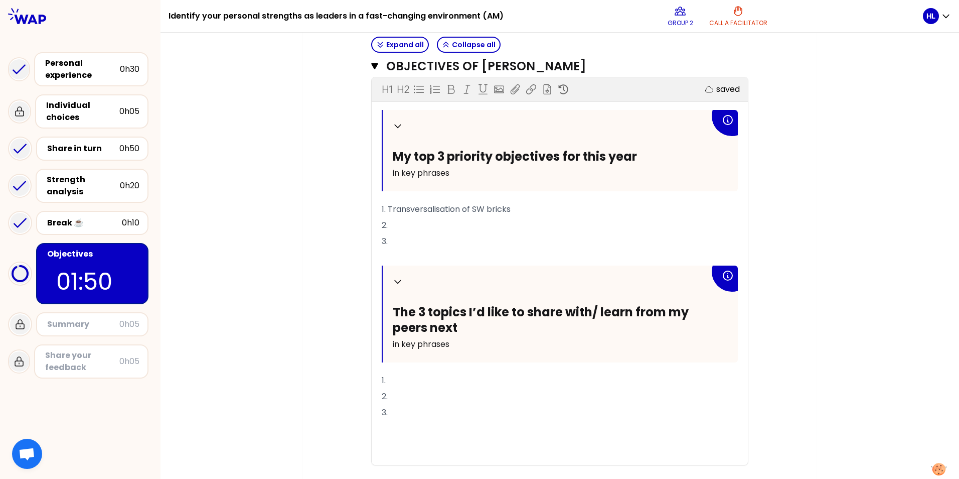
scroll to position [948, 0]
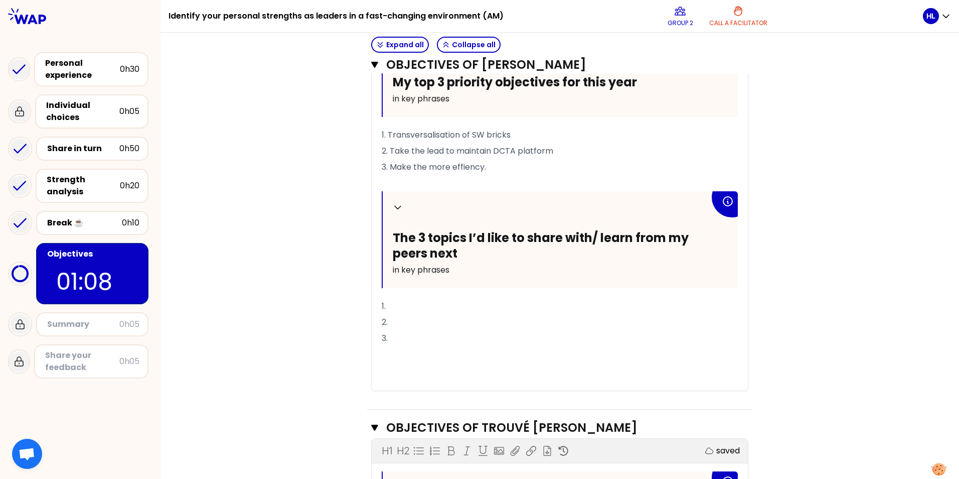
click at [415, 299] on p "1." at bounding box center [560, 306] width 356 height 16
click at [405, 320] on p "2." at bounding box center [560, 322] width 356 height 16
click at [462, 166] on span "3. Make the more effiency." at bounding box center [434, 167] width 104 height 12
click at [426, 167] on span "3. Make the more efficiency." at bounding box center [437, 167] width 111 height 12
click at [398, 320] on p "2." at bounding box center [560, 322] width 356 height 16
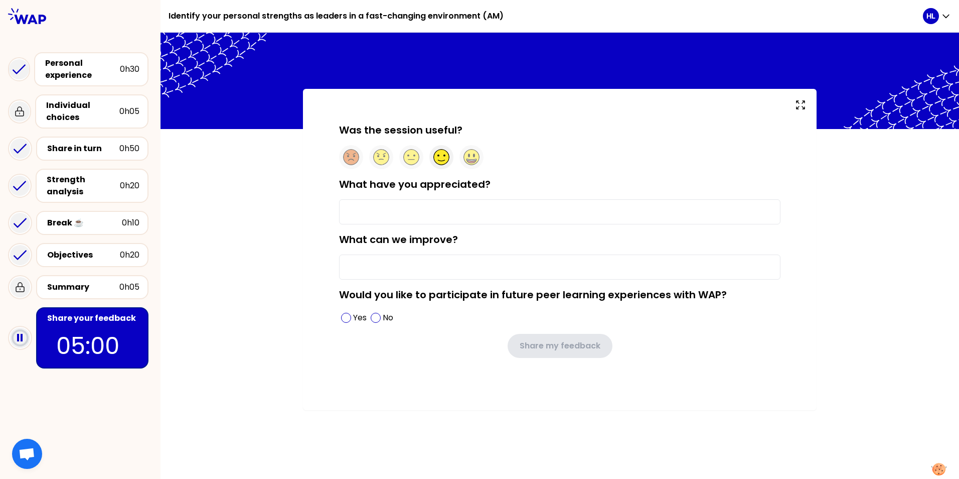
click at [445, 156] on icon at bounding box center [442, 156] width 8 height 2
click at [463, 206] on input "What have you appreciated?" at bounding box center [560, 211] width 442 height 25
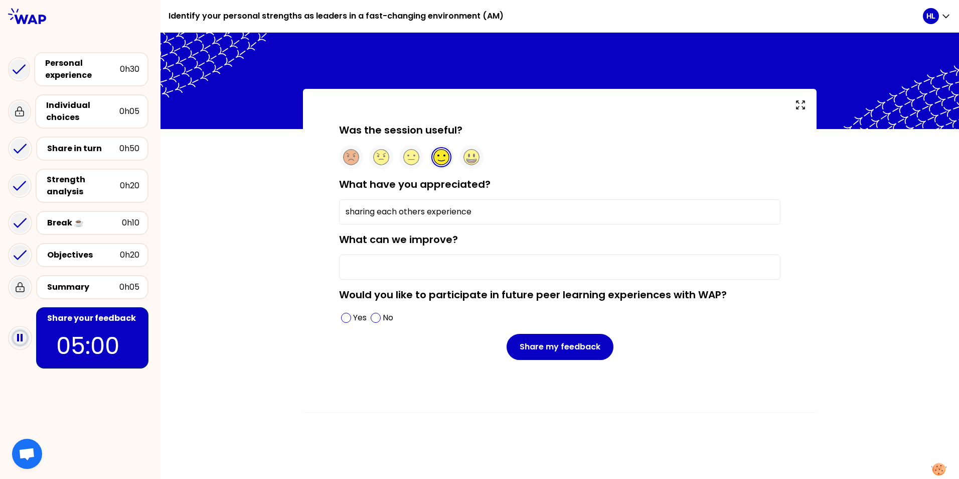
type input "sharing each others experience"
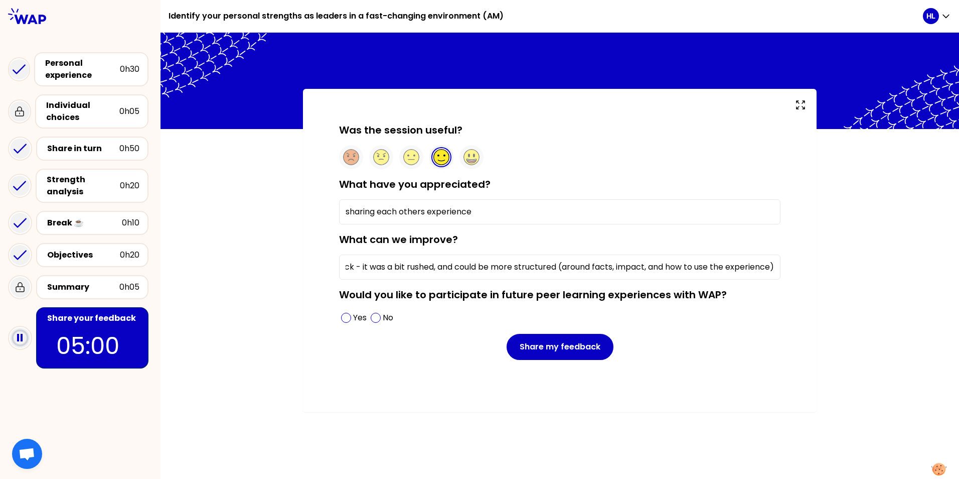
scroll to position [0, 97]
type input "how to provide feedback - it was a bit rushed, and could be more structured (ar…"
click at [350, 323] on div "Yes" at bounding box center [354, 318] width 30 height 16
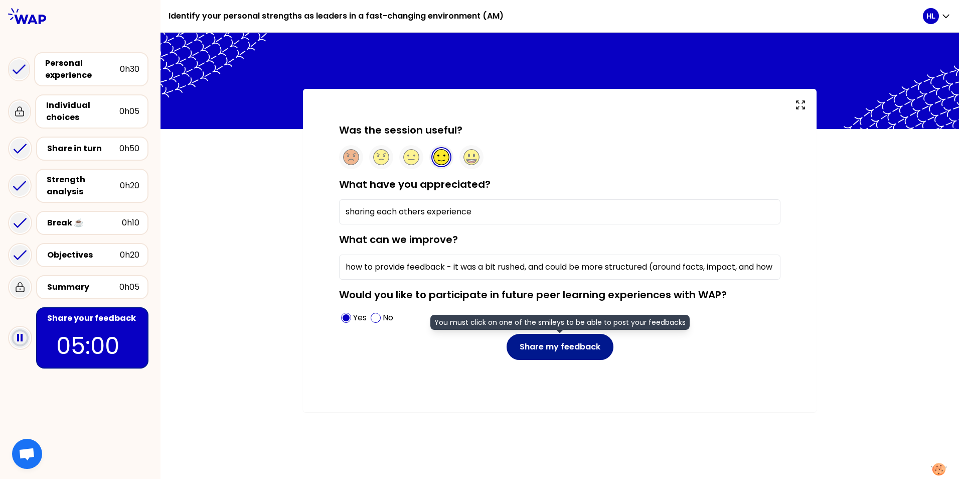
click at [569, 353] on button "Share my feedback" at bounding box center [560, 347] width 107 height 26
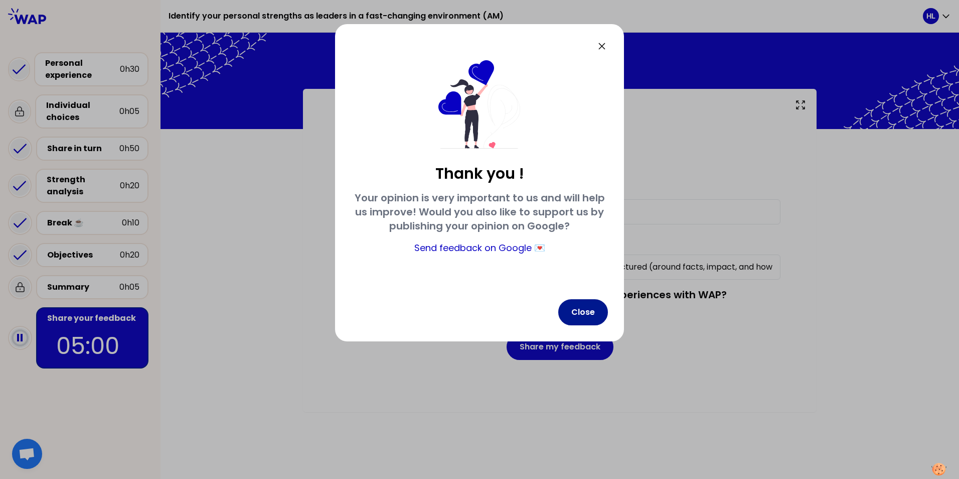
click at [585, 316] on button "Close" at bounding box center [583, 312] width 50 height 26
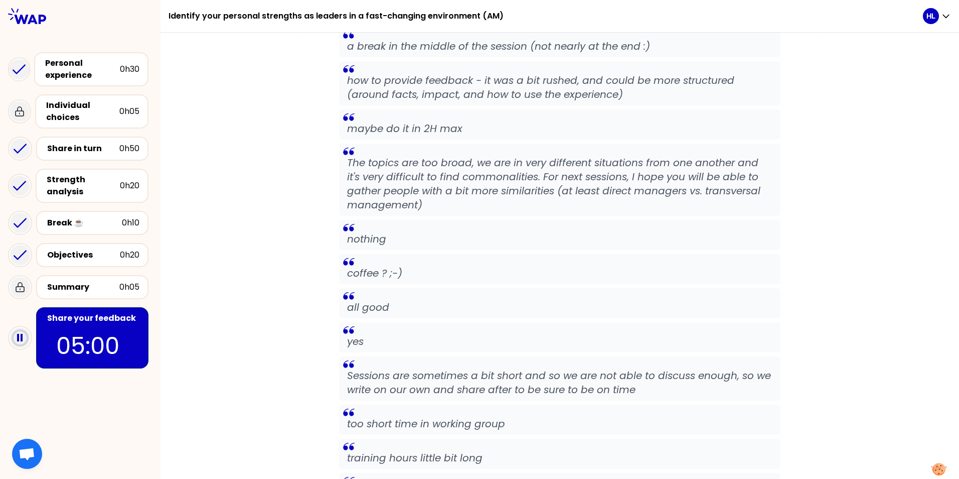
scroll to position [1686, 0]
